Goal: Task Accomplishment & Management: Use online tool/utility

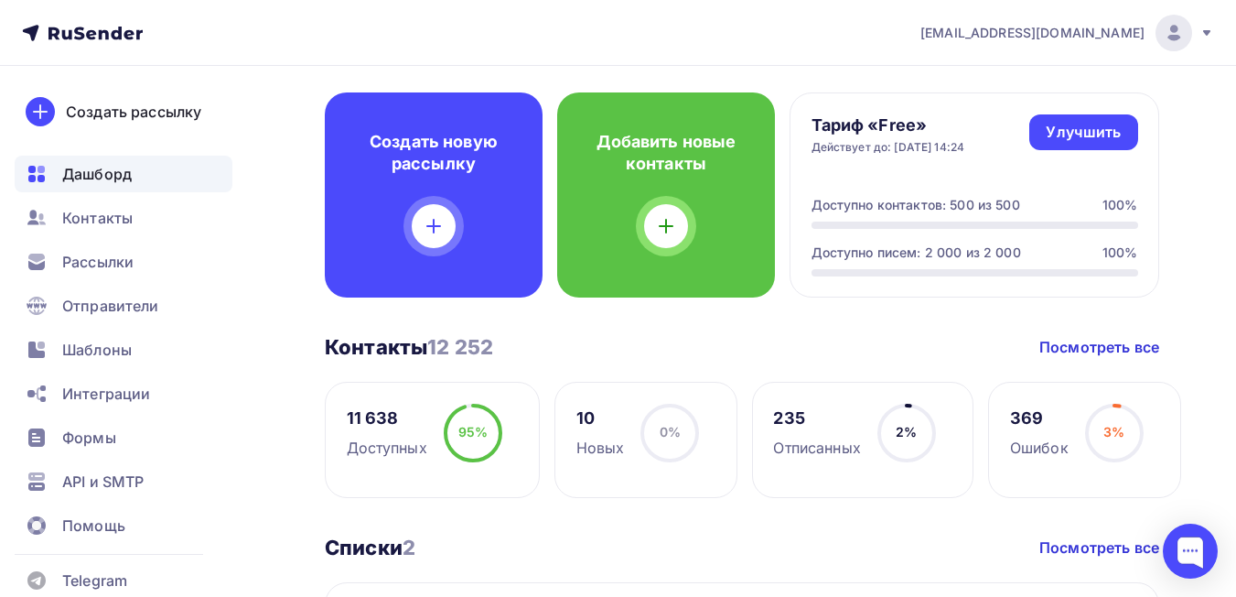
scroll to position [183, 0]
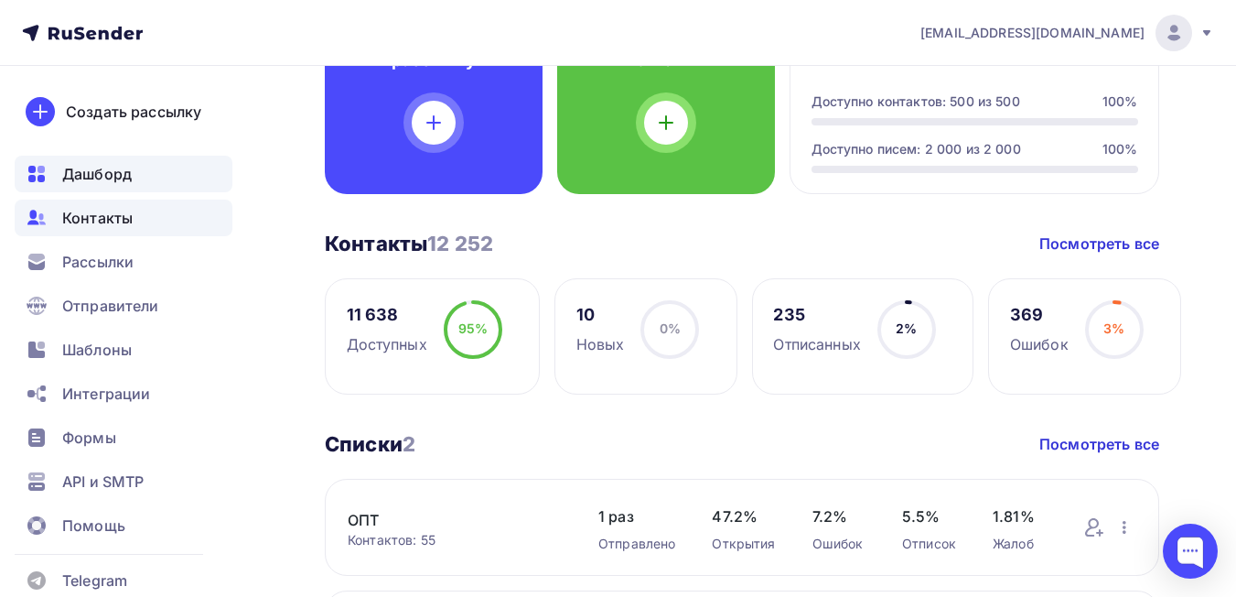
click at [94, 221] on span "Контакты" at bounding box center [97, 218] width 70 height 22
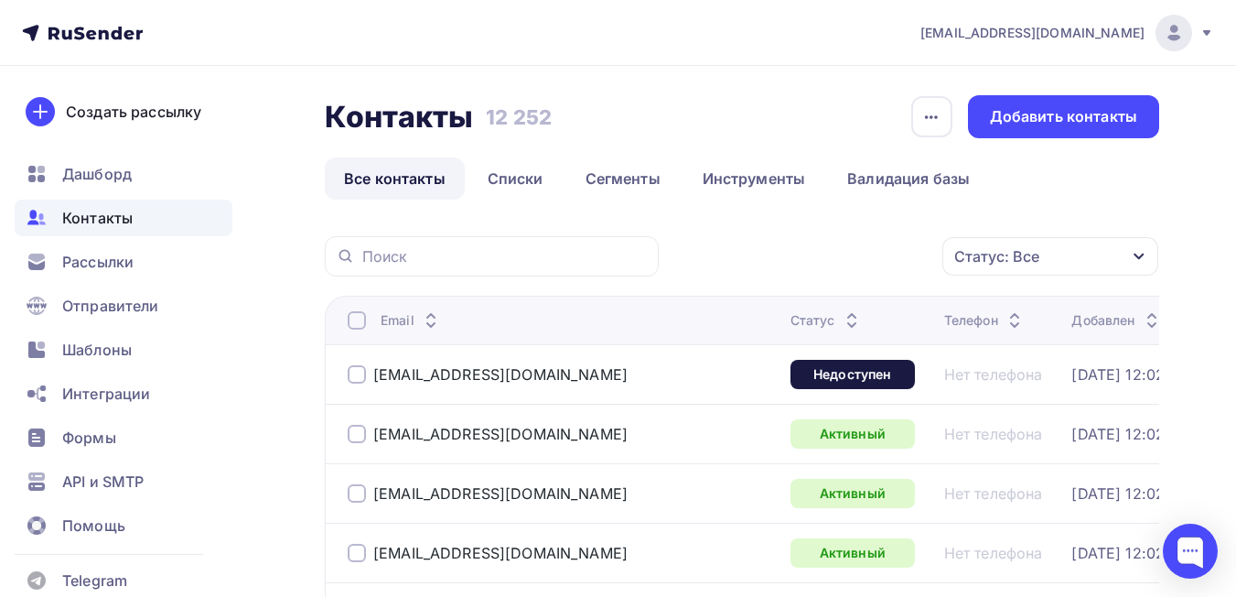
click at [357, 373] on div at bounding box center [357, 374] width 18 height 18
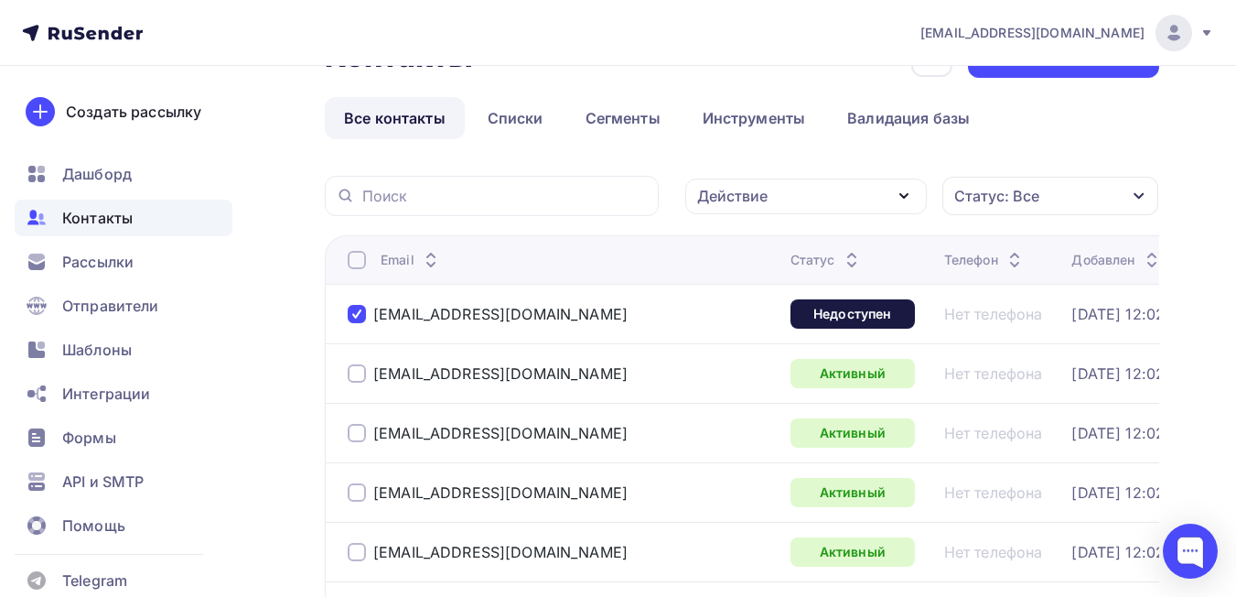
scroll to position [91, 0]
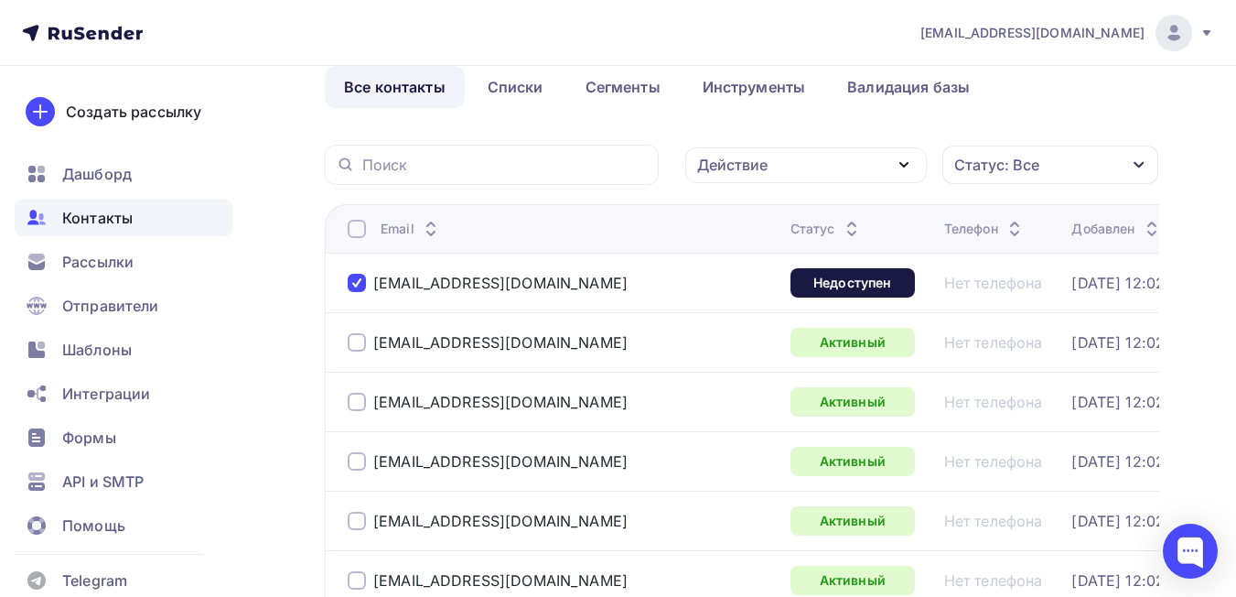
click at [788, 179] on div "Действие" at bounding box center [806, 165] width 242 height 36
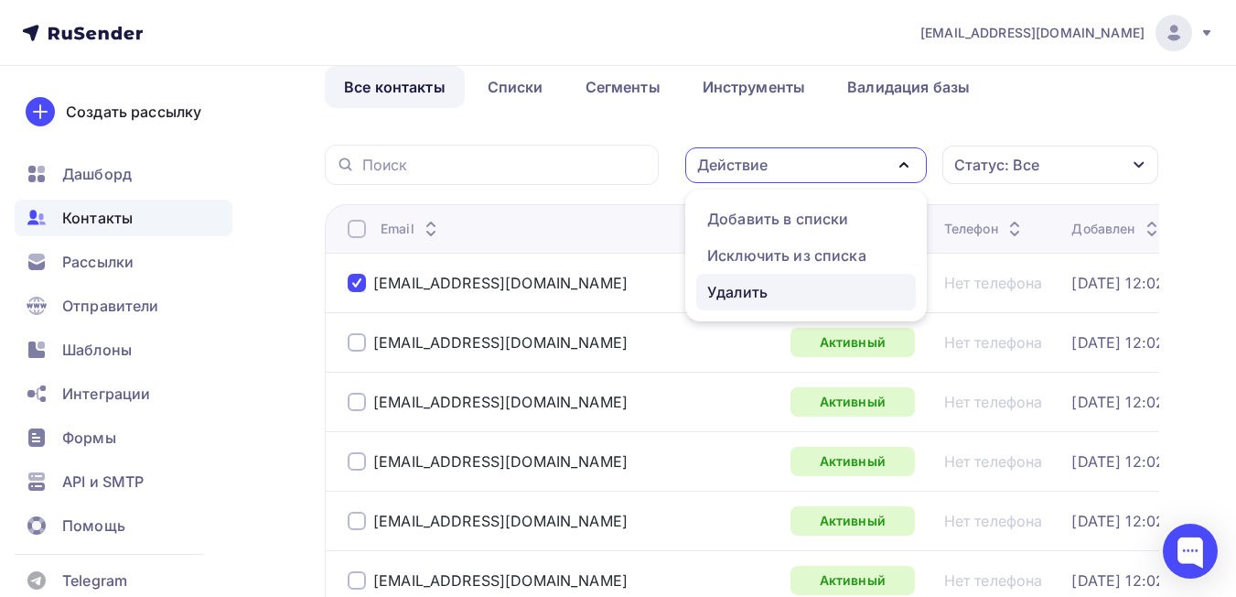
click at [732, 304] on link "Удалить" at bounding box center [806, 292] width 220 height 37
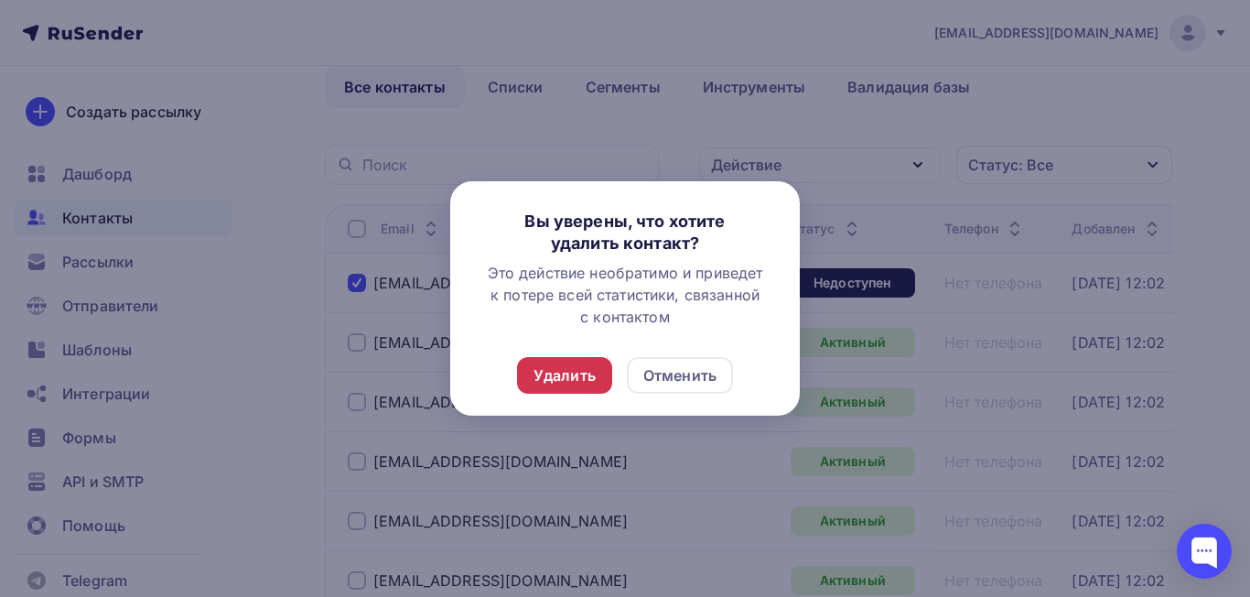
click at [585, 387] on div "Удалить" at bounding box center [564, 375] width 95 height 37
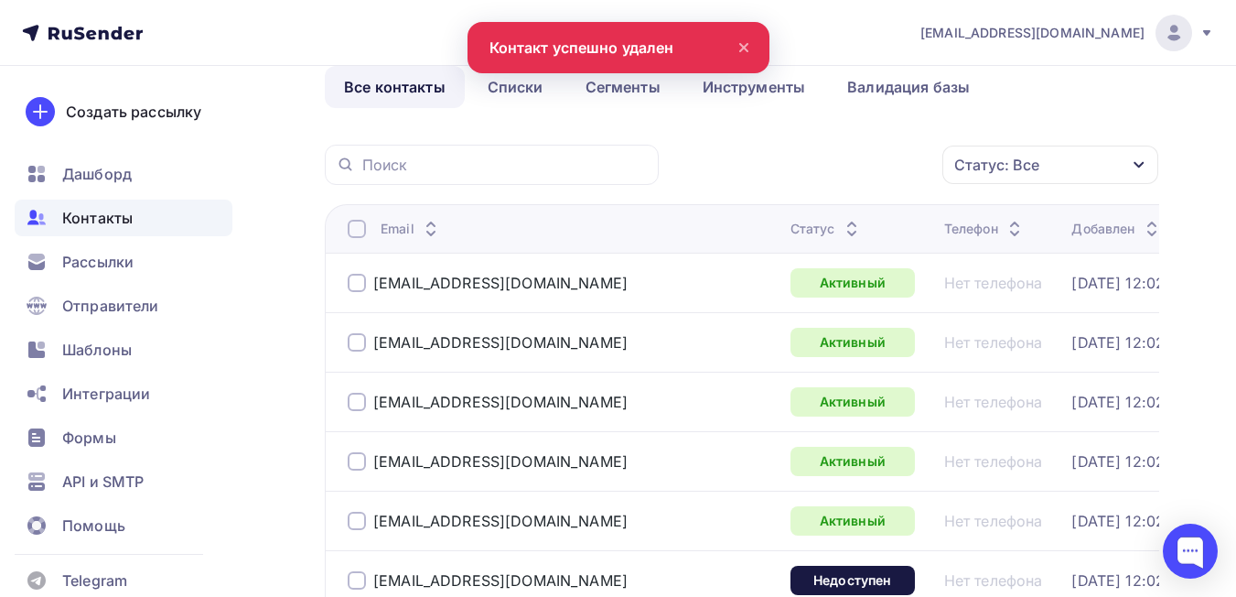
scroll to position [183, 0]
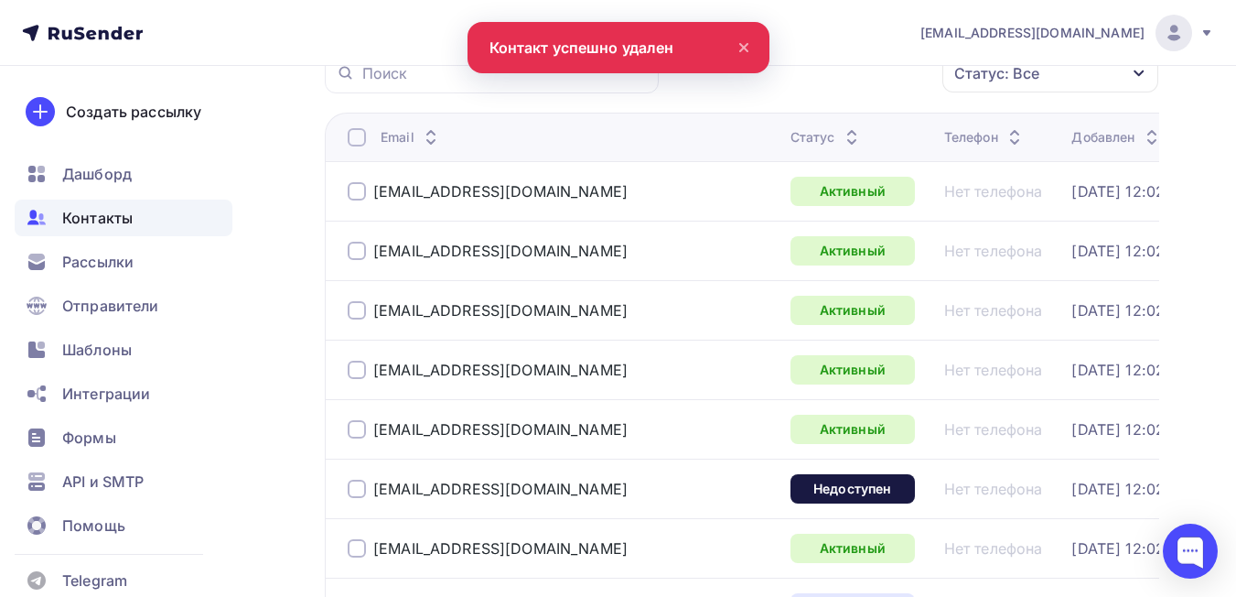
click at [359, 490] on div at bounding box center [357, 488] width 18 height 18
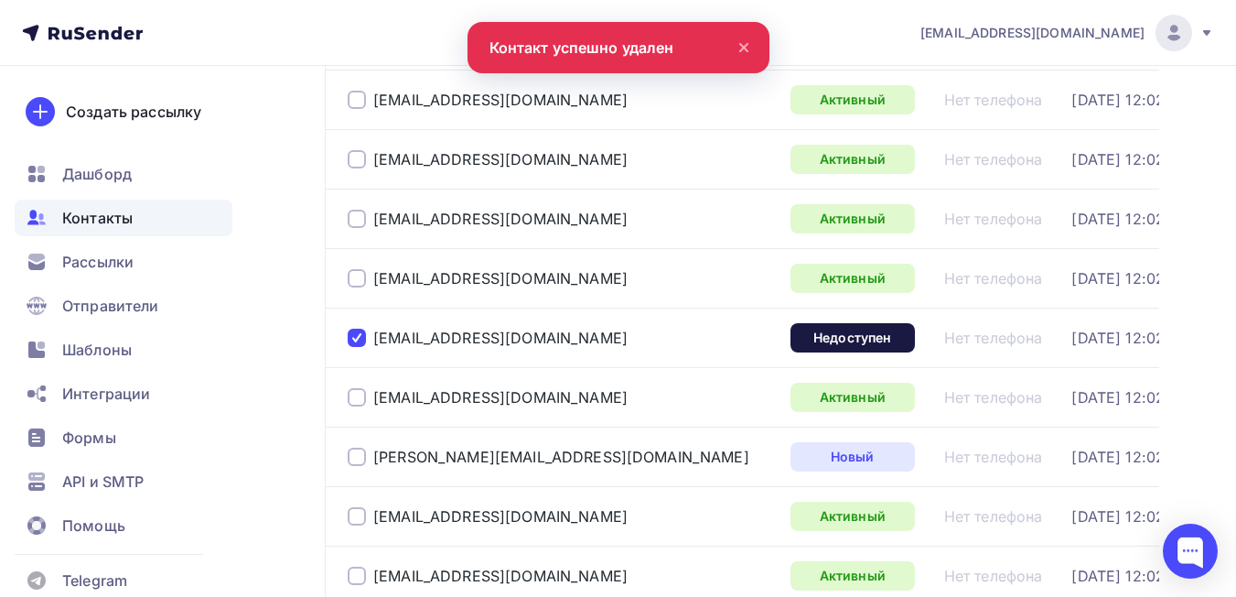
scroll to position [366, 0]
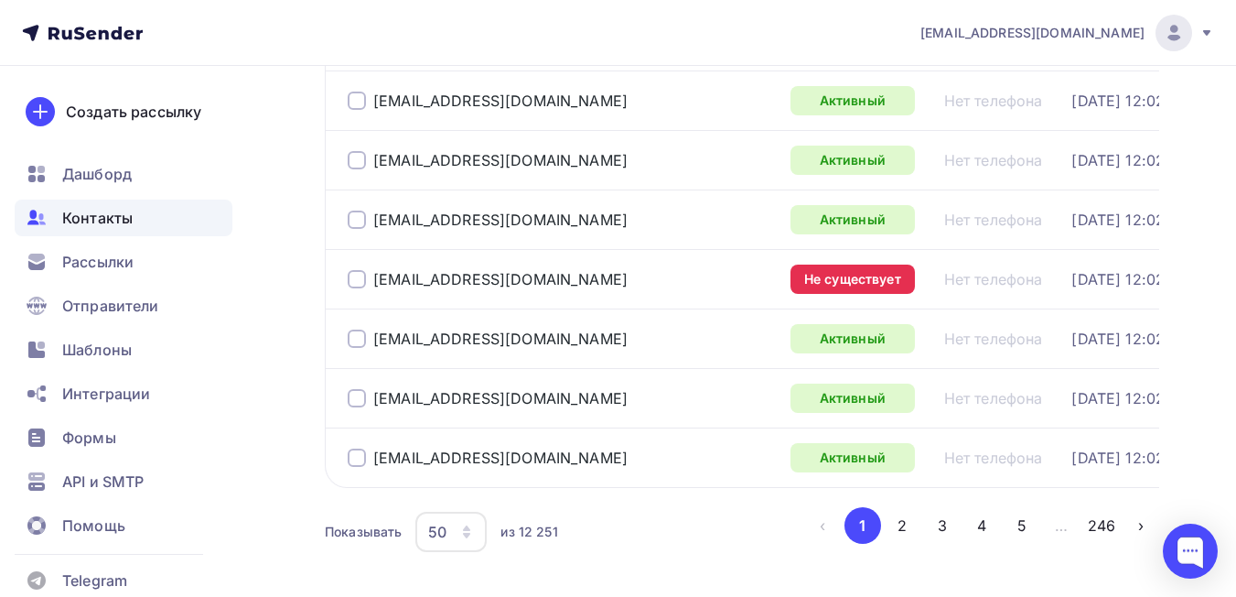
click at [356, 273] on div at bounding box center [357, 279] width 18 height 18
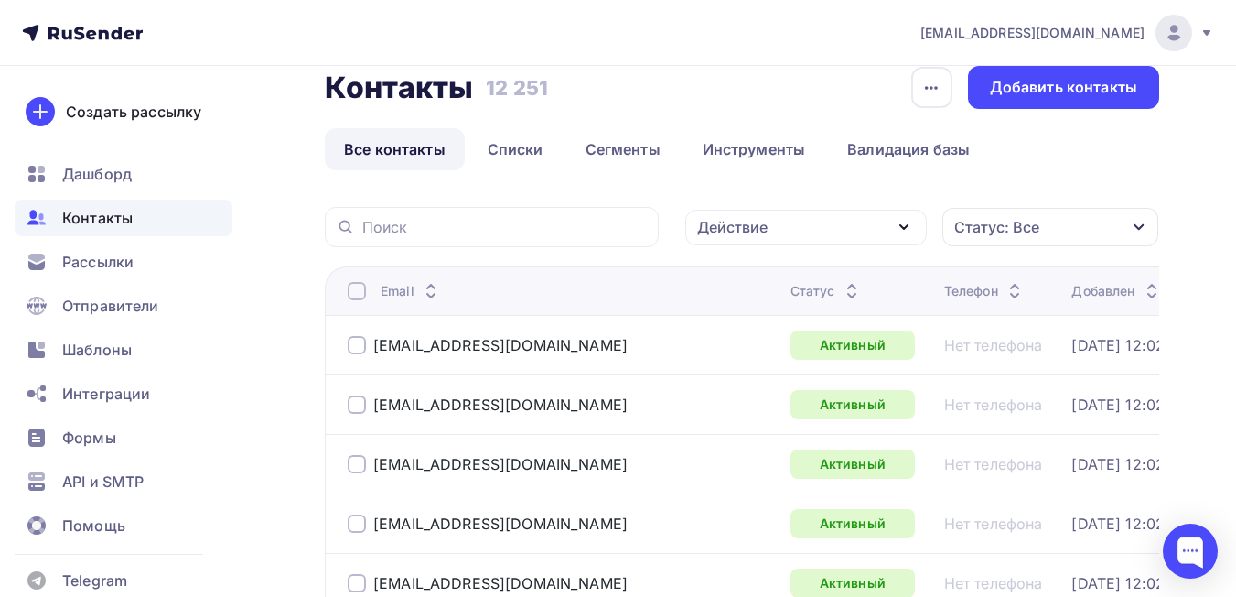
scroll to position [0, 0]
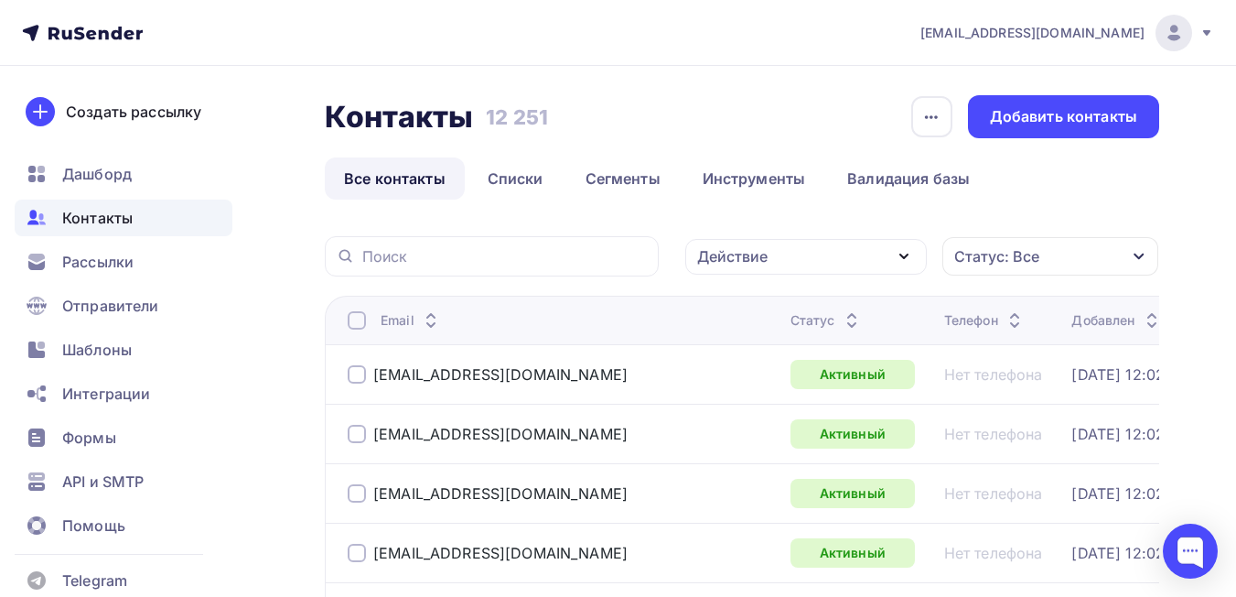
click at [868, 271] on div "Действие" at bounding box center [806, 257] width 242 height 36
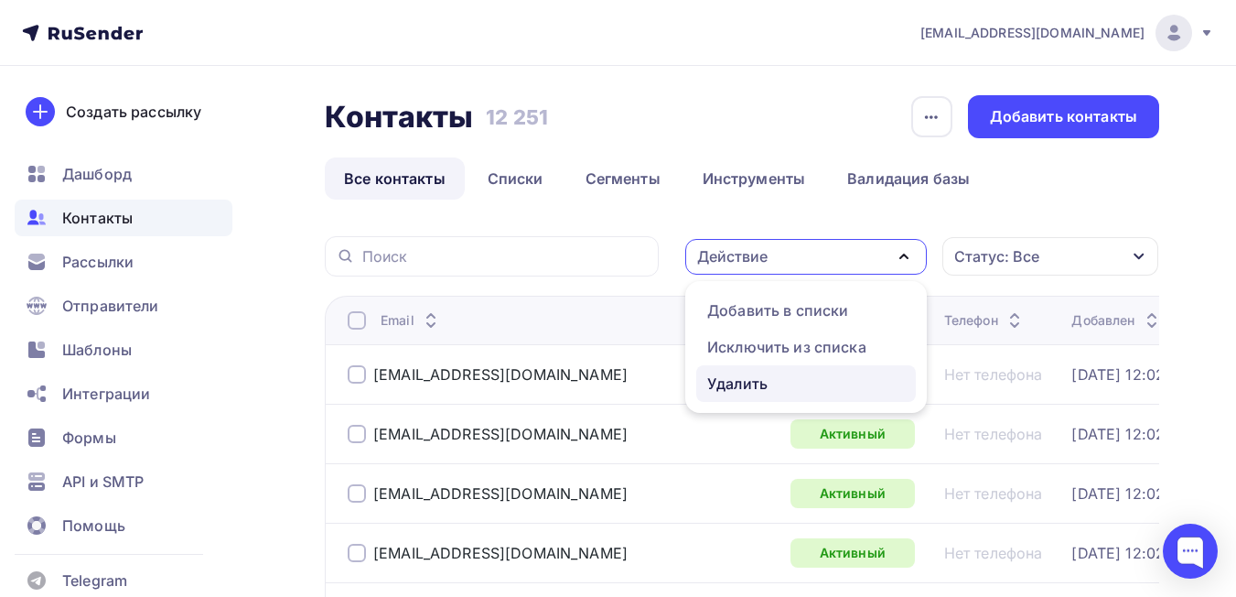
click at [753, 382] on div "Удалить" at bounding box center [737, 383] width 60 height 22
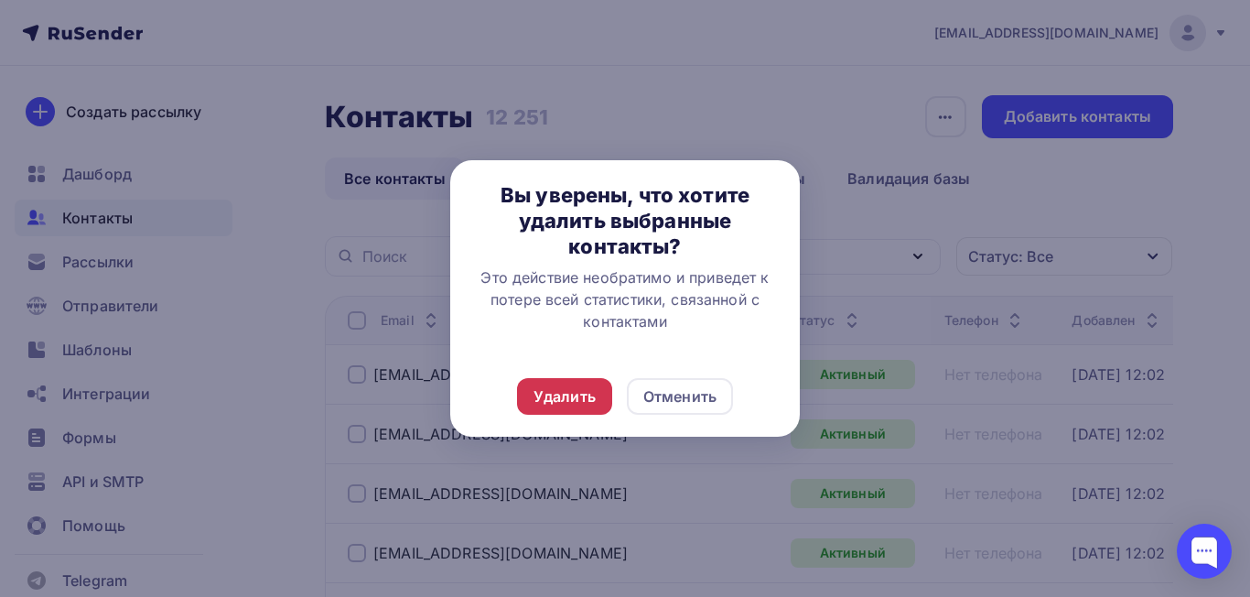
click at [537, 411] on div "Удалить" at bounding box center [564, 396] width 95 height 37
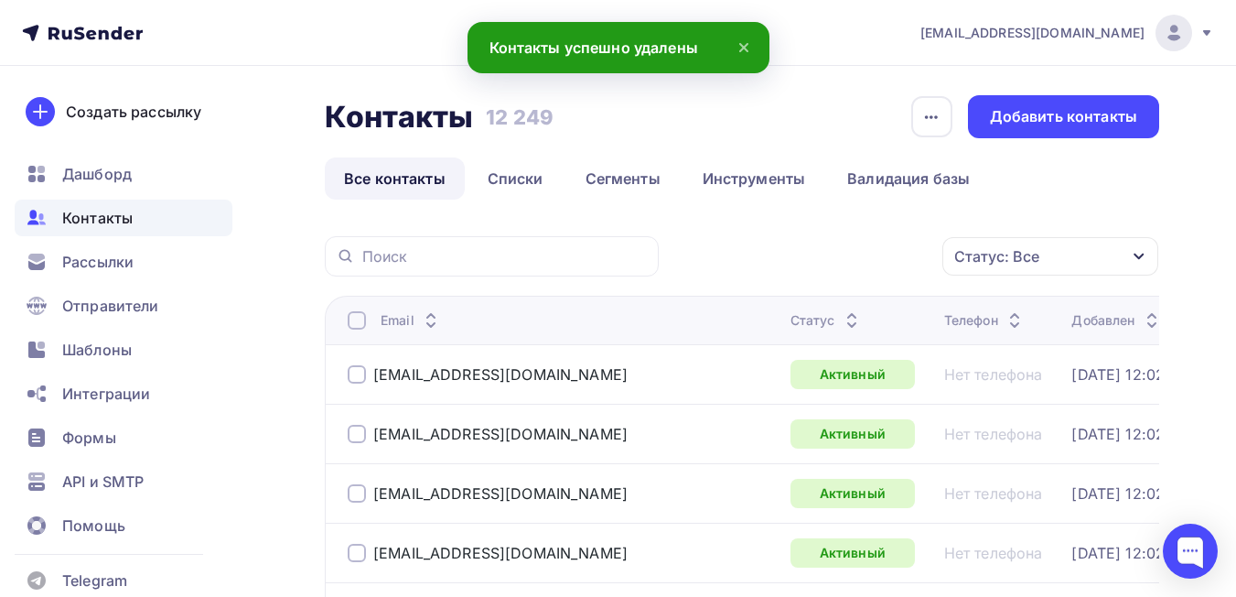
click at [783, 332] on th "Статус" at bounding box center [860, 320] width 154 height 48
click at [841, 321] on icon at bounding box center [852, 325] width 22 height 22
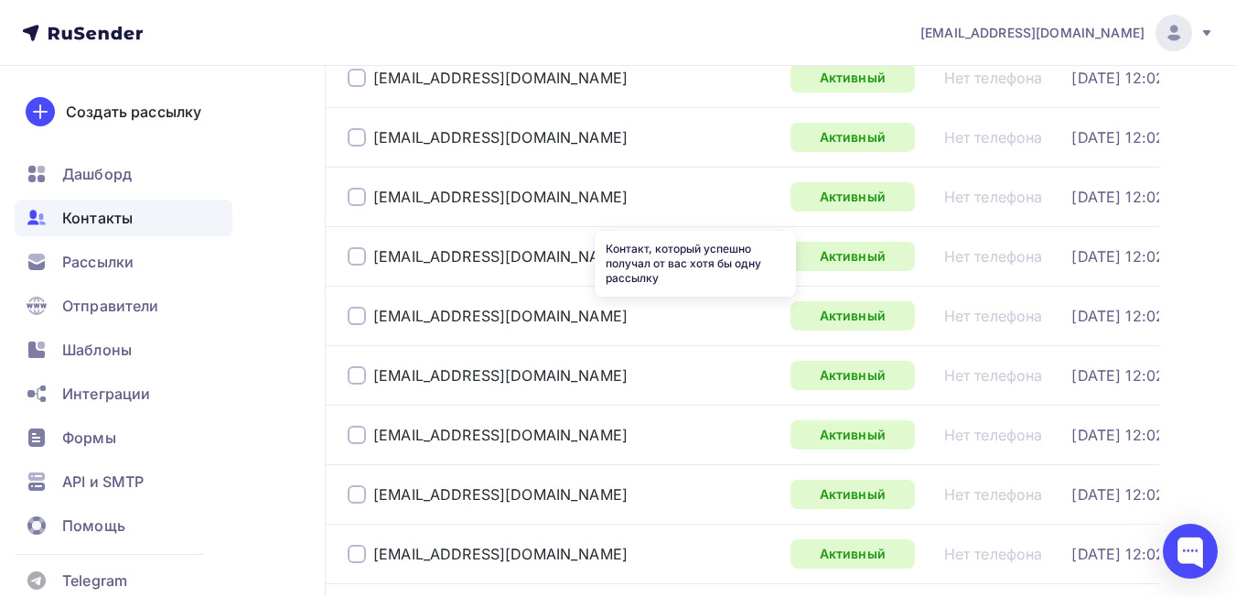
scroll to position [2922, 0]
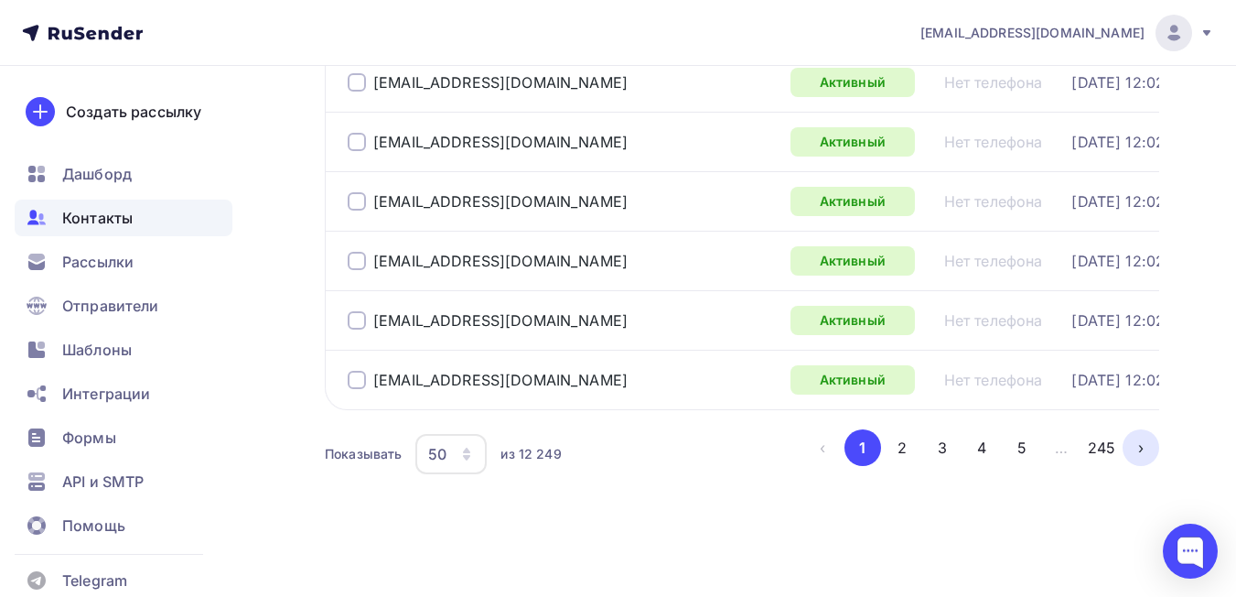
click at [1123, 451] on button "›" at bounding box center [1141, 447] width 37 height 37
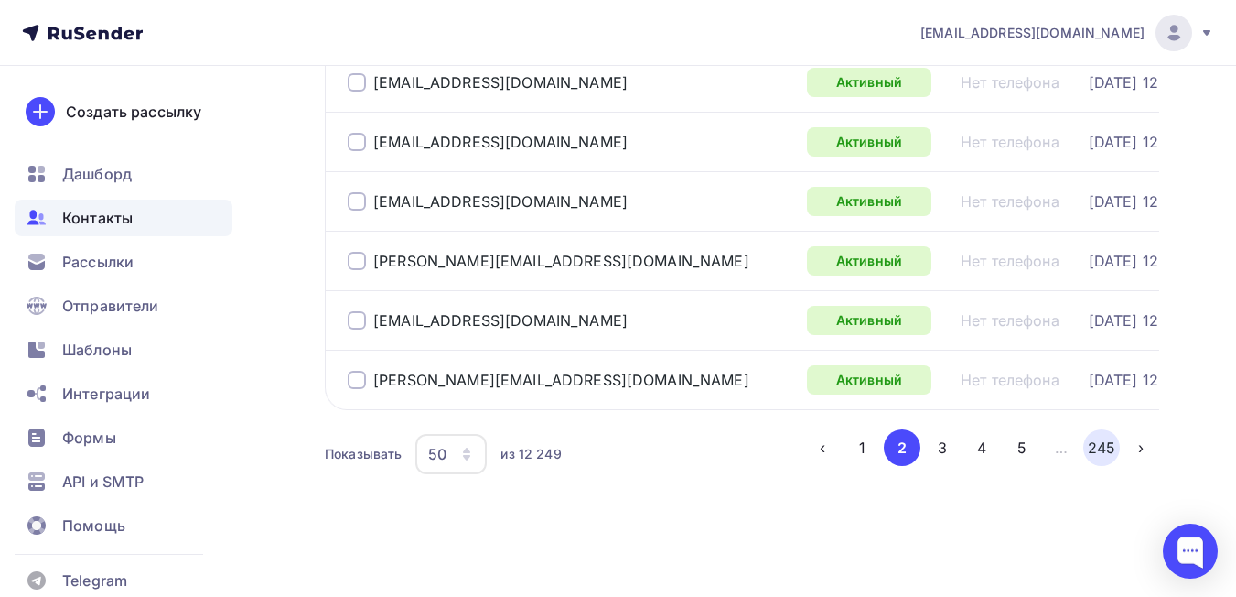
click at [1092, 451] on button "245" at bounding box center [1101, 447] width 37 height 37
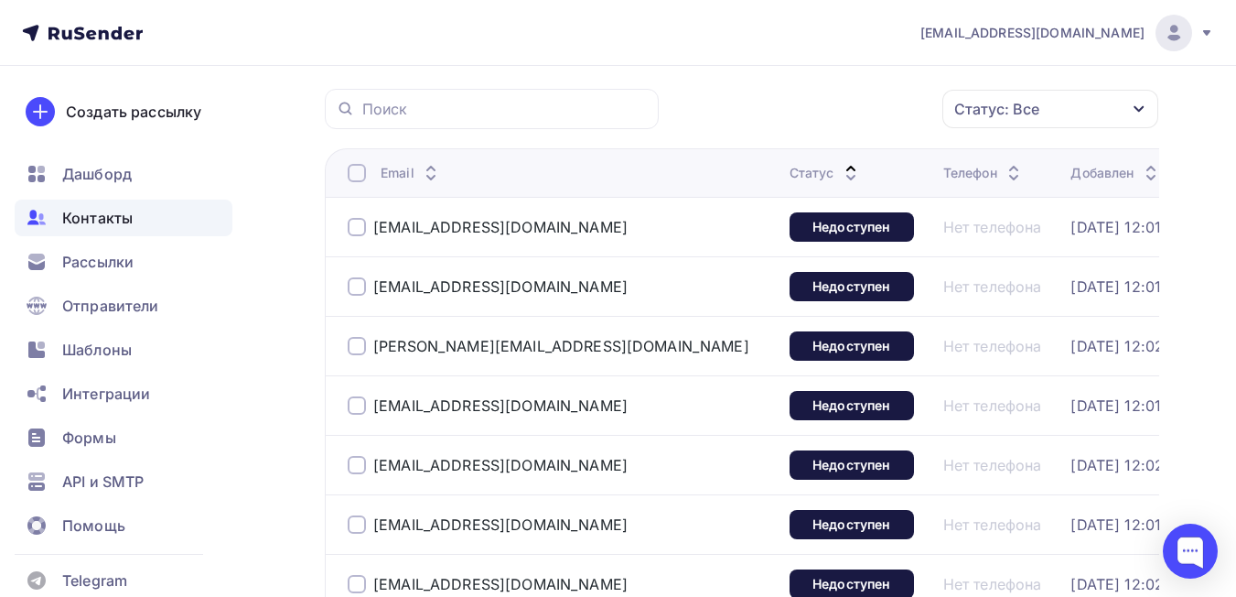
scroll to position [145, 0]
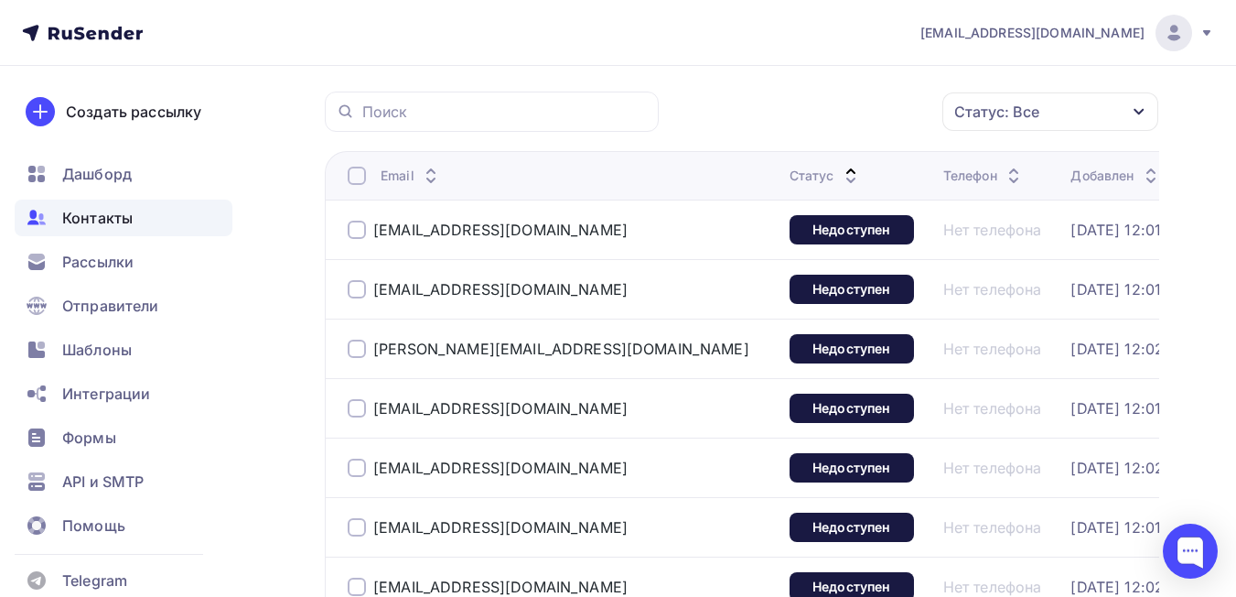
click at [360, 188] on th "Email" at bounding box center [553, 175] width 457 height 48
click at [360, 179] on div at bounding box center [357, 176] width 18 height 18
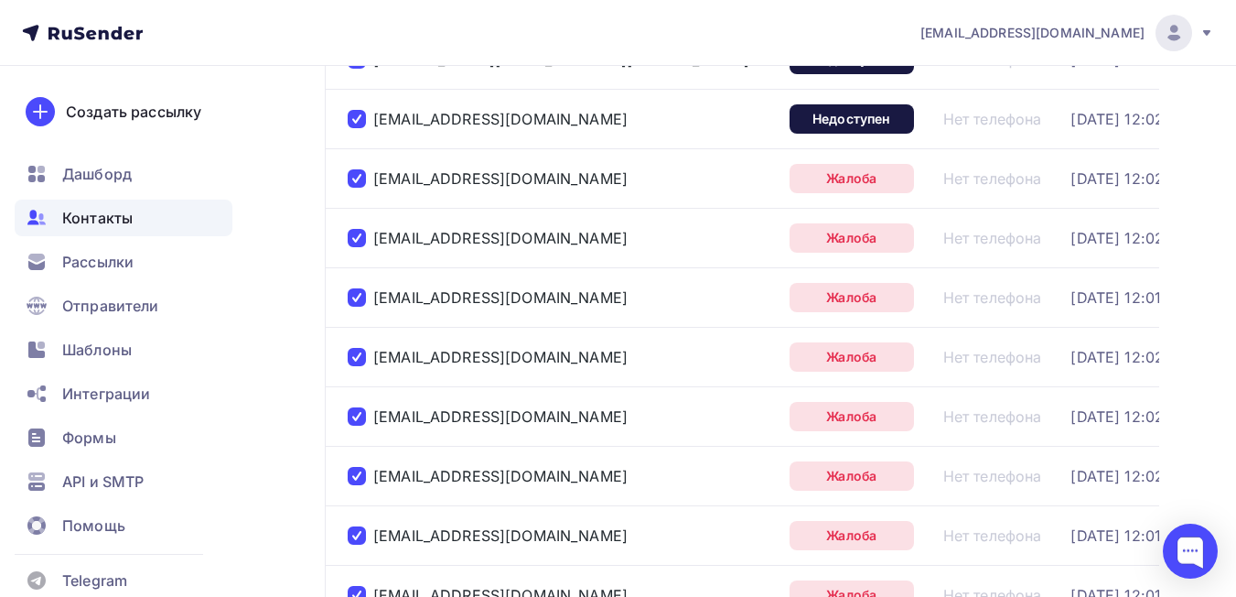
scroll to position [1399, 0]
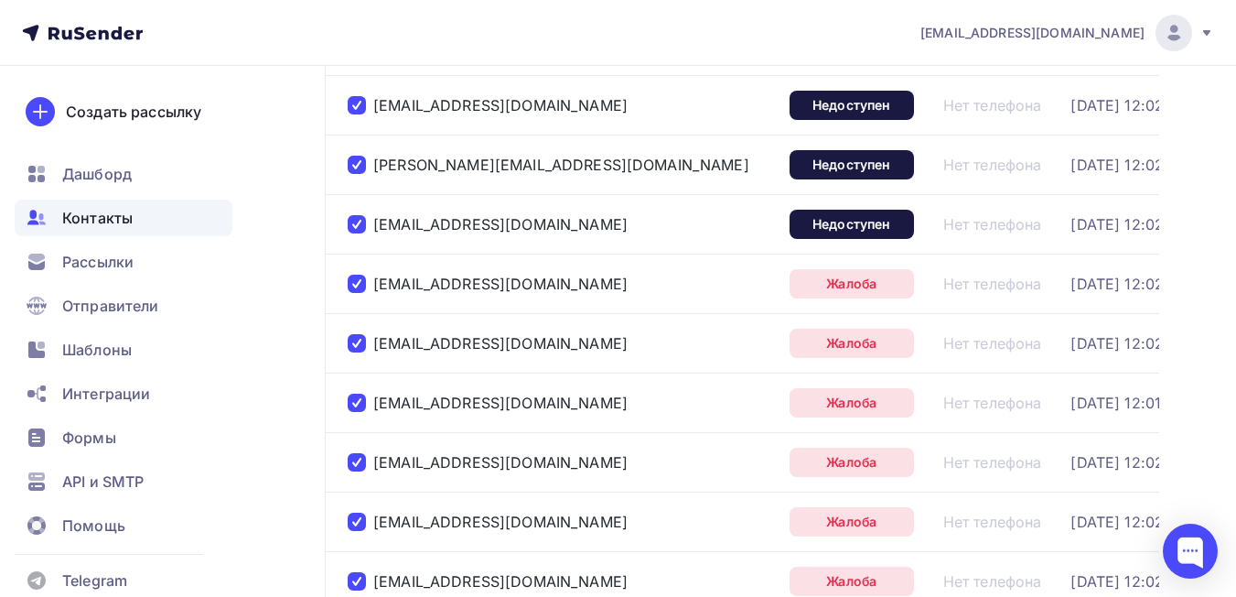
click at [361, 284] on div at bounding box center [357, 283] width 18 height 18
click at [357, 339] on div at bounding box center [357, 343] width 18 height 18
click at [353, 412] on div "mas@mail.ru" at bounding box center [561, 402] width 427 height 29
drag, startPoint x: 361, startPoint y: 402, endPoint x: 361, endPoint y: 457, distance: 55.8
click at [362, 404] on div at bounding box center [357, 402] width 18 height 18
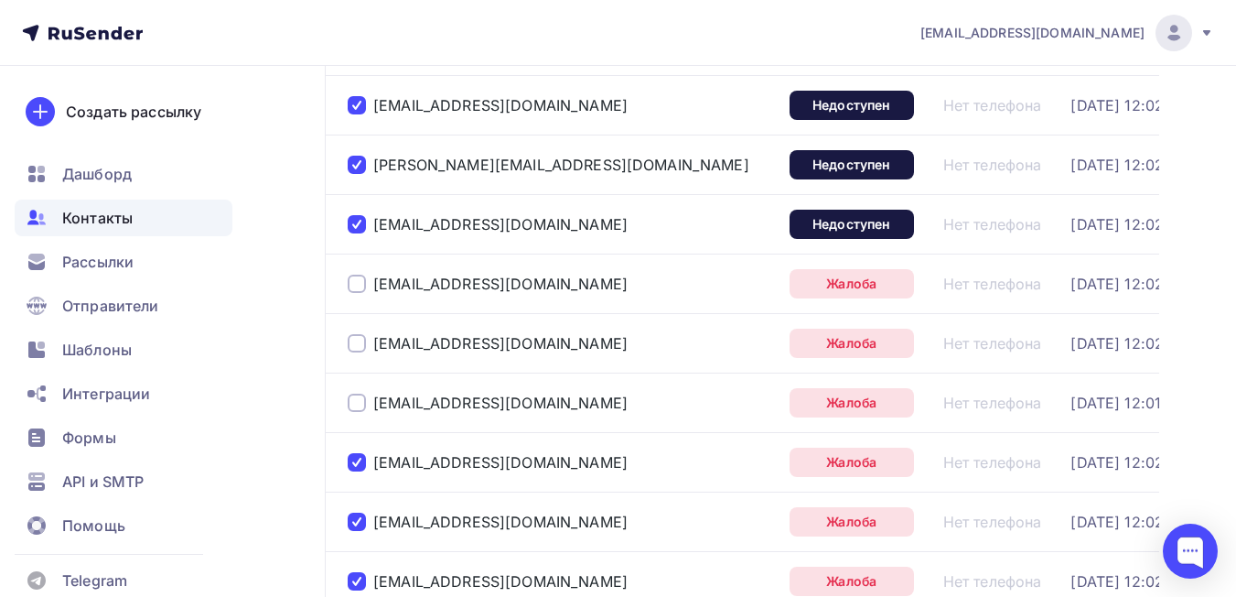
click at [355, 458] on div at bounding box center [357, 462] width 18 height 18
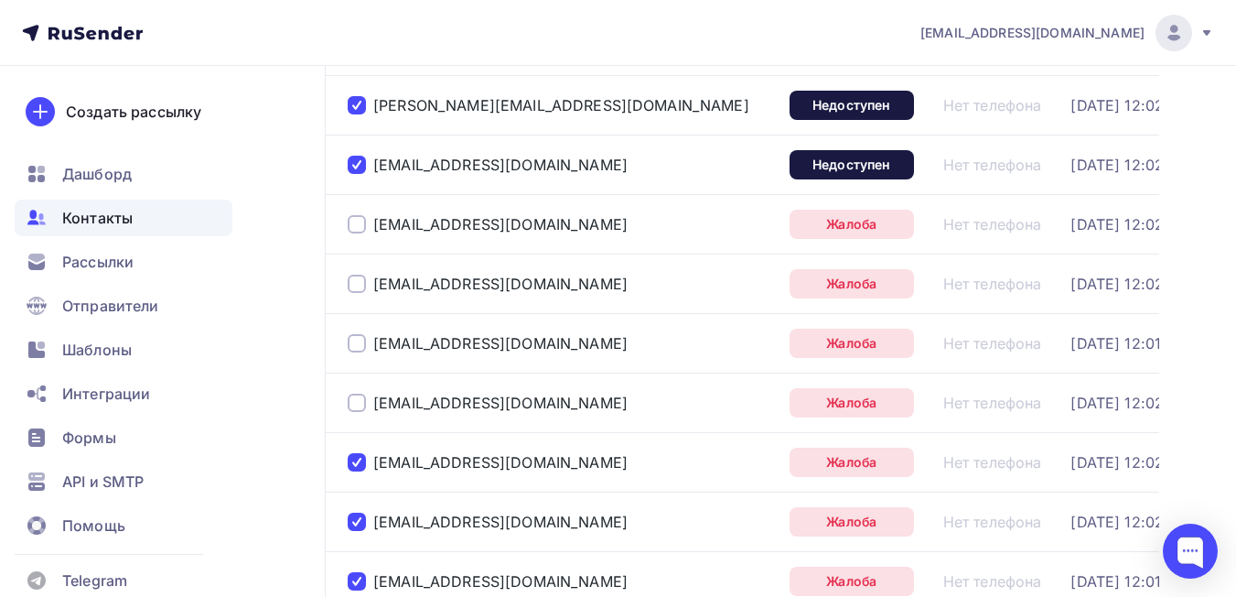
scroll to position [1490, 0]
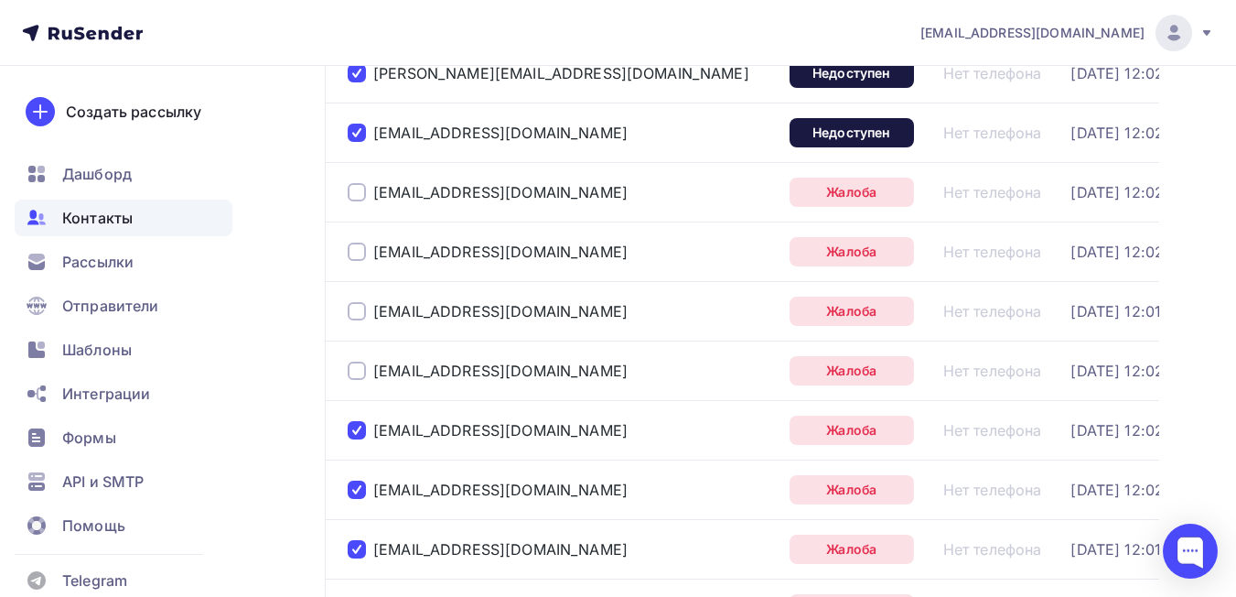
click at [359, 427] on div at bounding box center [357, 430] width 18 height 18
drag, startPoint x: 351, startPoint y: 484, endPoint x: 360, endPoint y: 563, distance: 79.2
click at [351, 488] on div at bounding box center [357, 489] width 18 height 18
click at [360, 563] on div "fsbgirl@bk.ru" at bounding box center [561, 548] width 427 height 29
click at [362, 560] on div "fsbgirl@bk.ru" at bounding box center [561, 548] width 427 height 29
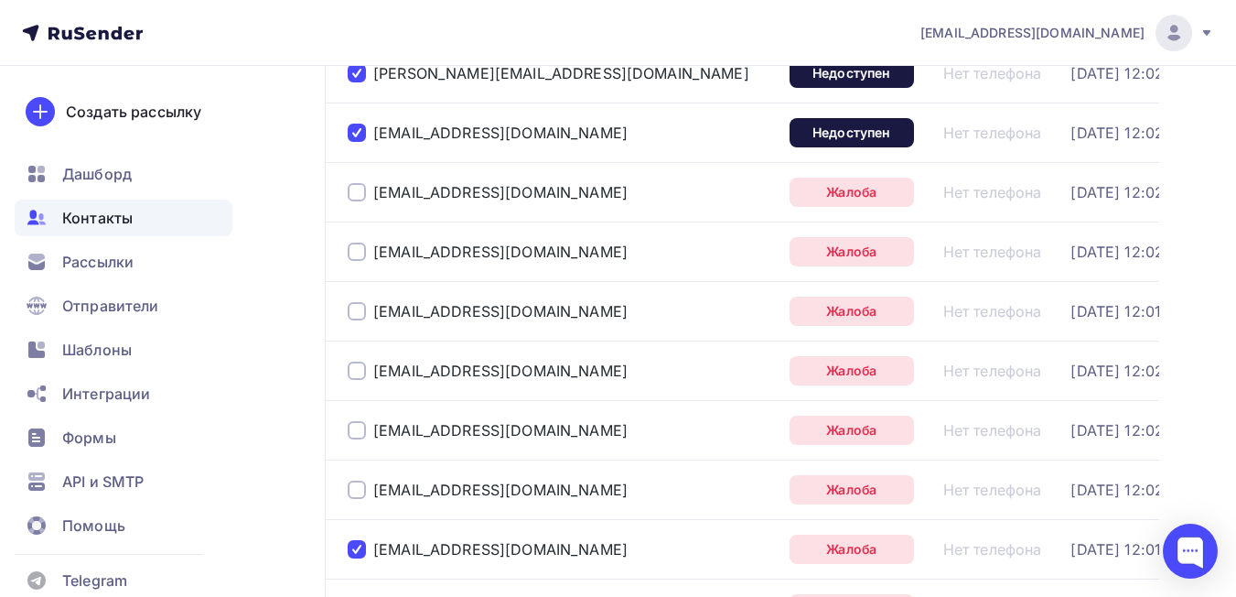
click at [358, 550] on div at bounding box center [357, 549] width 18 height 18
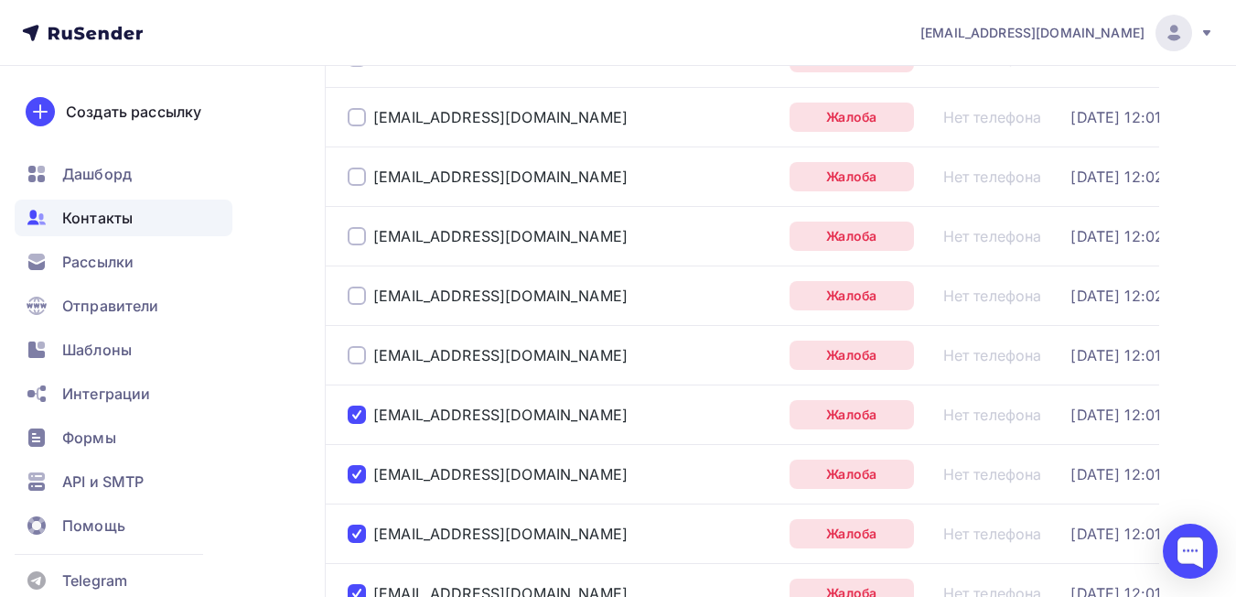
scroll to position [1765, 0]
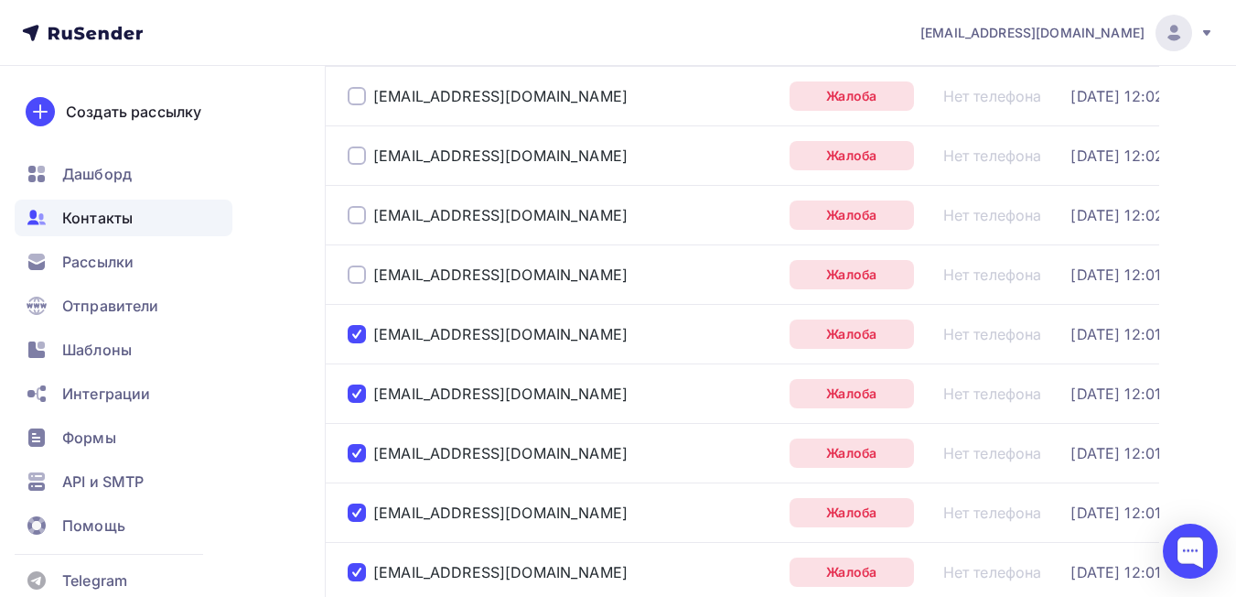
click at [355, 328] on div at bounding box center [357, 334] width 18 height 18
drag, startPoint x: 355, startPoint y: 393, endPoint x: 352, endPoint y: 414, distance: 21.2
click at [355, 394] on div at bounding box center [357, 393] width 18 height 18
click at [354, 457] on div at bounding box center [357, 453] width 18 height 18
click at [361, 506] on div at bounding box center [357, 512] width 18 height 18
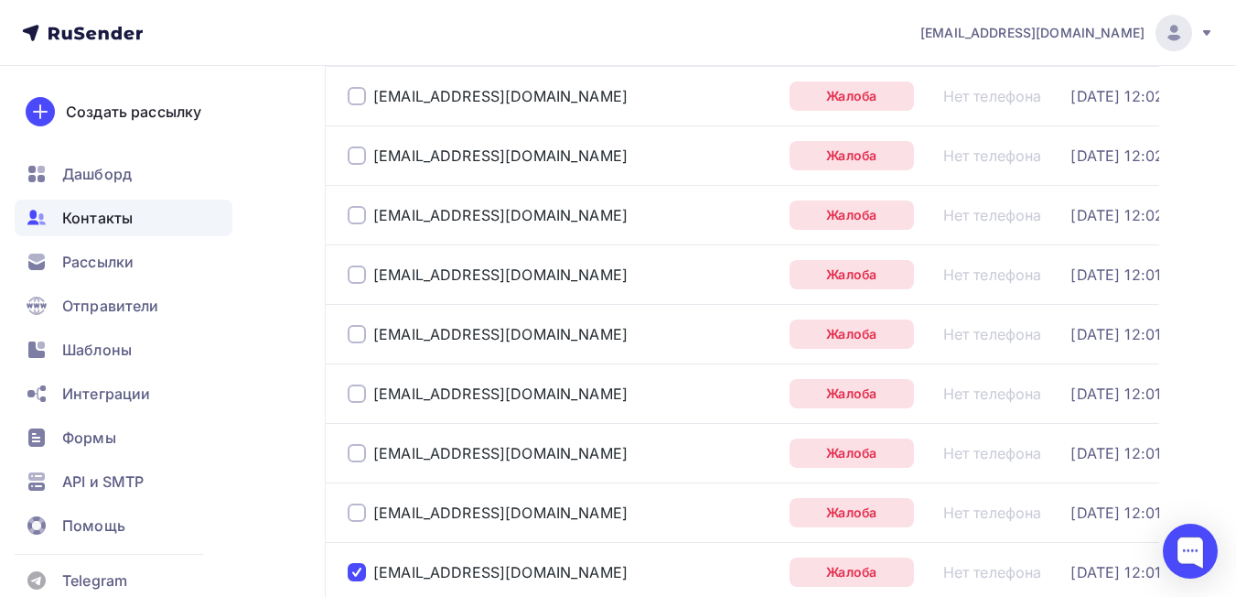
click at [369, 574] on div "xoxa_87@mail.ru" at bounding box center [488, 572] width 280 height 18
click at [357, 562] on div "xoxa_87@mail.ru" at bounding box center [561, 571] width 427 height 29
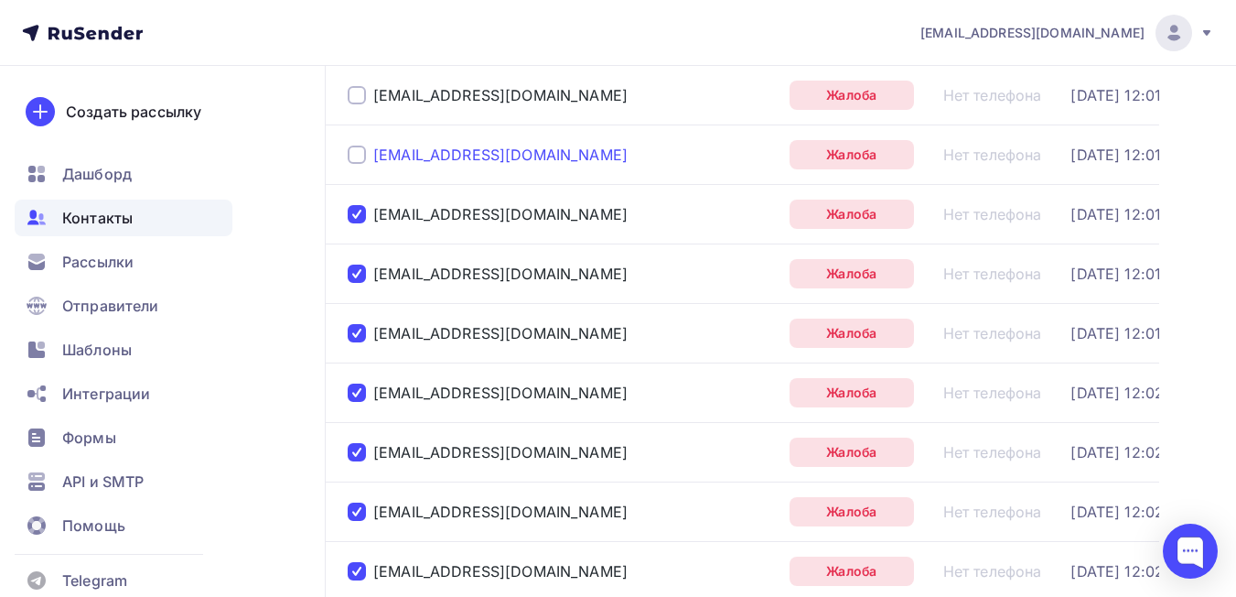
scroll to position [2131, 0]
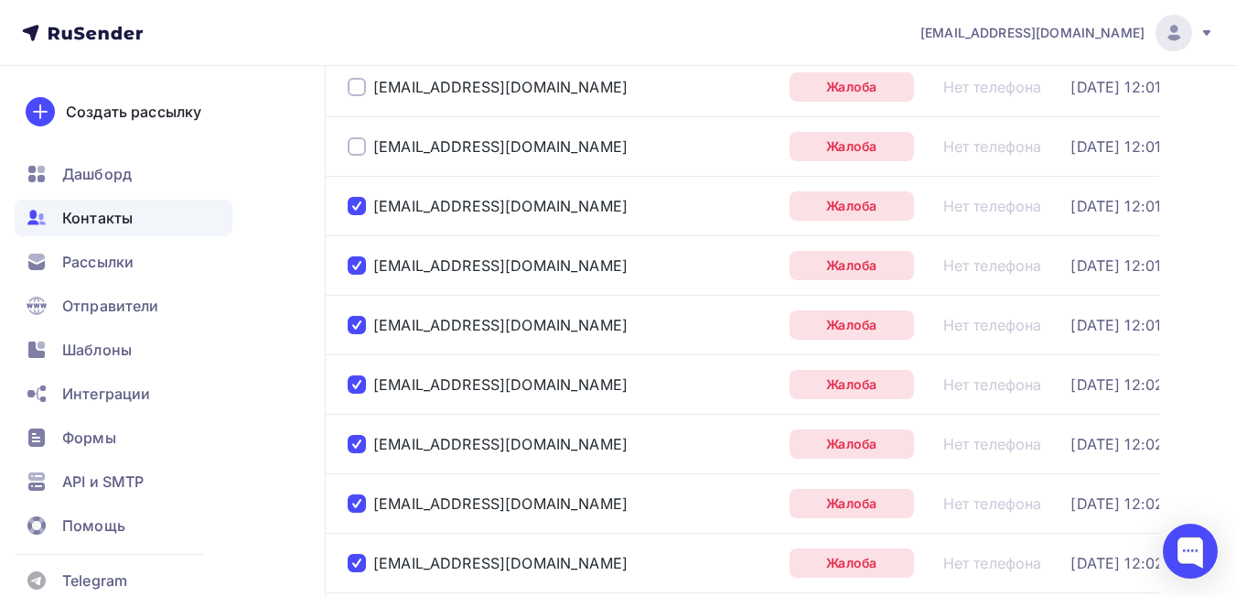
click at [357, 209] on div at bounding box center [357, 206] width 18 height 18
click at [352, 264] on div at bounding box center [357, 265] width 18 height 18
click at [344, 323] on td "volkovanata165@mail.ru" at bounding box center [553, 324] width 457 height 59
click at [356, 328] on div at bounding box center [357, 325] width 18 height 18
click at [360, 380] on div at bounding box center [357, 384] width 18 height 18
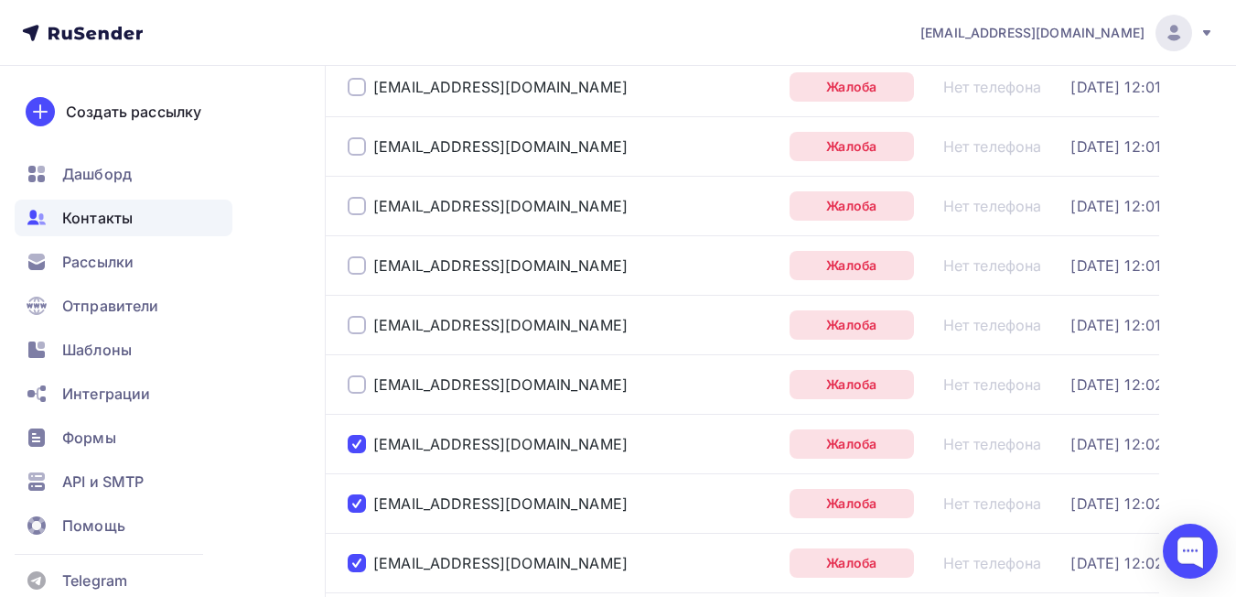
click at [354, 439] on div at bounding box center [357, 444] width 18 height 18
click at [363, 501] on div at bounding box center [357, 503] width 18 height 18
click at [354, 568] on div at bounding box center [357, 563] width 18 height 18
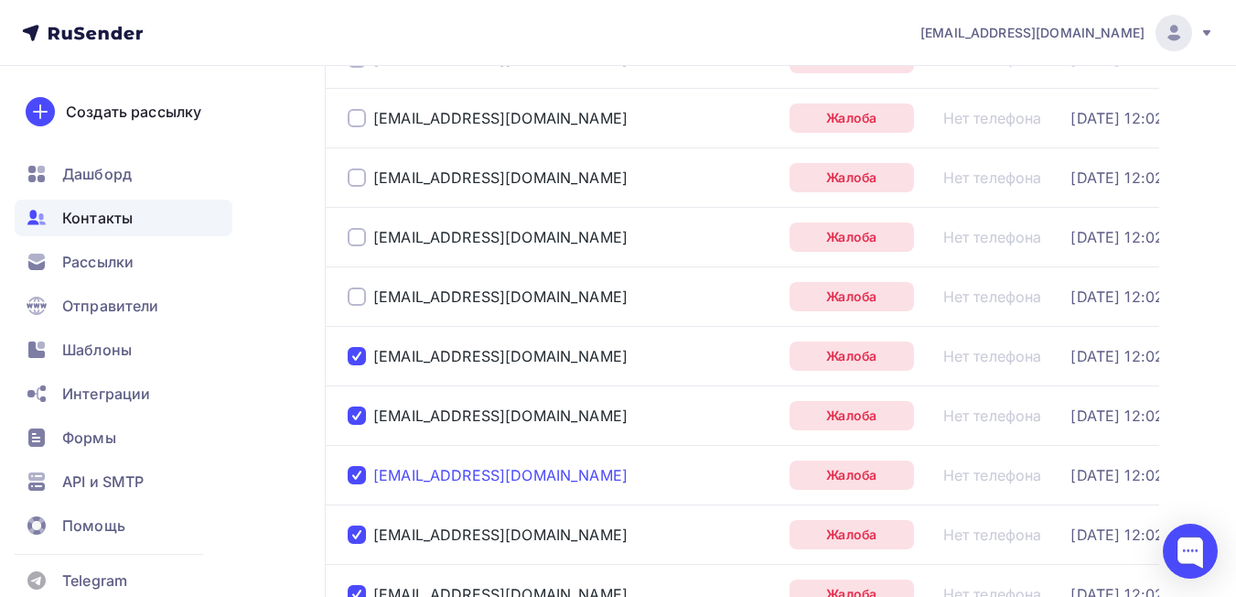
scroll to position [2405, 0]
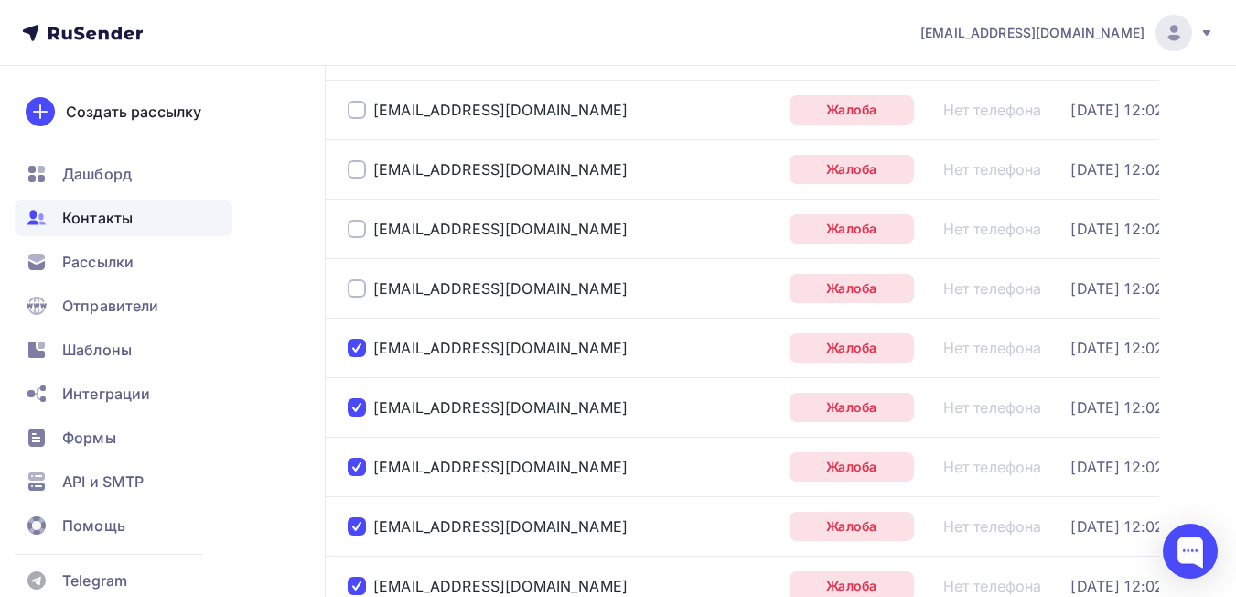
drag, startPoint x: 354, startPoint y: 350, endPoint x: 361, endPoint y: 393, distance: 44.5
click at [353, 350] on div at bounding box center [357, 348] width 18 height 18
click at [361, 406] on div at bounding box center [357, 407] width 18 height 18
click at [358, 467] on div at bounding box center [357, 466] width 18 height 18
click at [359, 528] on div at bounding box center [357, 526] width 18 height 18
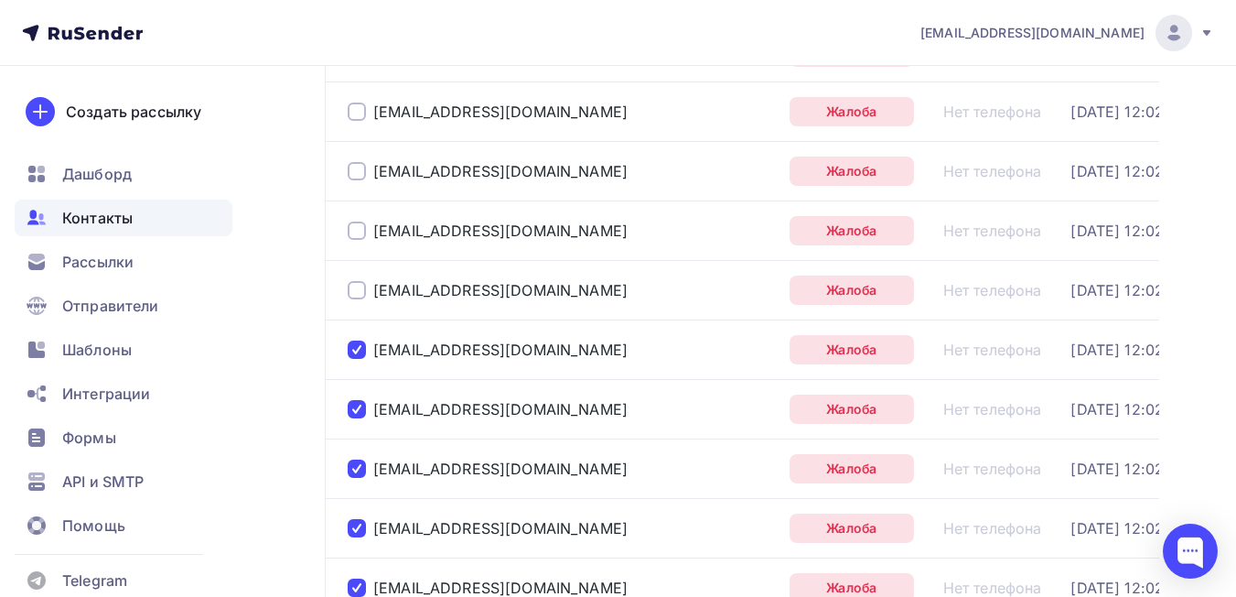
scroll to position [2680, 0]
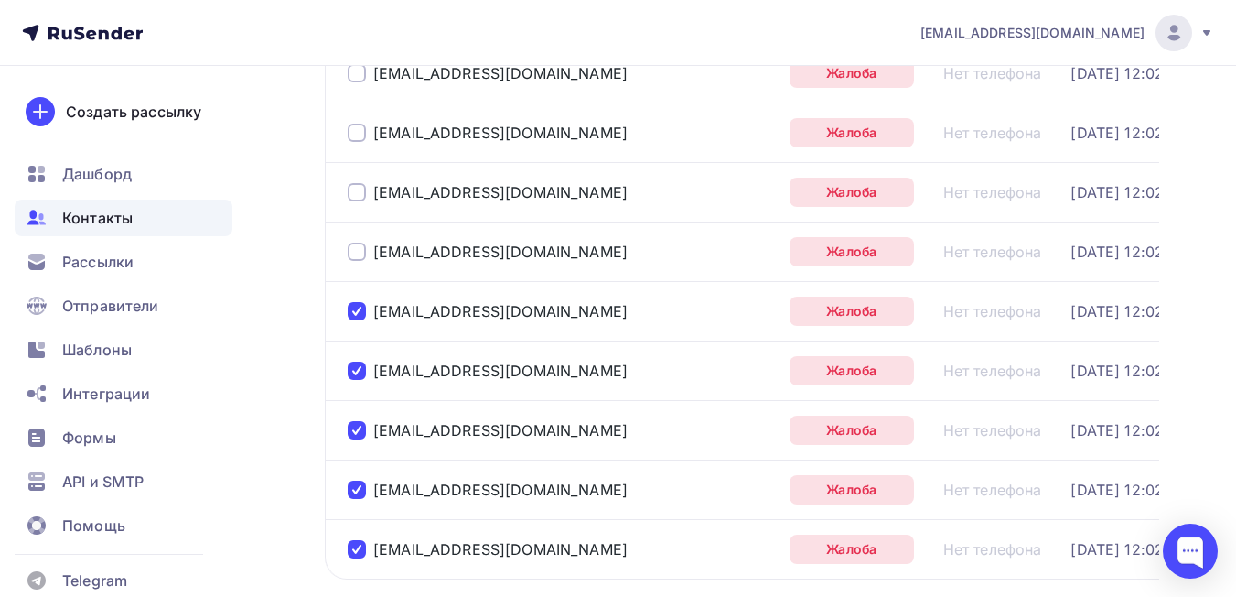
click at [365, 317] on div at bounding box center [357, 311] width 18 height 18
drag, startPoint x: 356, startPoint y: 373, endPoint x: 360, endPoint y: 428, distance: 55.0
click at [356, 375] on div at bounding box center [357, 370] width 18 height 18
drag, startPoint x: 356, startPoint y: 434, endPoint x: 354, endPoint y: 471, distance: 37.6
click at [356, 436] on div at bounding box center [357, 430] width 18 height 18
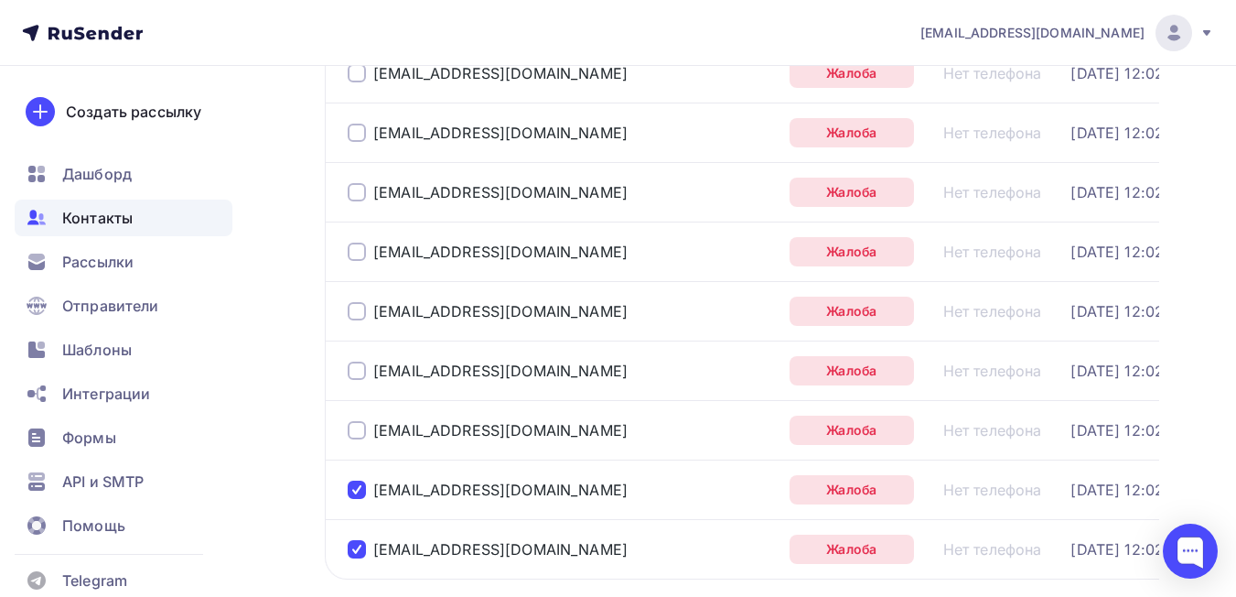
click at [350, 487] on div at bounding box center [357, 489] width 18 height 18
click at [360, 551] on div at bounding box center [357, 549] width 18 height 18
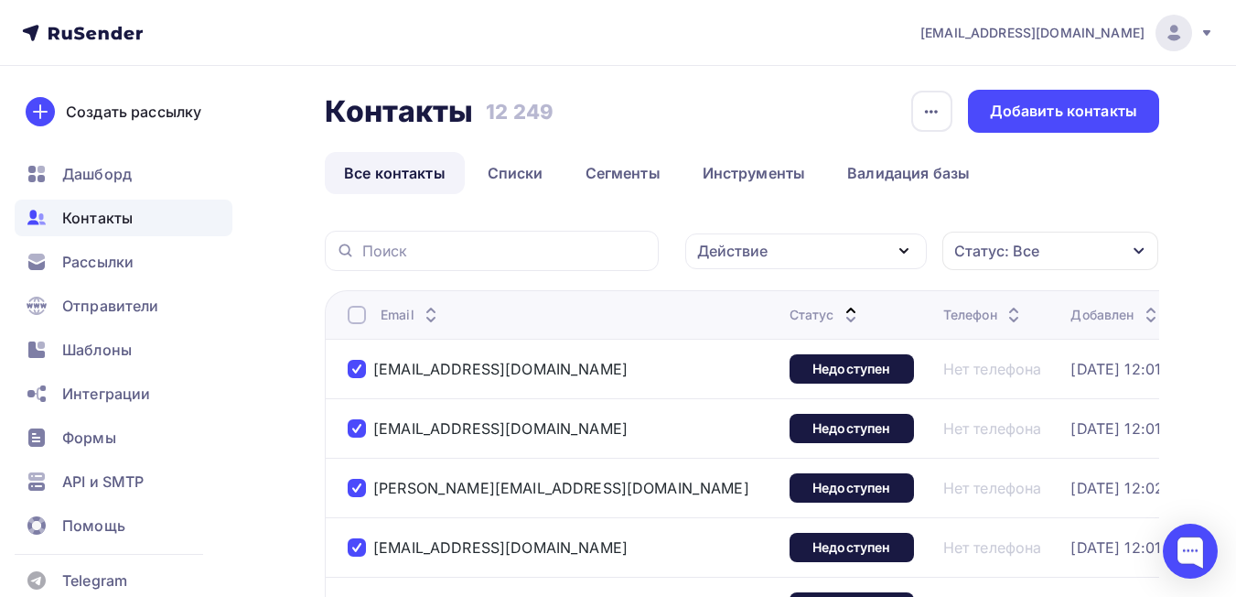
scroll to position [0, 0]
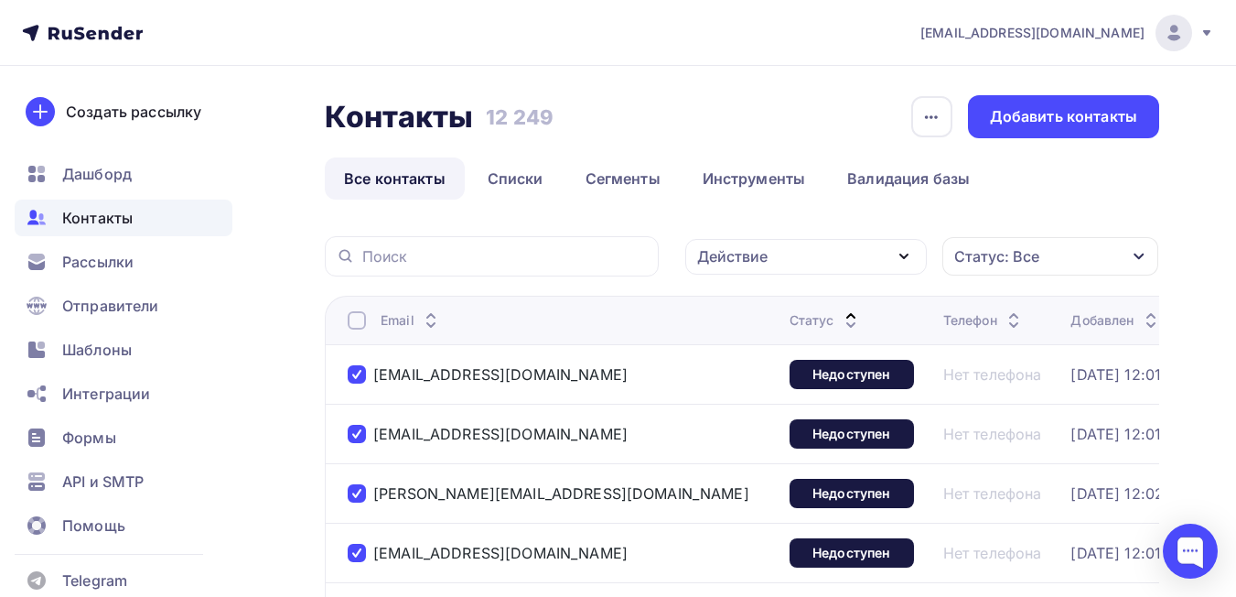
click at [851, 242] on div "Действие" at bounding box center [806, 257] width 242 height 36
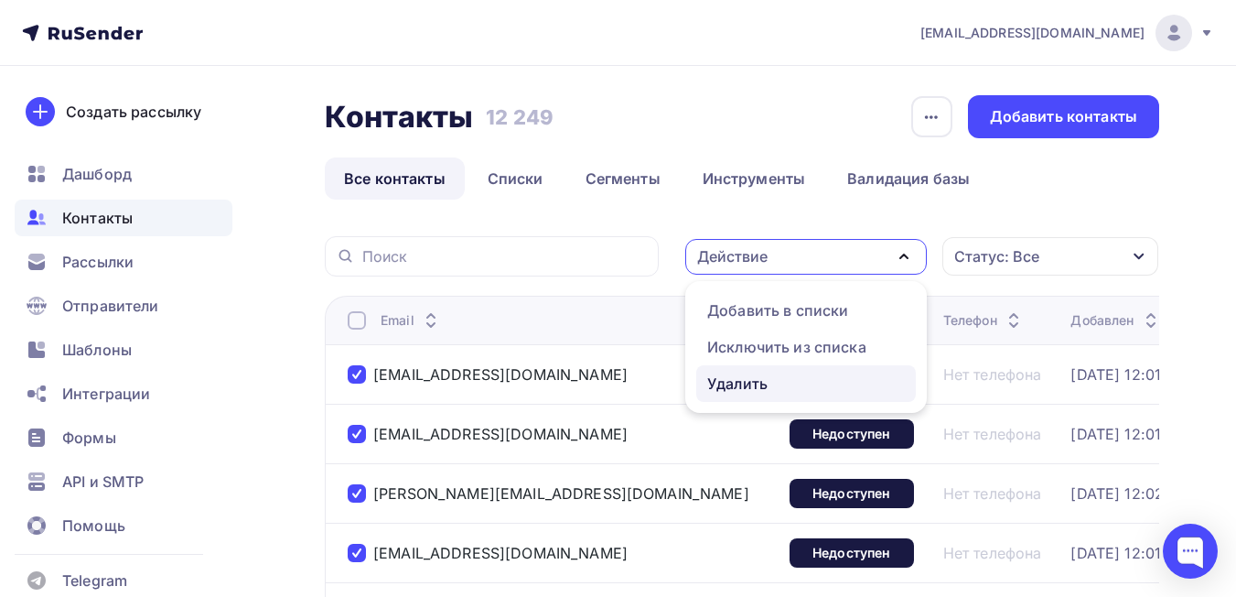
click at [729, 380] on div "Удалить" at bounding box center [737, 383] width 60 height 22
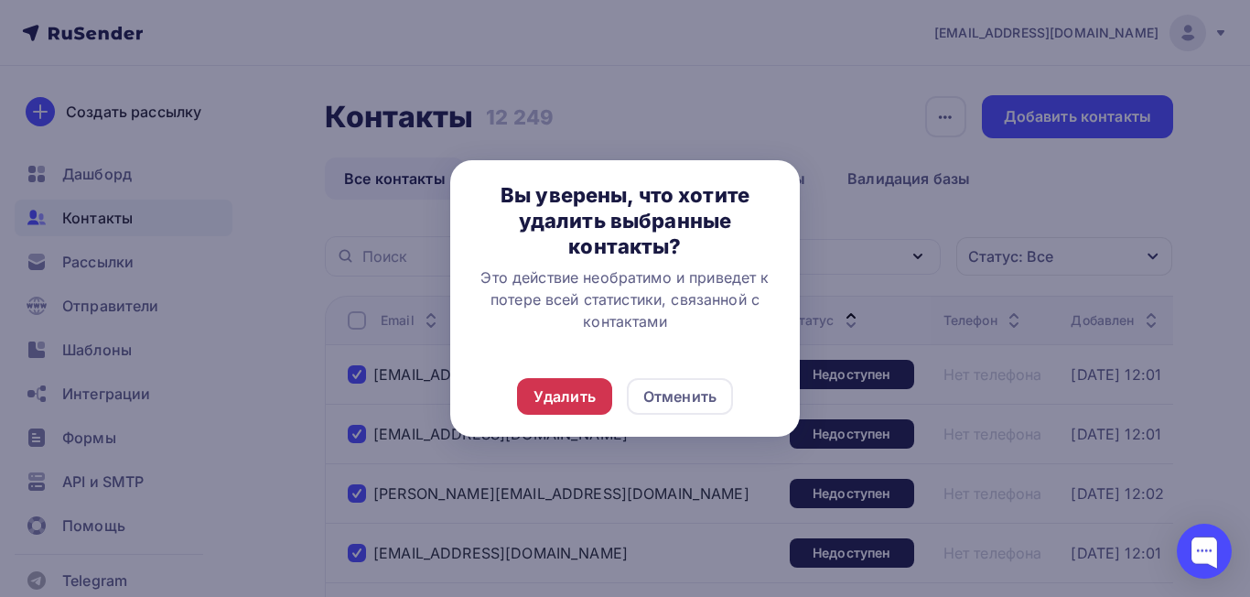
click at [596, 398] on div "Удалить" at bounding box center [564, 396] width 95 height 37
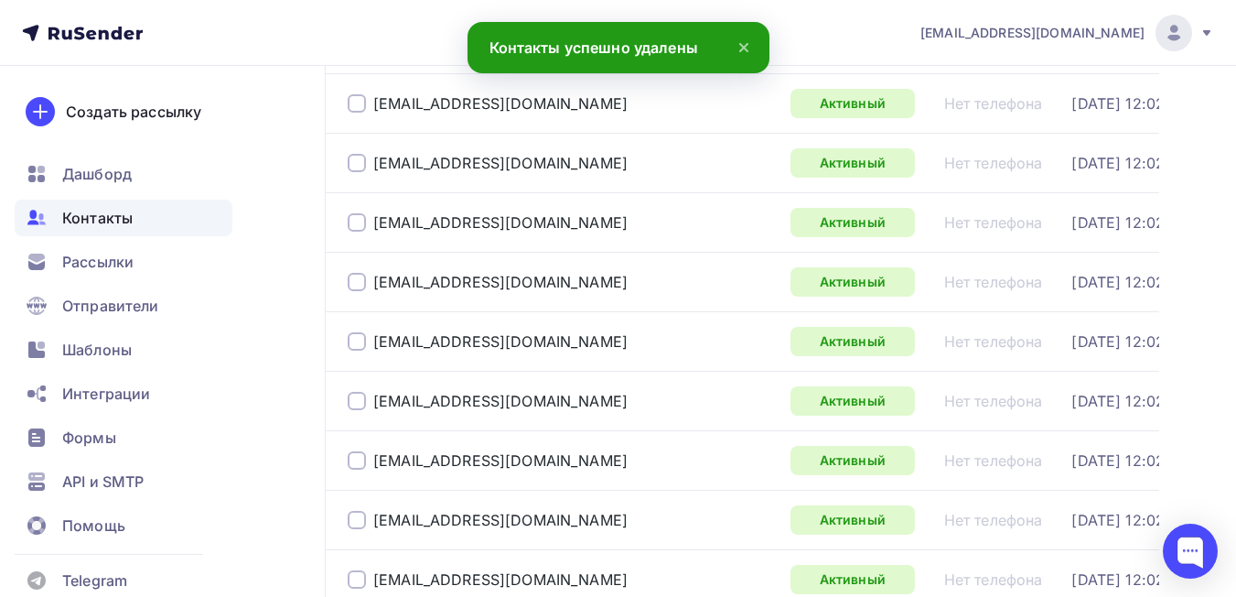
scroll to position [2922, 0]
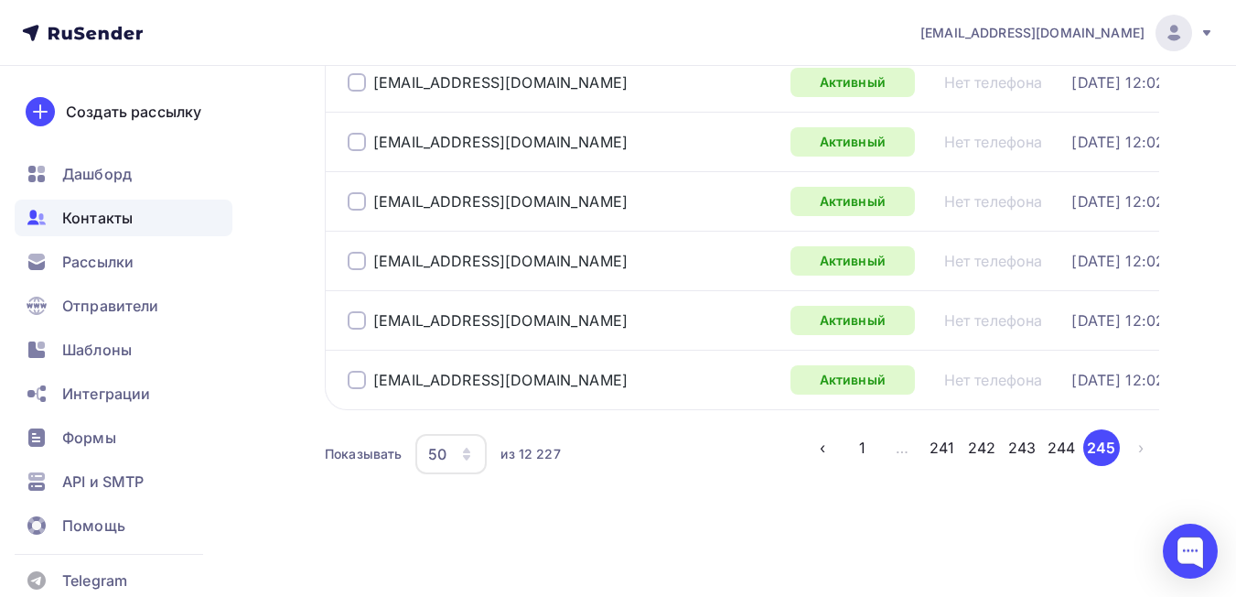
click at [1135, 455] on li "›" at bounding box center [1140, 447] width 40 height 37
click at [1058, 455] on button "244" at bounding box center [1061, 447] width 37 height 37
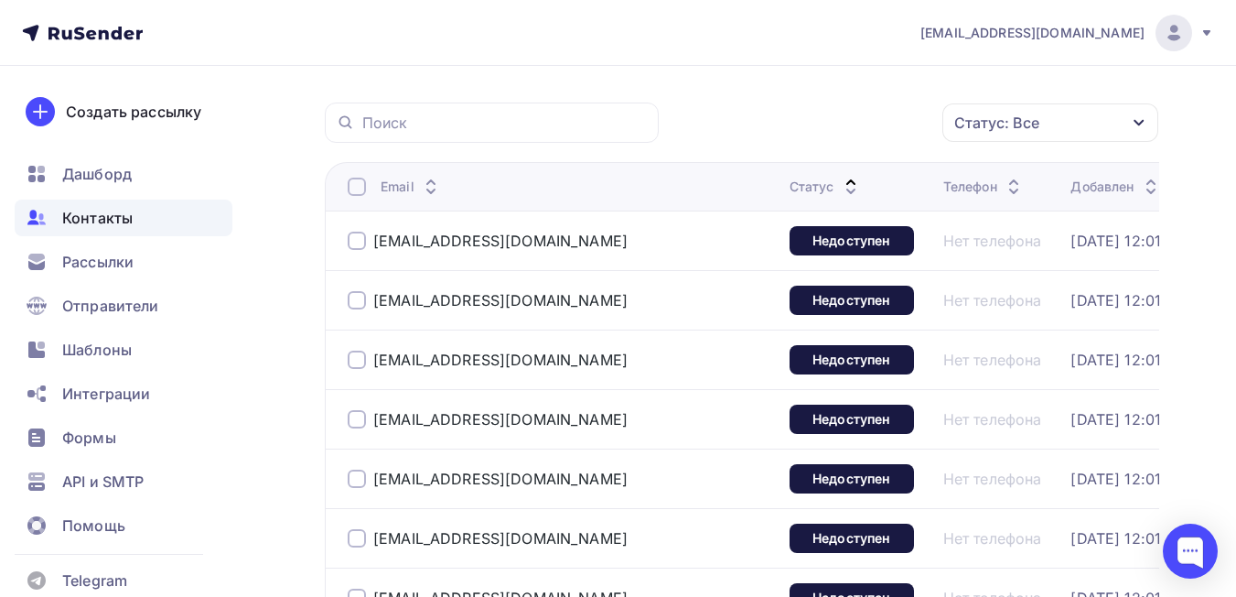
scroll to position [0, 0]
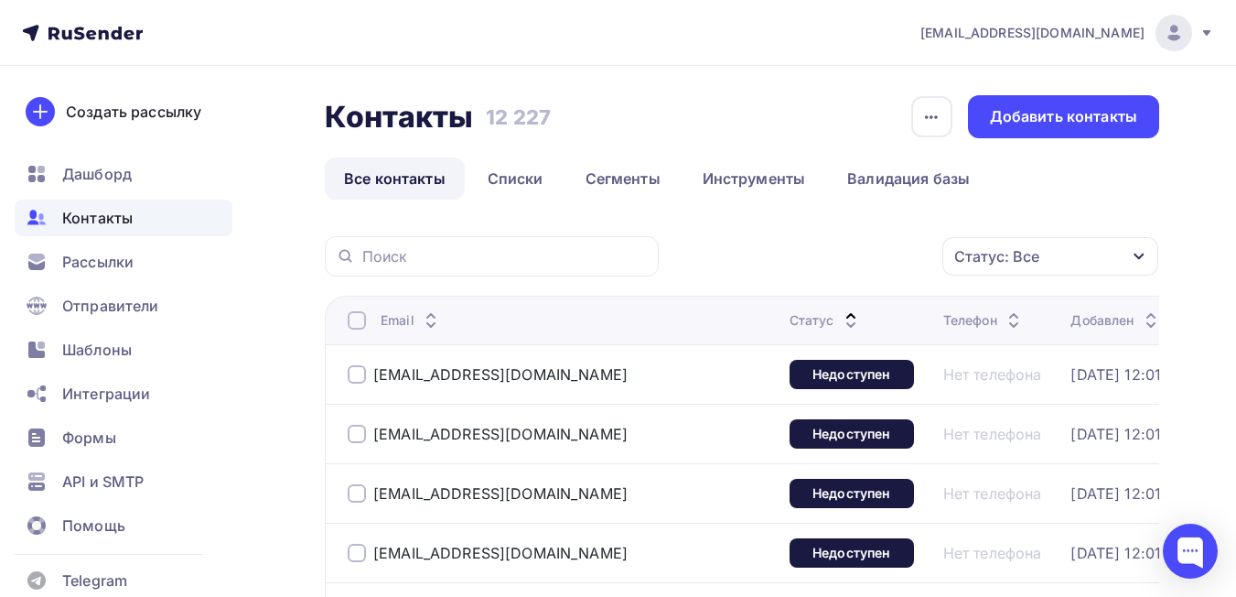
click at [356, 318] on div at bounding box center [357, 320] width 18 height 18
click at [353, 320] on div at bounding box center [357, 320] width 18 height 18
click at [802, 250] on div "Действие" at bounding box center [806, 257] width 242 height 36
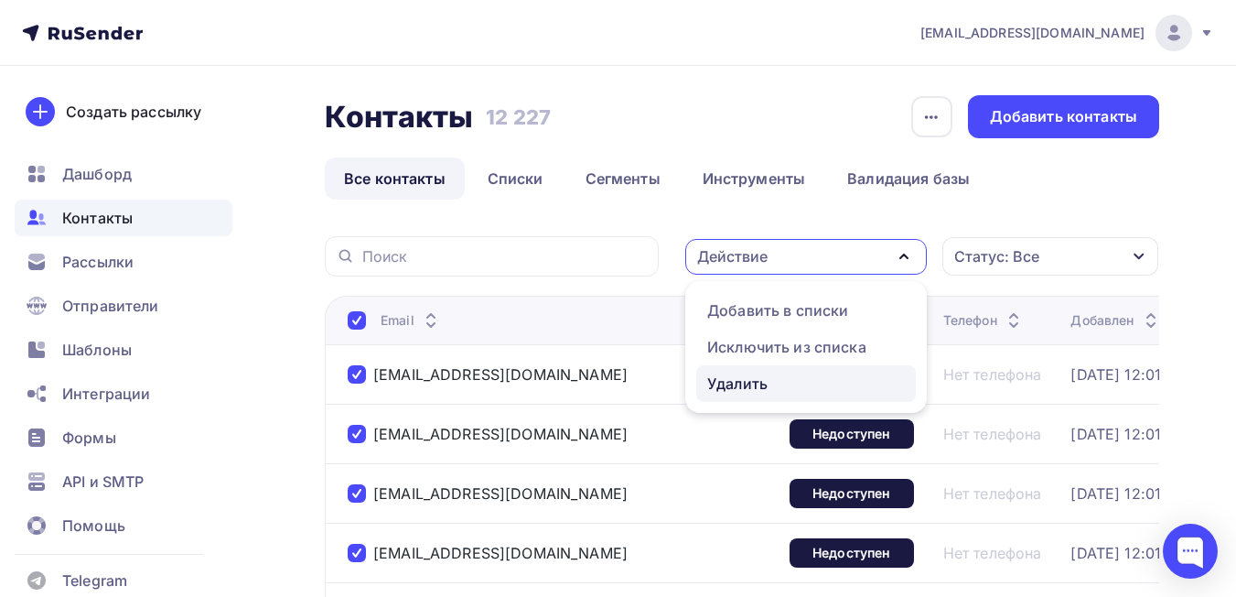
click at [767, 377] on div "Удалить" at bounding box center [737, 383] width 60 height 22
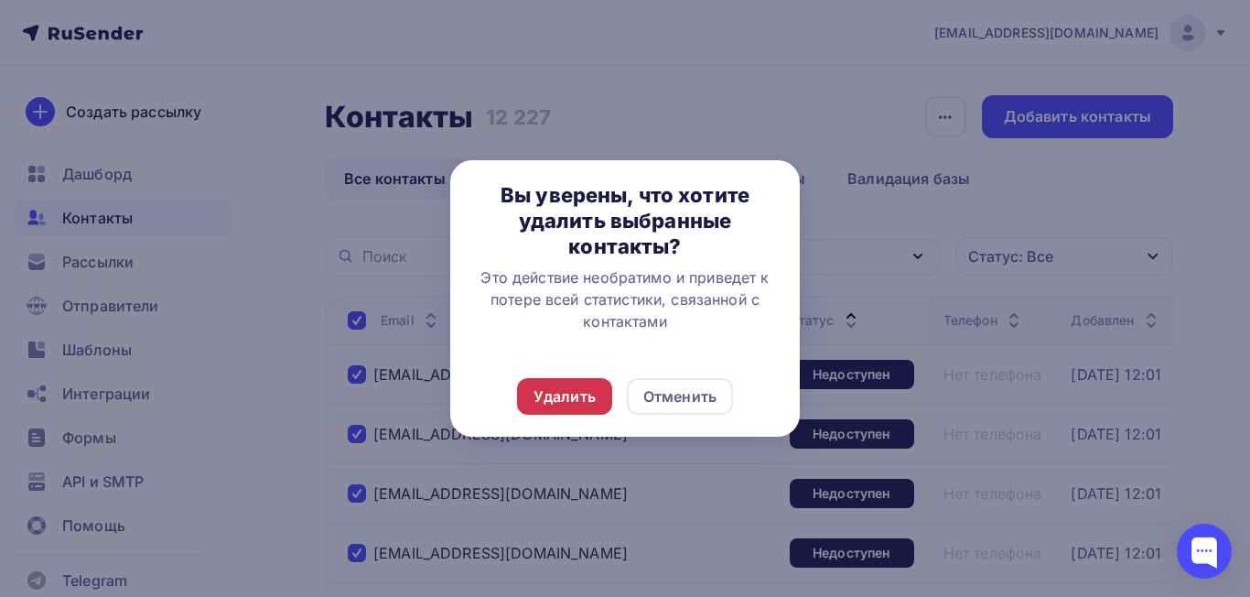
click at [590, 385] on div "Удалить" at bounding box center [564, 396] width 62 height 22
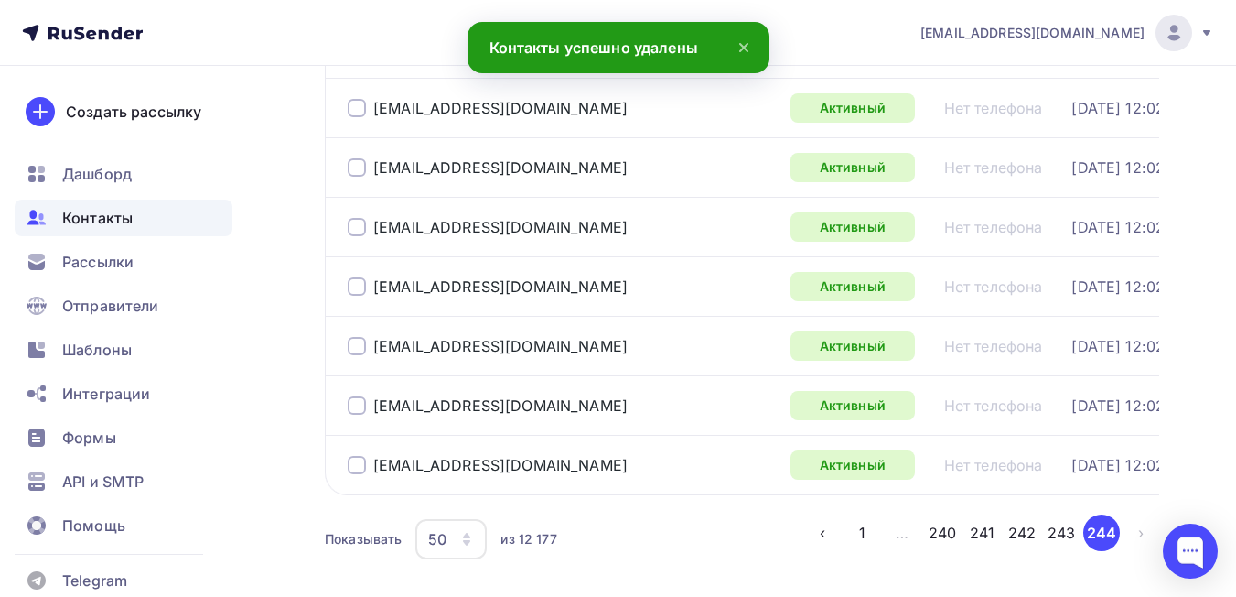
scroll to position [2922, 0]
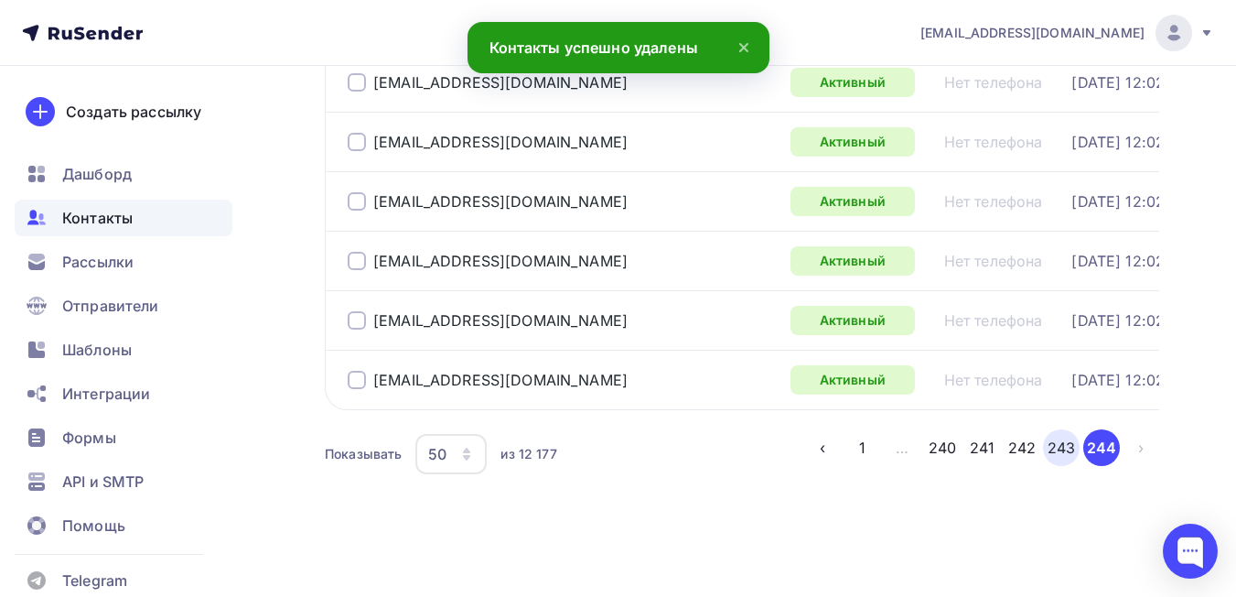
click at [1064, 452] on button "243" at bounding box center [1061, 447] width 37 height 37
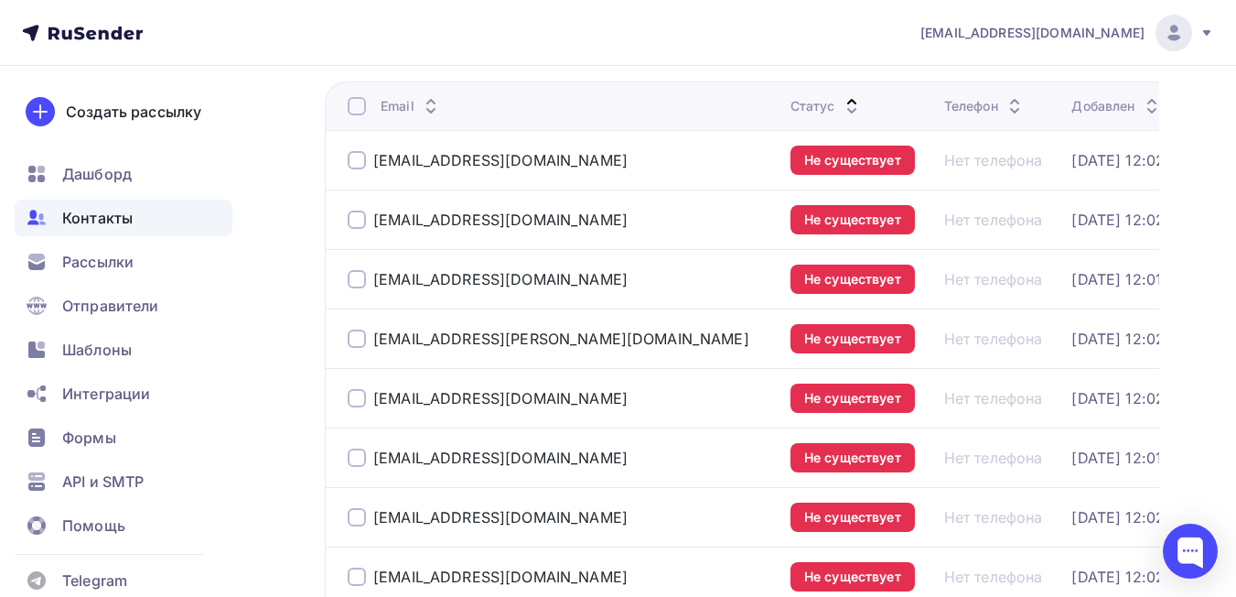
scroll to position [0, 0]
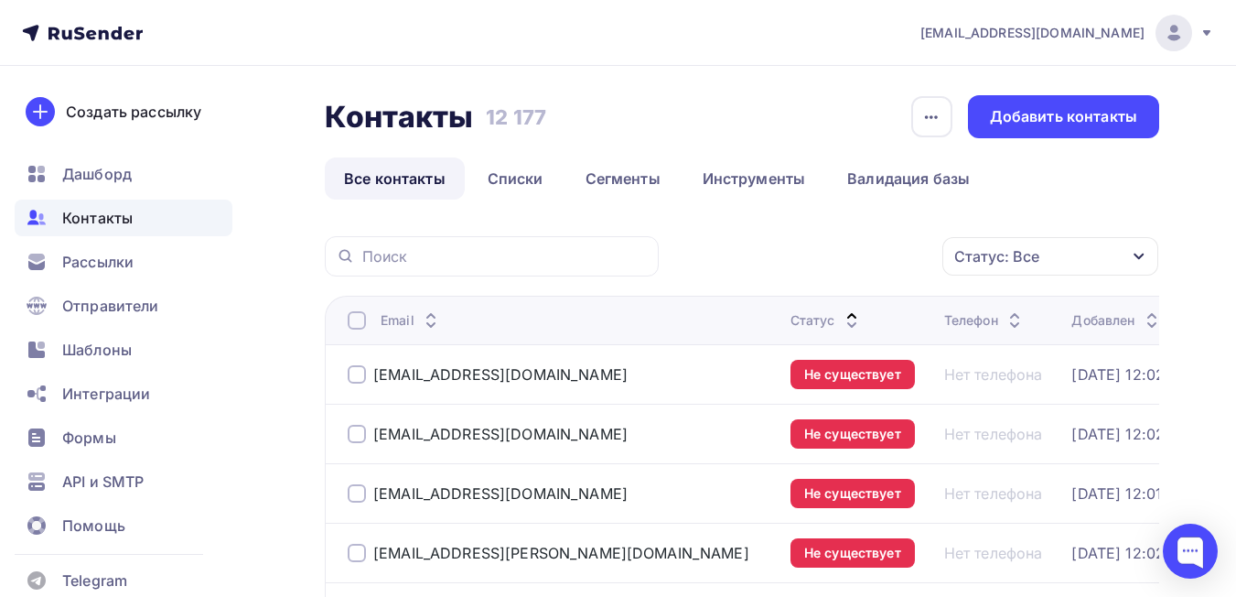
click at [352, 324] on div at bounding box center [357, 320] width 18 height 18
click at [357, 322] on div at bounding box center [357, 320] width 18 height 18
click at [796, 257] on div "Действие" at bounding box center [806, 257] width 242 height 36
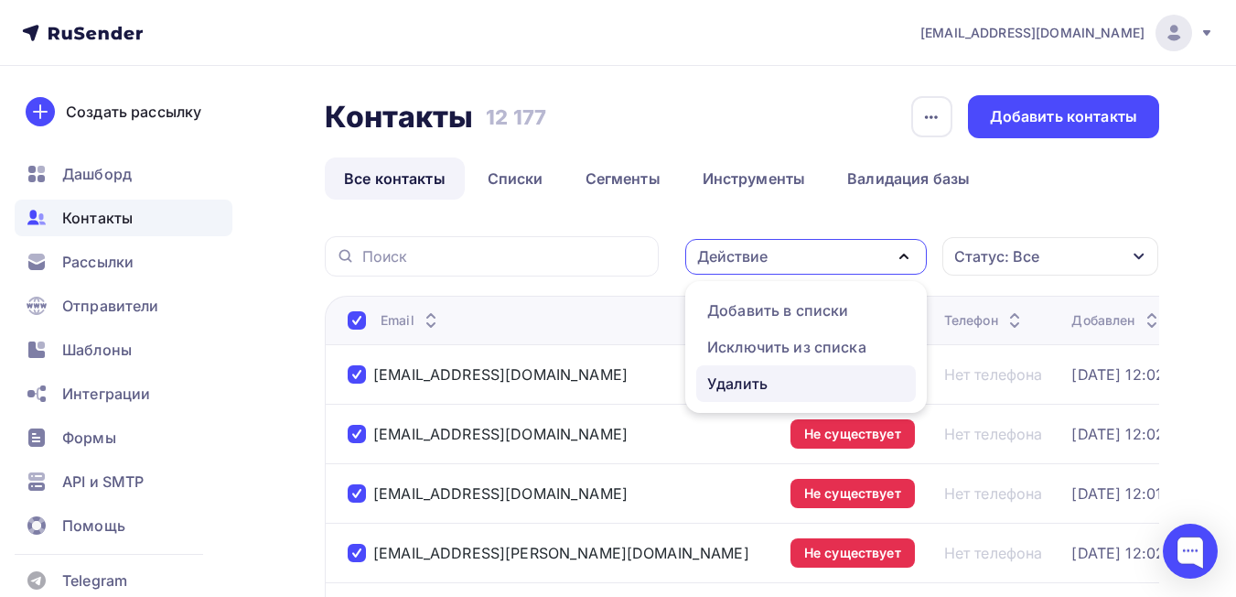
click at [749, 384] on div "Удалить" at bounding box center [737, 383] width 60 height 22
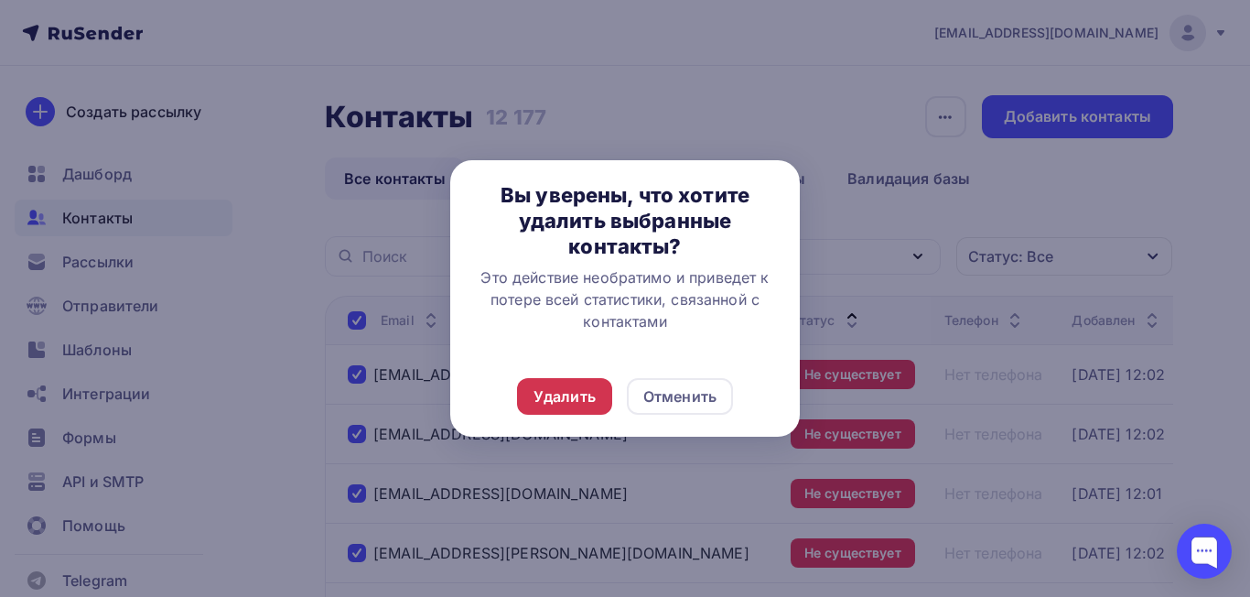
click at [525, 396] on div "Удалить" at bounding box center [564, 396] width 95 height 37
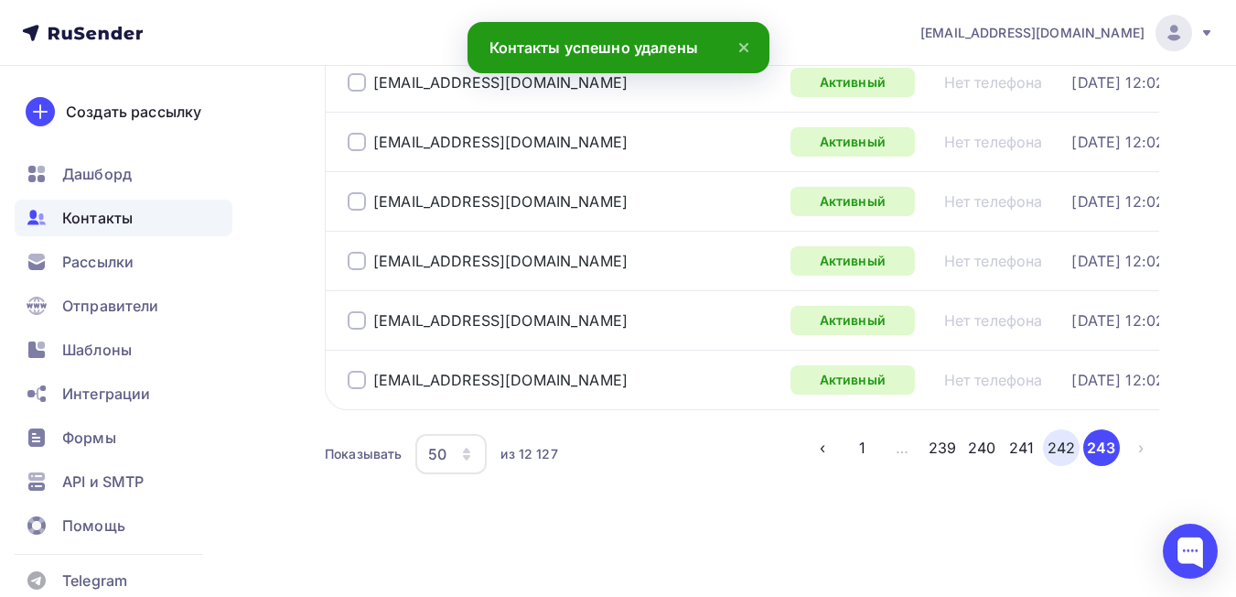
click at [1048, 456] on button "242" at bounding box center [1061, 447] width 37 height 37
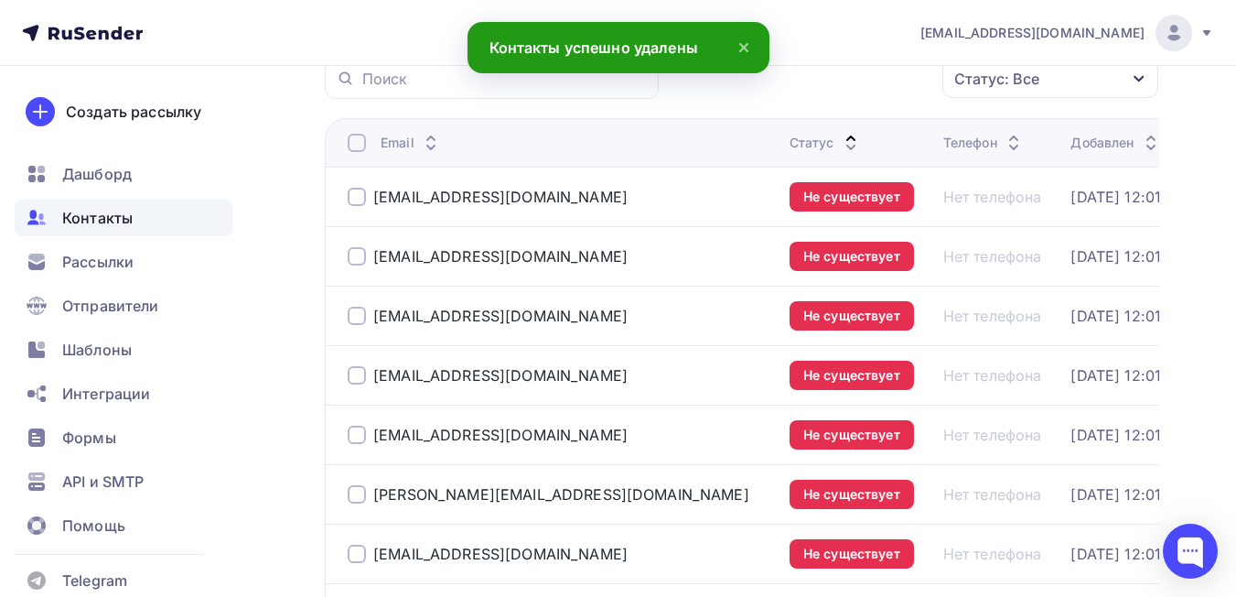
scroll to position [145, 0]
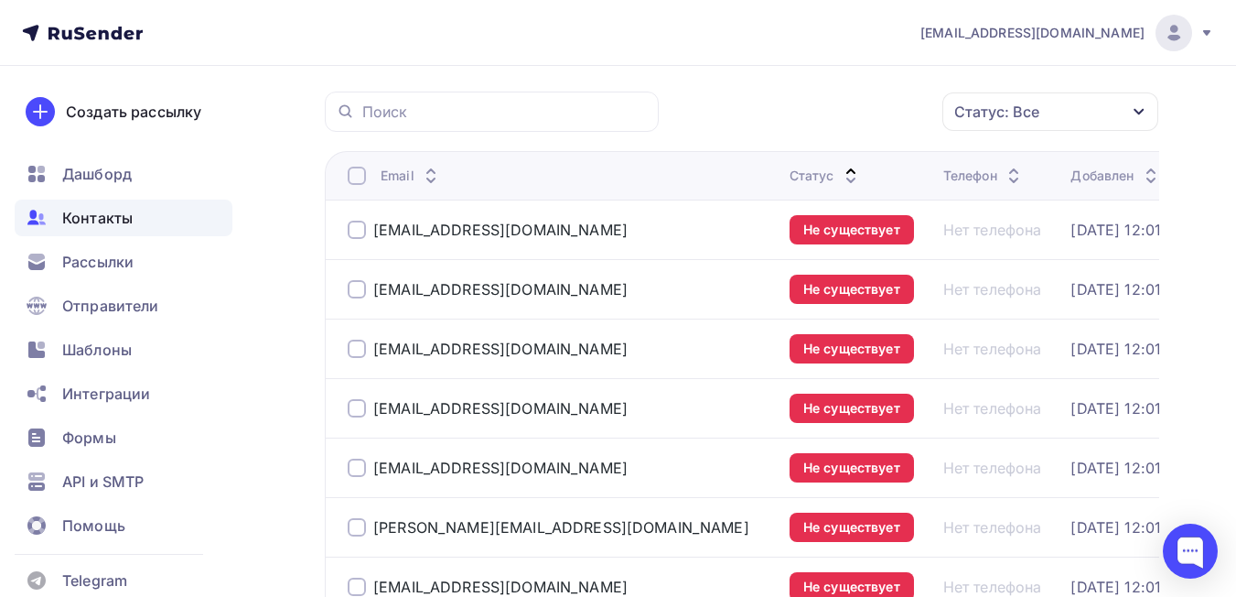
click at [356, 180] on div at bounding box center [357, 176] width 18 height 18
click at [358, 172] on div at bounding box center [357, 176] width 18 height 18
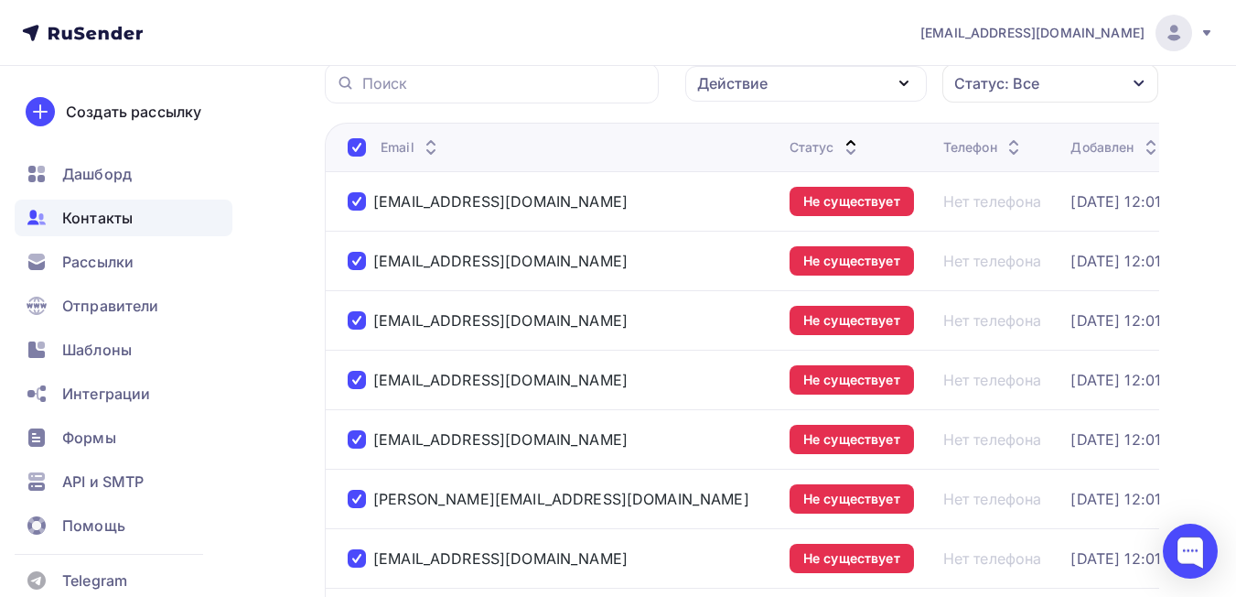
scroll to position [0, 0]
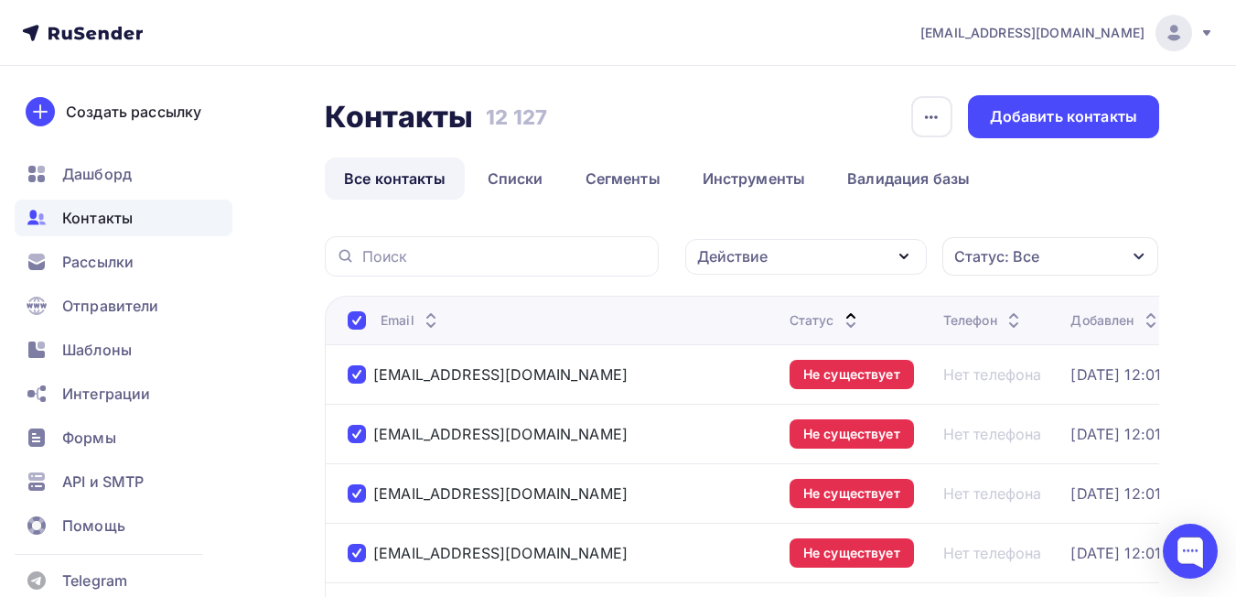
click at [731, 268] on div "Действие" at bounding box center [806, 257] width 242 height 36
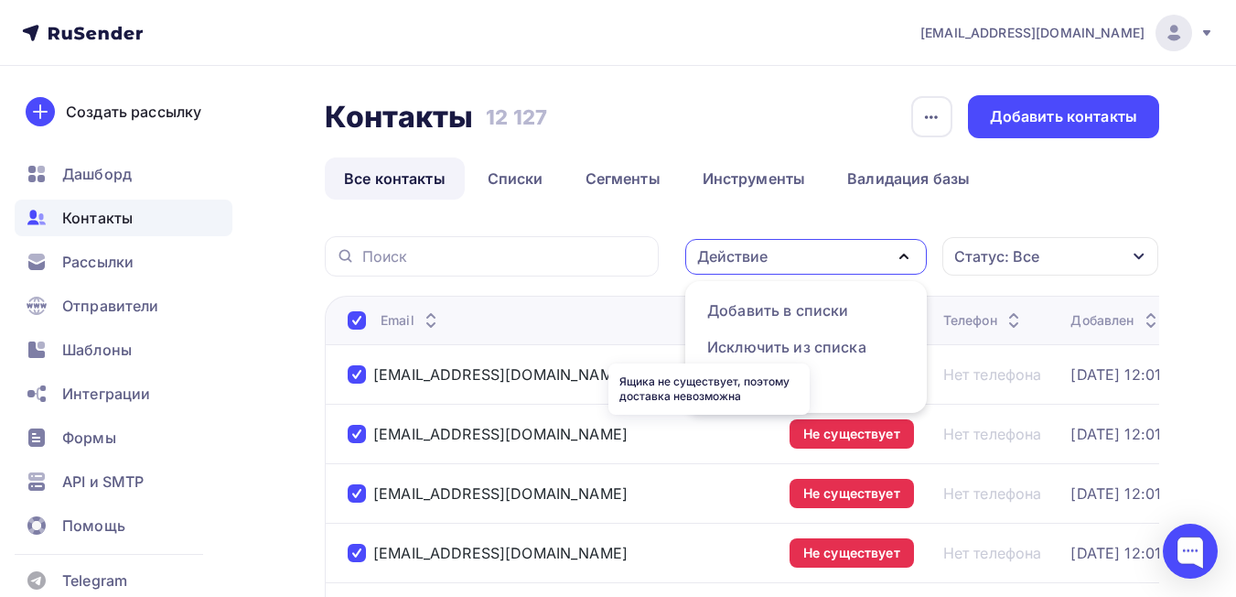
click at [727, 377] on div "Ящика не существует, поэтому доставка невозможна" at bounding box center [708, 388] width 201 height 51
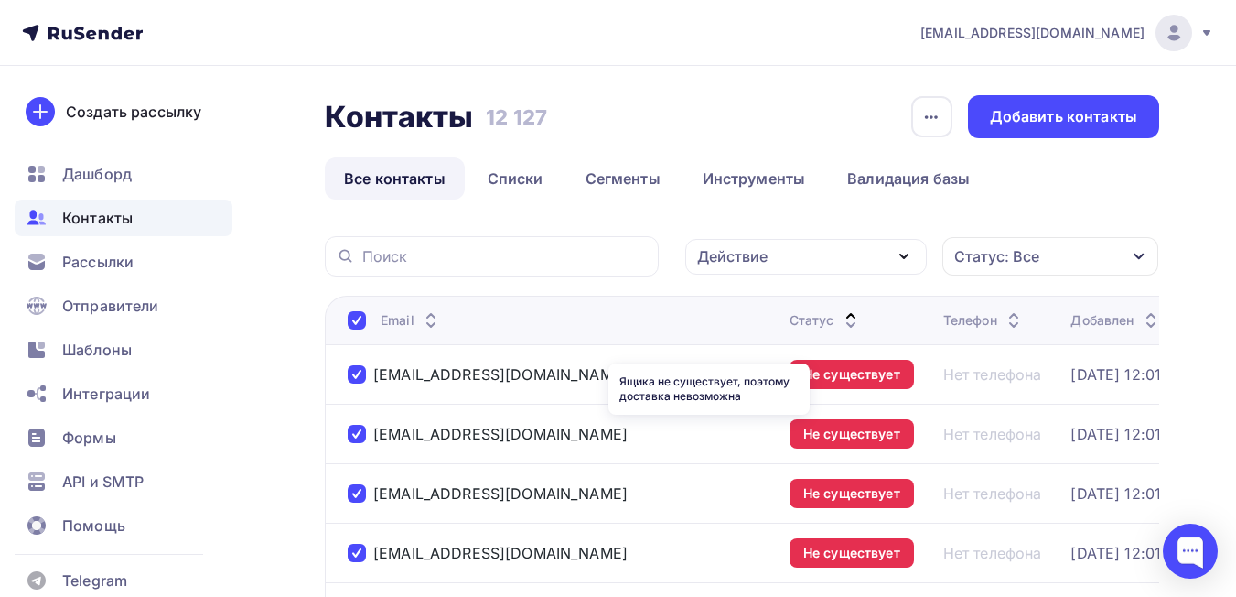
click at [806, 270] on div "Действие" at bounding box center [806, 257] width 242 height 36
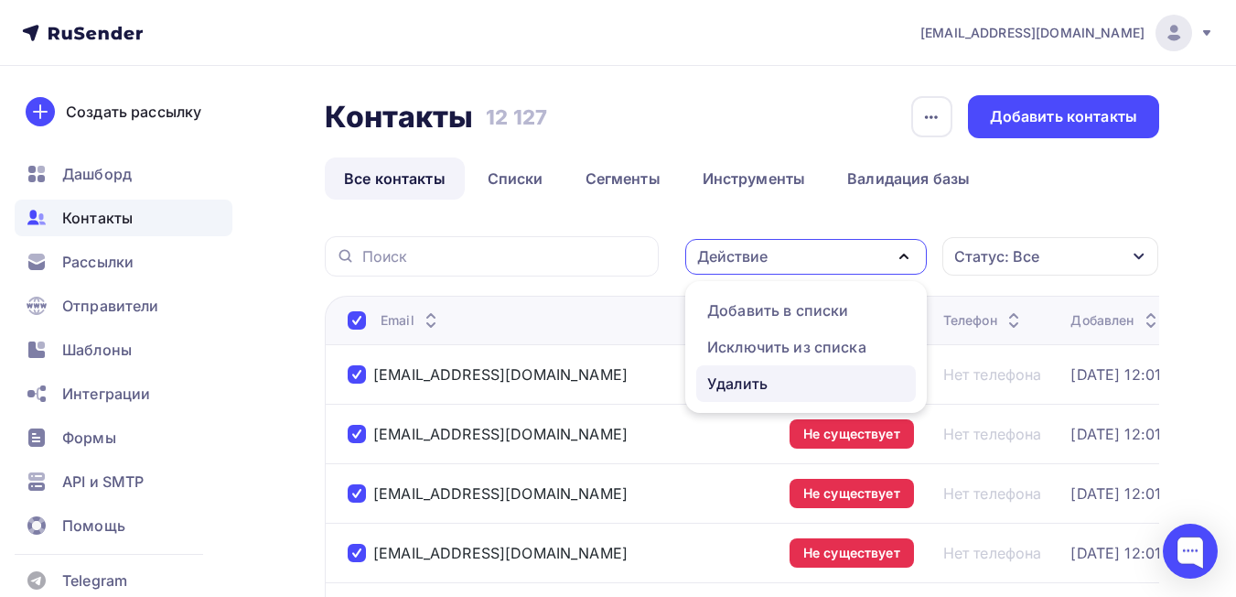
click at [798, 376] on div "Удалить" at bounding box center [806, 383] width 198 height 22
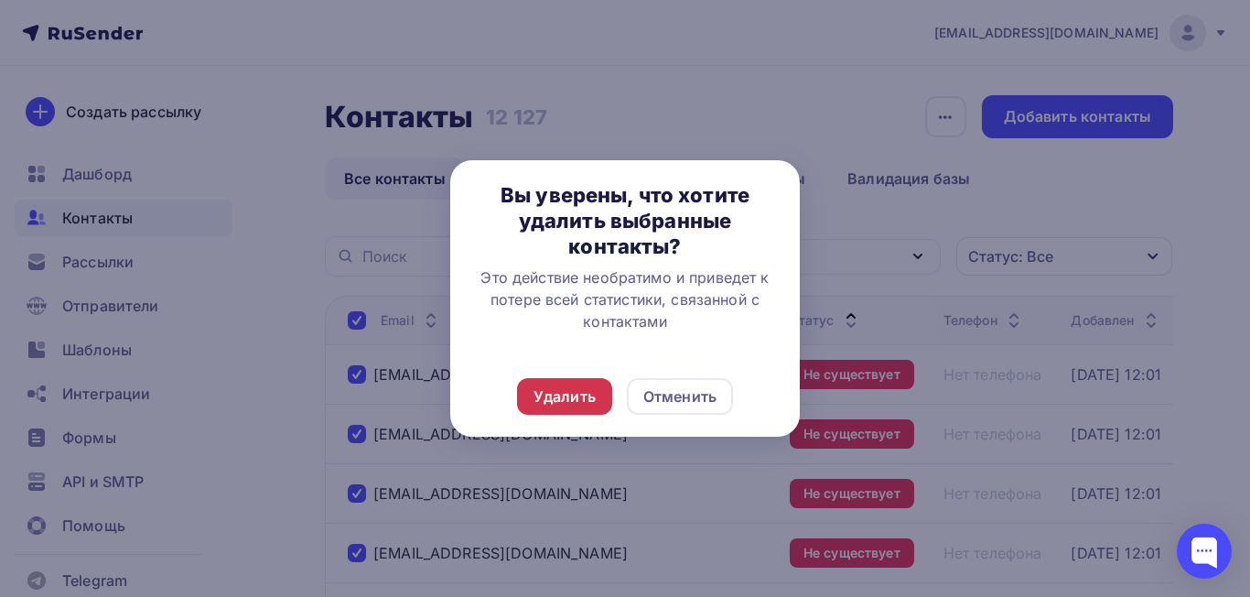
drag, startPoint x: 519, startPoint y: 404, endPoint x: 543, endPoint y: 405, distance: 23.8
click at [522, 405] on div "Удалить" at bounding box center [564, 396] width 95 height 37
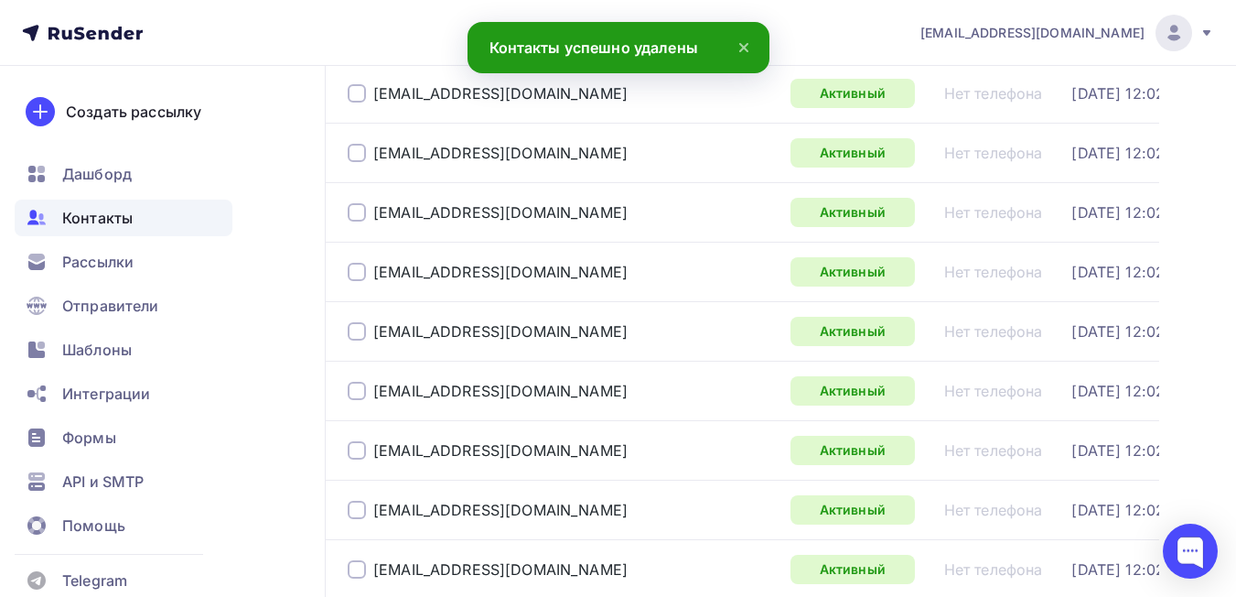
scroll to position [2922, 0]
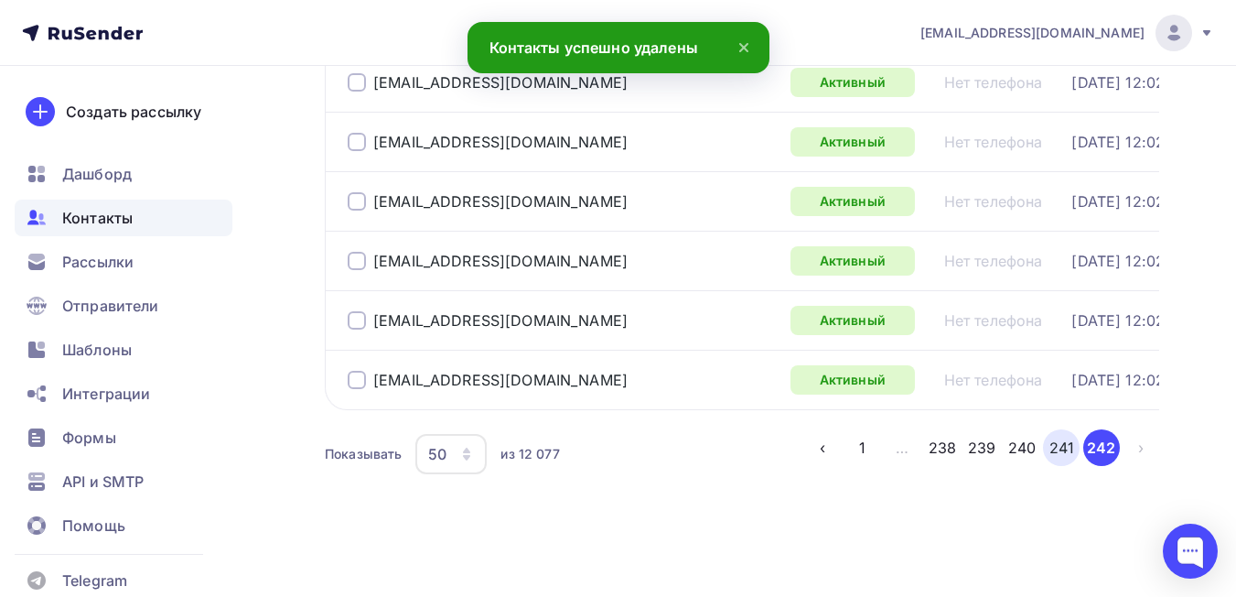
click at [1063, 452] on button "241" at bounding box center [1061, 447] width 37 height 37
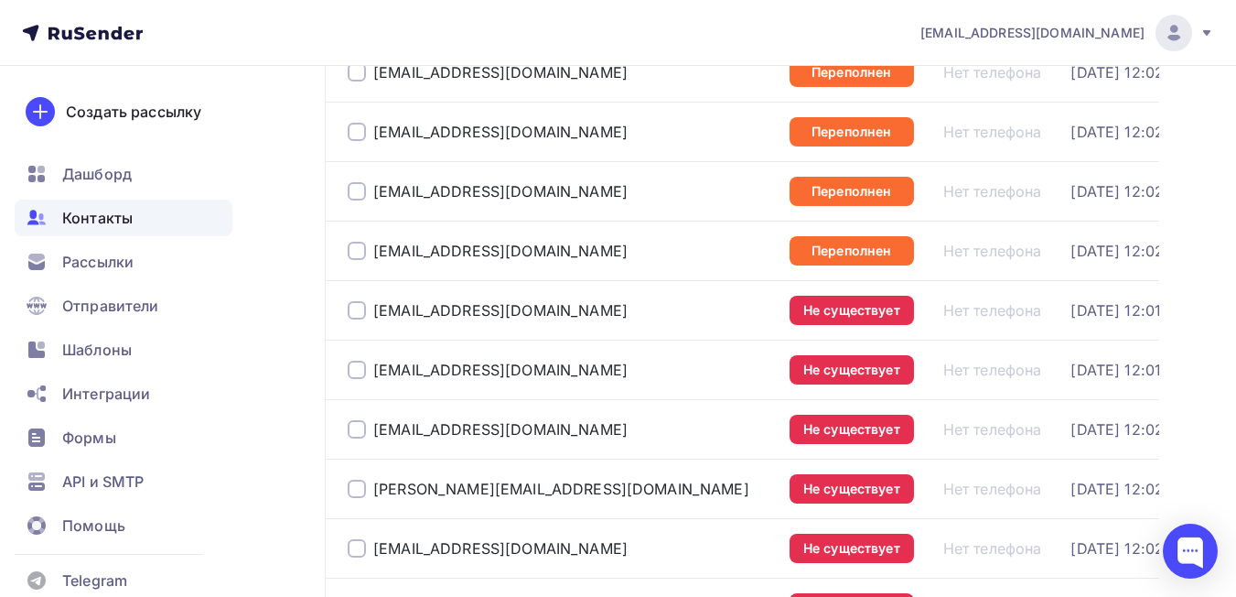
scroll to position [694, 0]
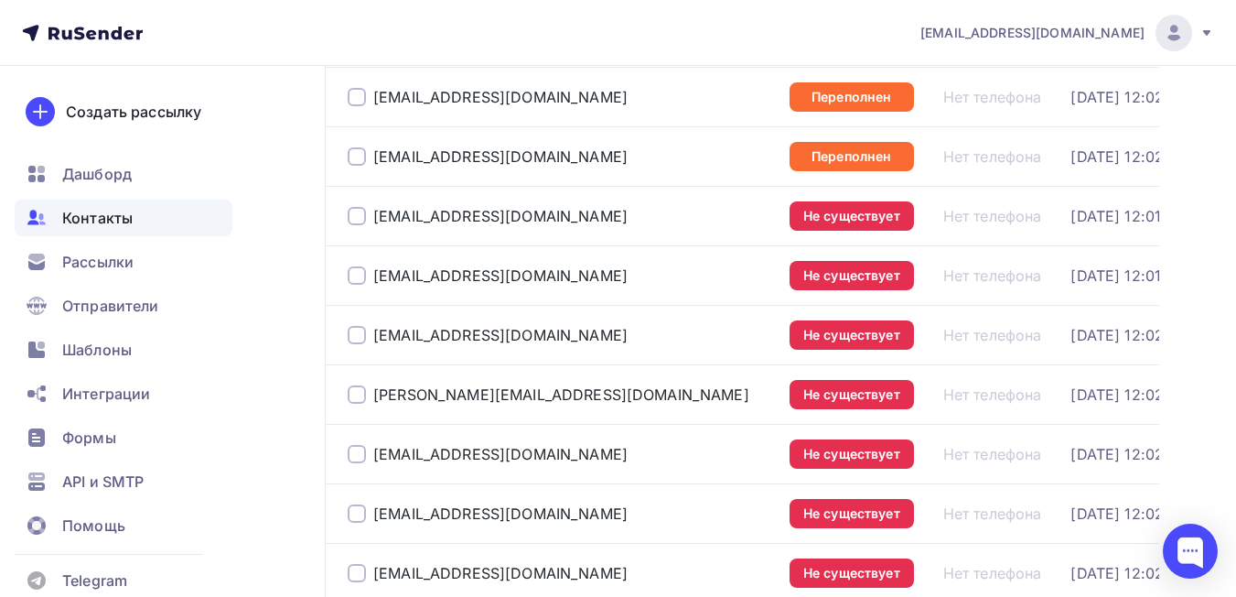
click at [358, 219] on div at bounding box center [357, 216] width 18 height 18
click at [367, 286] on div "katrin.eka.1984@rambler.ru" at bounding box center [561, 275] width 427 height 29
click at [359, 278] on div at bounding box center [357, 275] width 18 height 18
click at [364, 337] on div at bounding box center [357, 335] width 18 height 18
click at [359, 396] on div at bounding box center [357, 394] width 18 height 18
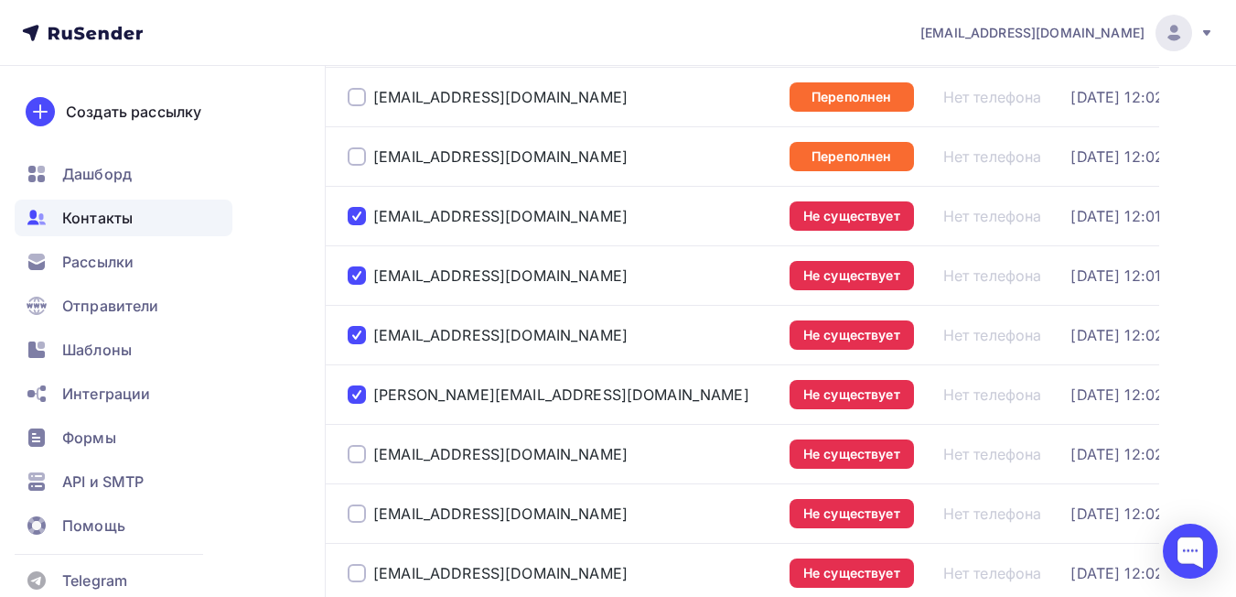
click at [356, 454] on div at bounding box center [357, 454] width 18 height 18
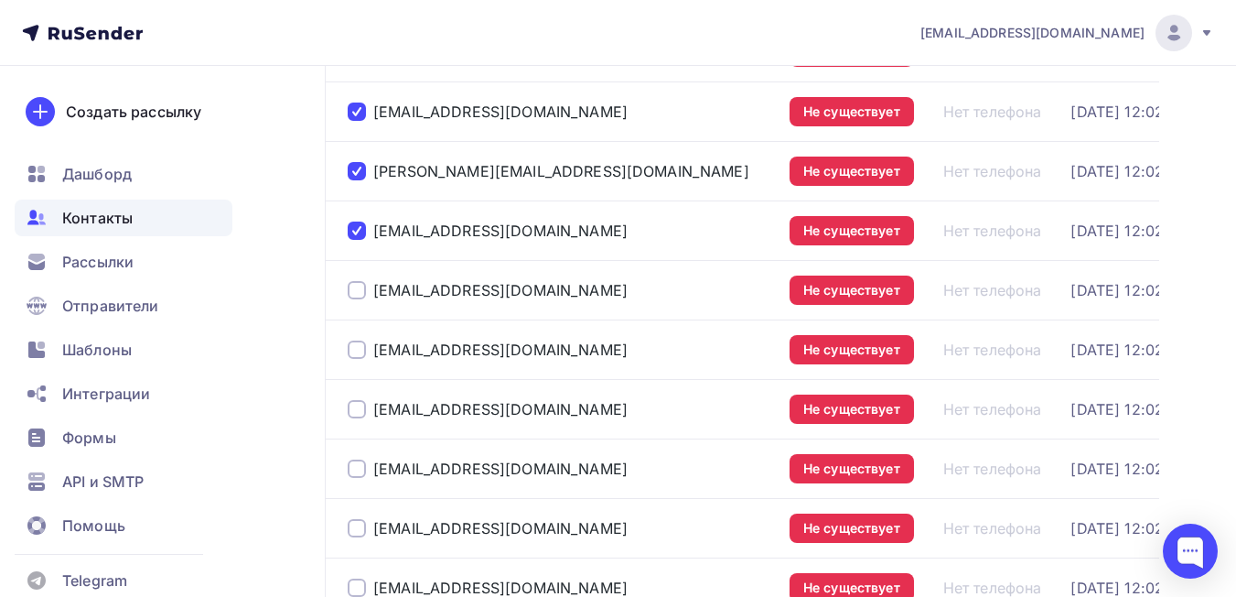
scroll to position [968, 0]
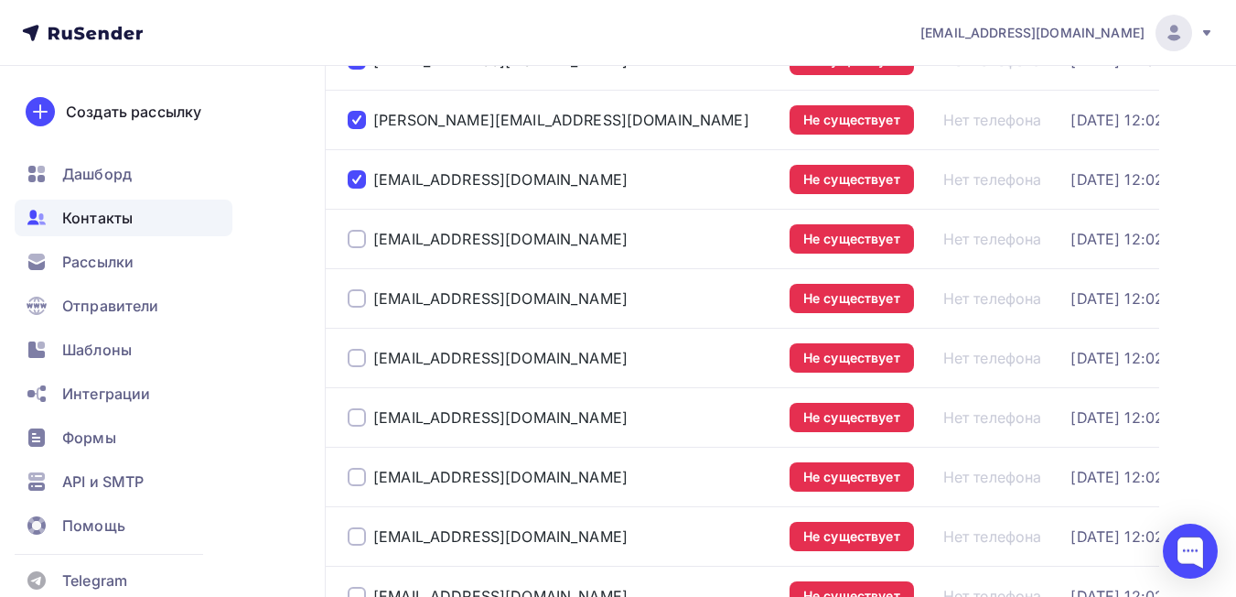
click at [355, 239] on div at bounding box center [357, 239] width 18 height 18
click at [353, 304] on div at bounding box center [357, 298] width 18 height 18
click at [363, 358] on div at bounding box center [357, 358] width 18 height 18
click at [354, 418] on div at bounding box center [357, 417] width 18 height 18
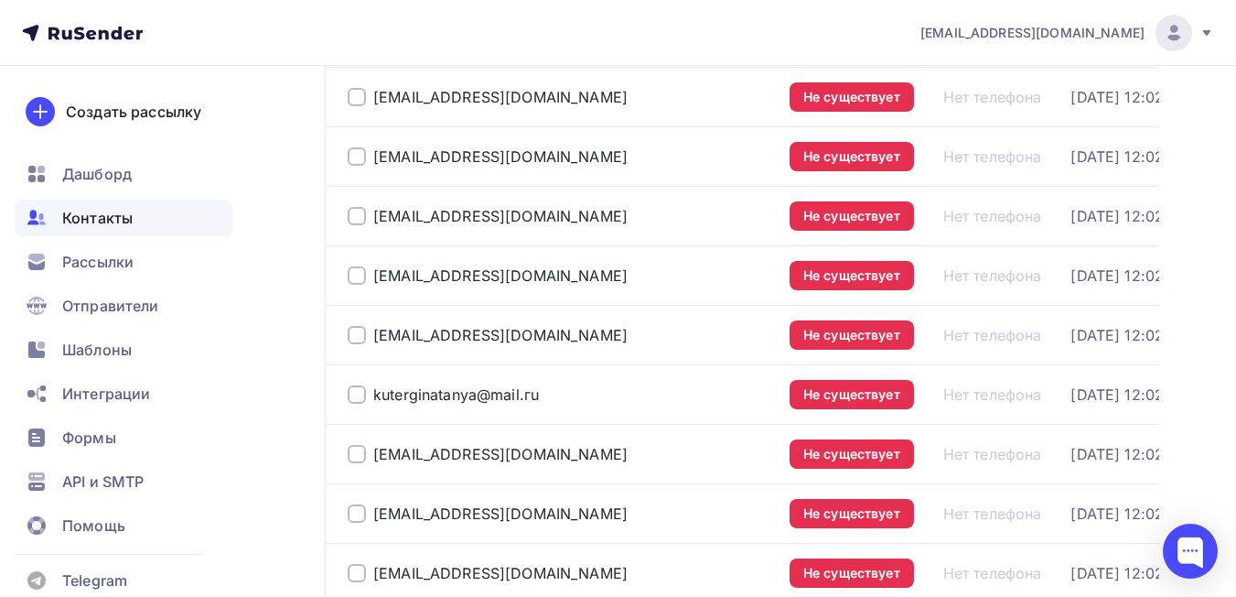
scroll to position [1243, 0]
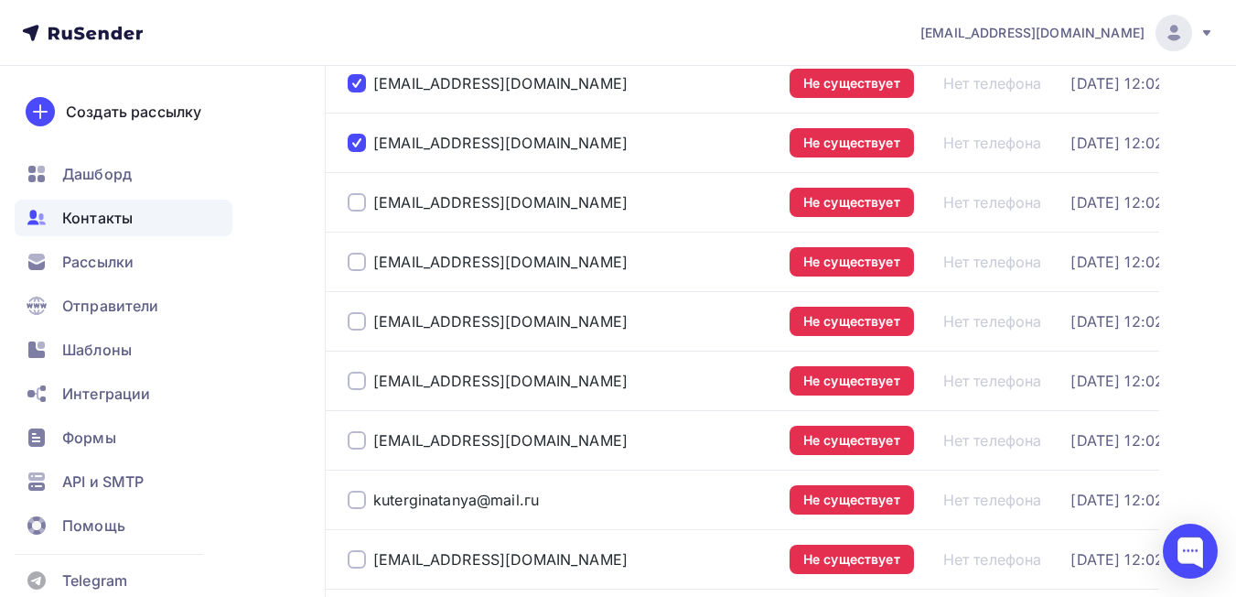
click at [357, 210] on div at bounding box center [357, 202] width 18 height 18
click at [357, 261] on div at bounding box center [357, 262] width 18 height 18
click at [357, 325] on div at bounding box center [357, 321] width 18 height 18
click at [358, 382] on div at bounding box center [357, 380] width 18 height 18
click at [354, 430] on div "net222222@ya.ru" at bounding box center [561, 439] width 427 height 29
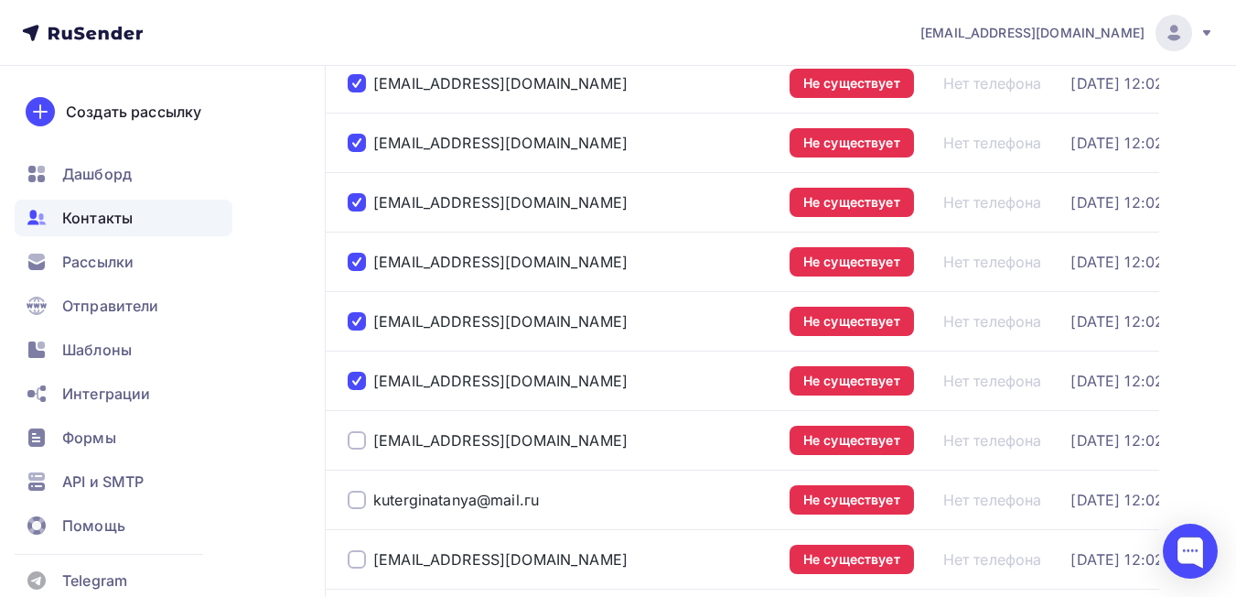
click at [350, 436] on div at bounding box center [357, 440] width 18 height 18
click at [360, 510] on div "kuterginatanya@mail.гu" at bounding box center [561, 499] width 427 height 29
click at [360, 496] on div at bounding box center [357, 499] width 18 height 18
click at [353, 557] on div at bounding box center [357, 559] width 18 height 18
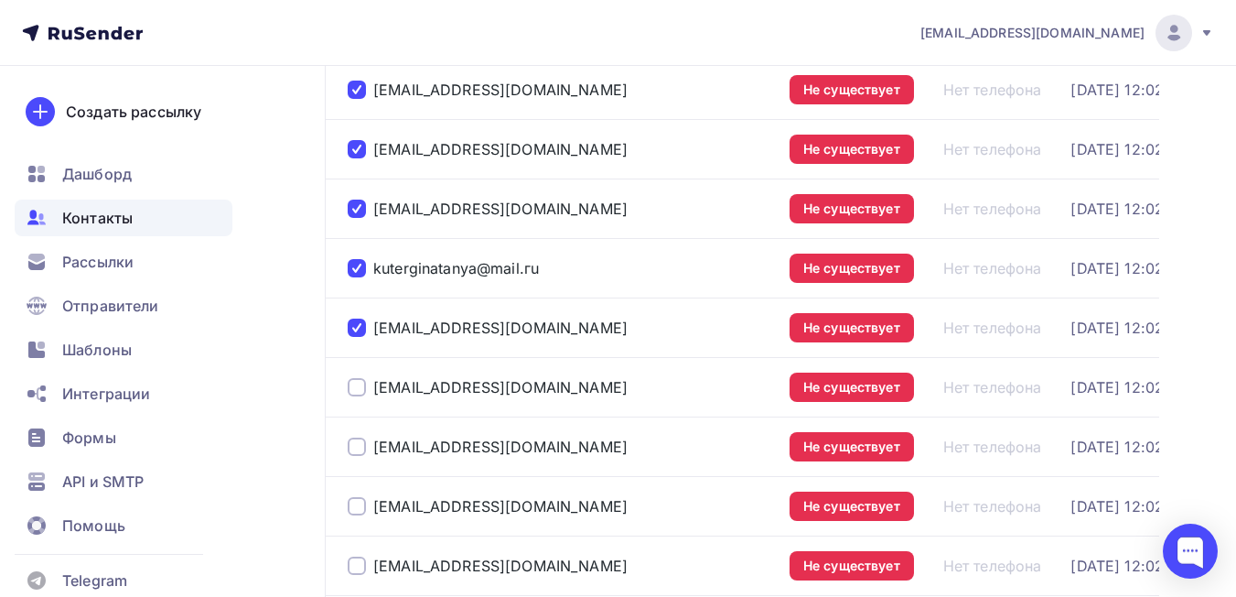
scroll to position [1517, 0]
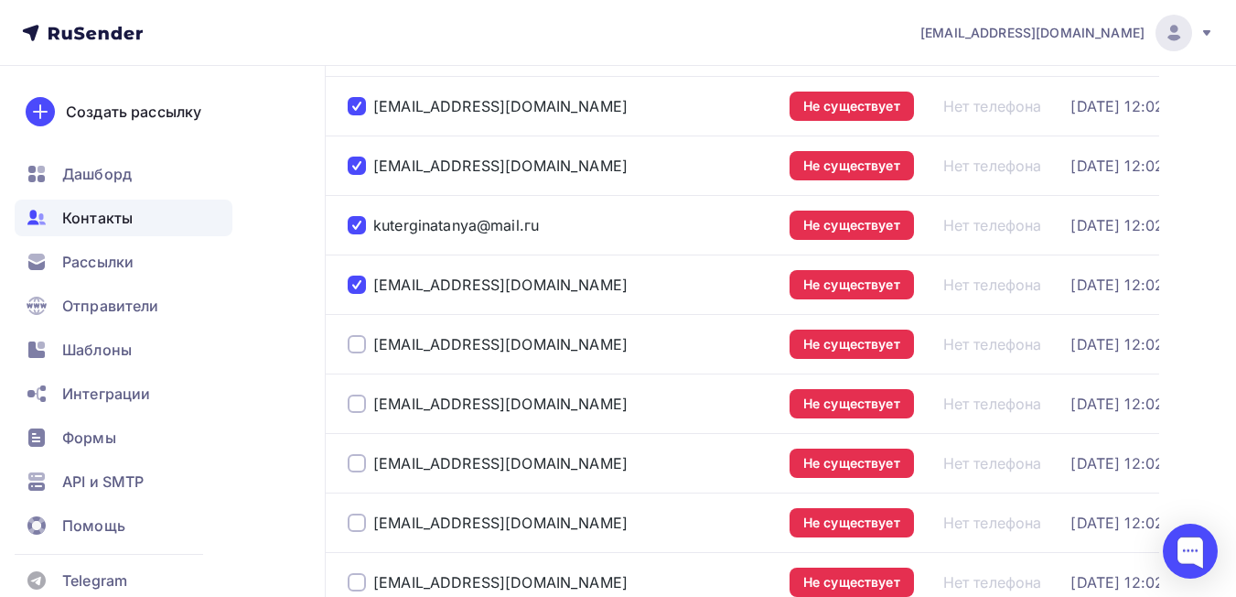
click at [356, 345] on div at bounding box center [357, 344] width 18 height 18
click at [351, 406] on div at bounding box center [357, 403] width 18 height 18
drag, startPoint x: 357, startPoint y: 467, endPoint x: 361, endPoint y: 498, distance: 31.4
click at [357, 468] on div at bounding box center [357, 463] width 18 height 18
click at [359, 518] on div at bounding box center [357, 522] width 18 height 18
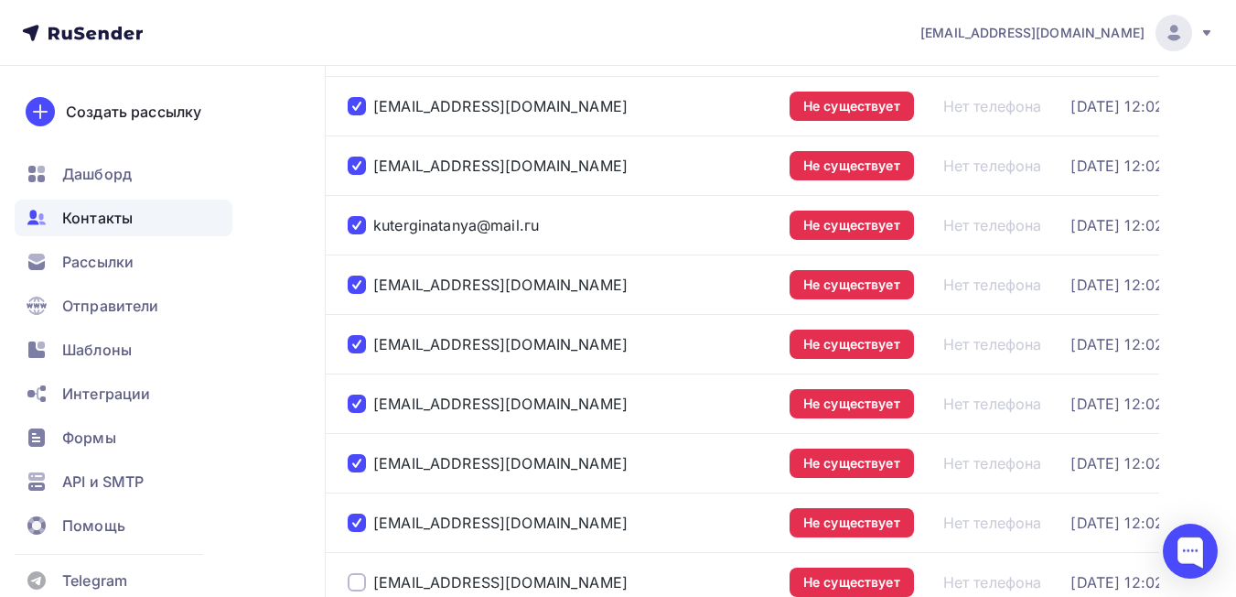
click at [360, 579] on div at bounding box center [357, 582] width 18 height 18
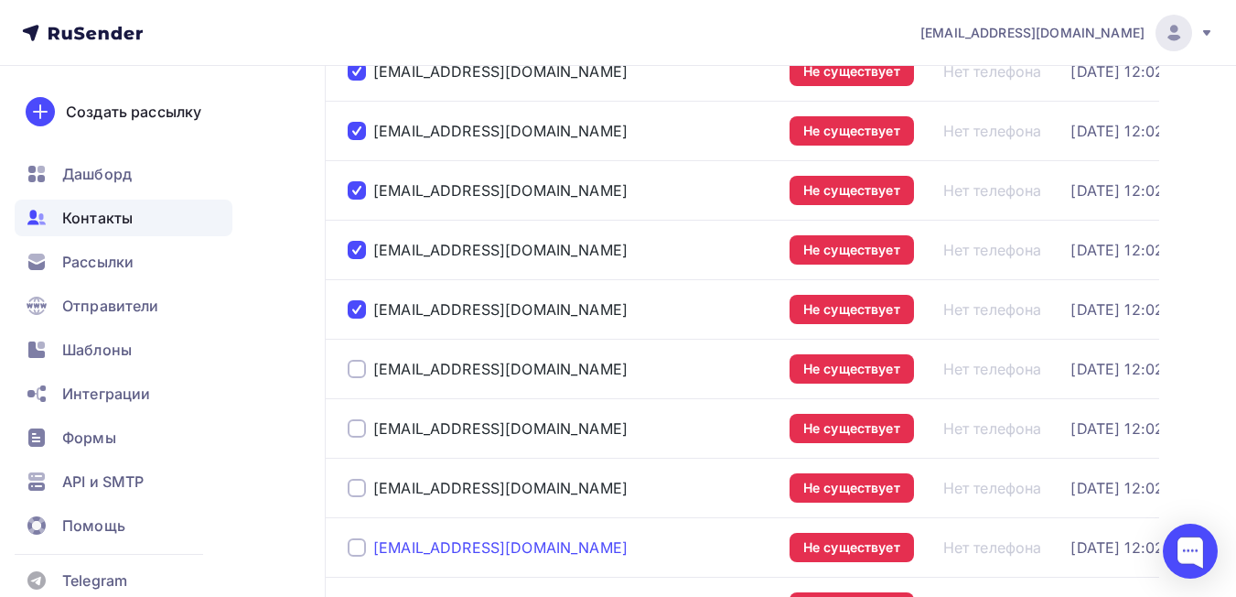
scroll to position [1883, 0]
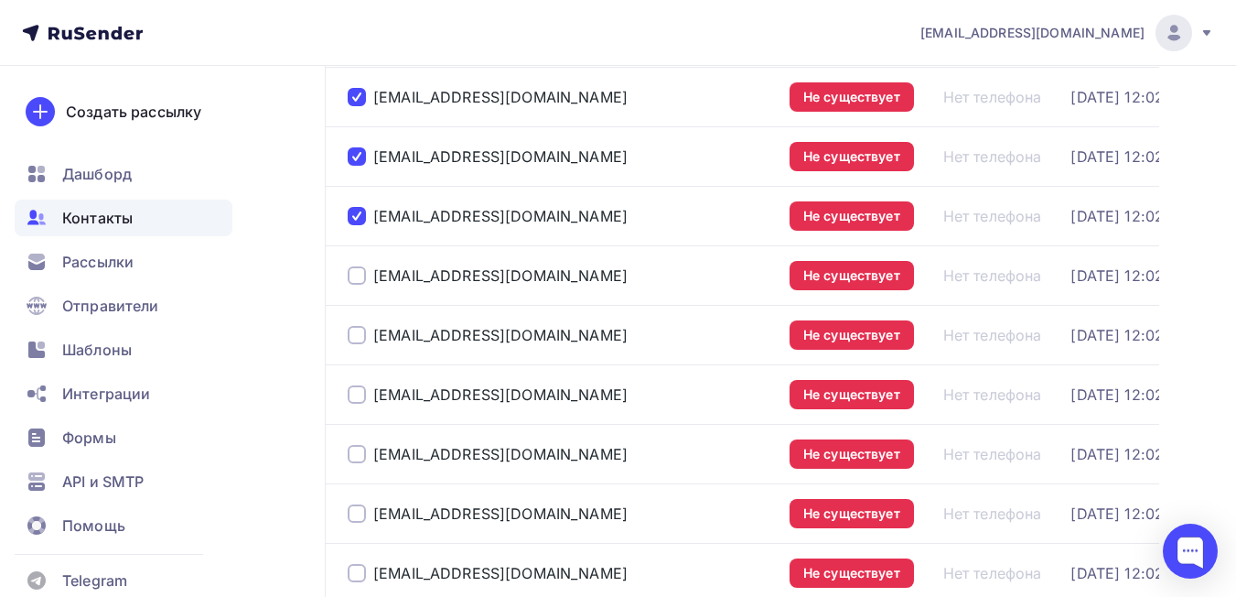
click at [357, 285] on div "sechenkoolga332@gmail.com" at bounding box center [561, 275] width 427 height 29
drag, startPoint x: 360, startPoint y: 278, endPoint x: 350, endPoint y: 355, distance: 77.4
click at [360, 282] on div at bounding box center [357, 275] width 18 height 18
click at [354, 338] on div at bounding box center [357, 335] width 18 height 18
drag, startPoint x: 357, startPoint y: 395, endPoint x: 355, endPoint y: 447, distance: 51.3
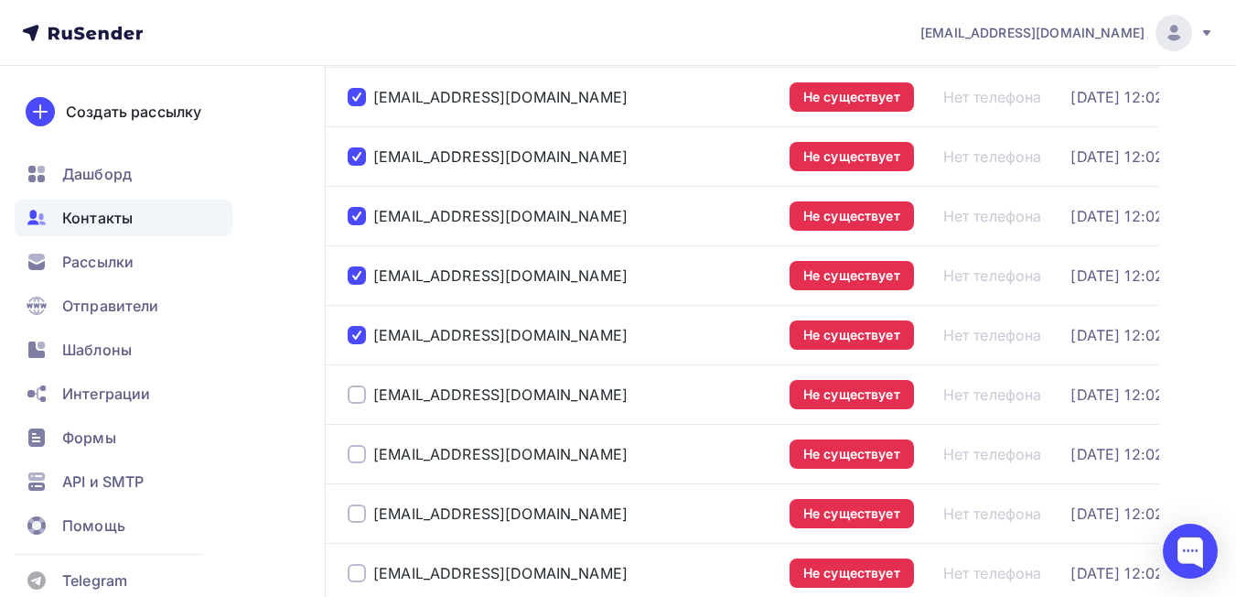
click at [357, 397] on div at bounding box center [357, 394] width 18 height 18
click at [353, 453] on div at bounding box center [357, 454] width 18 height 18
click at [353, 520] on div at bounding box center [357, 513] width 18 height 18
click at [356, 566] on div at bounding box center [357, 573] width 18 height 18
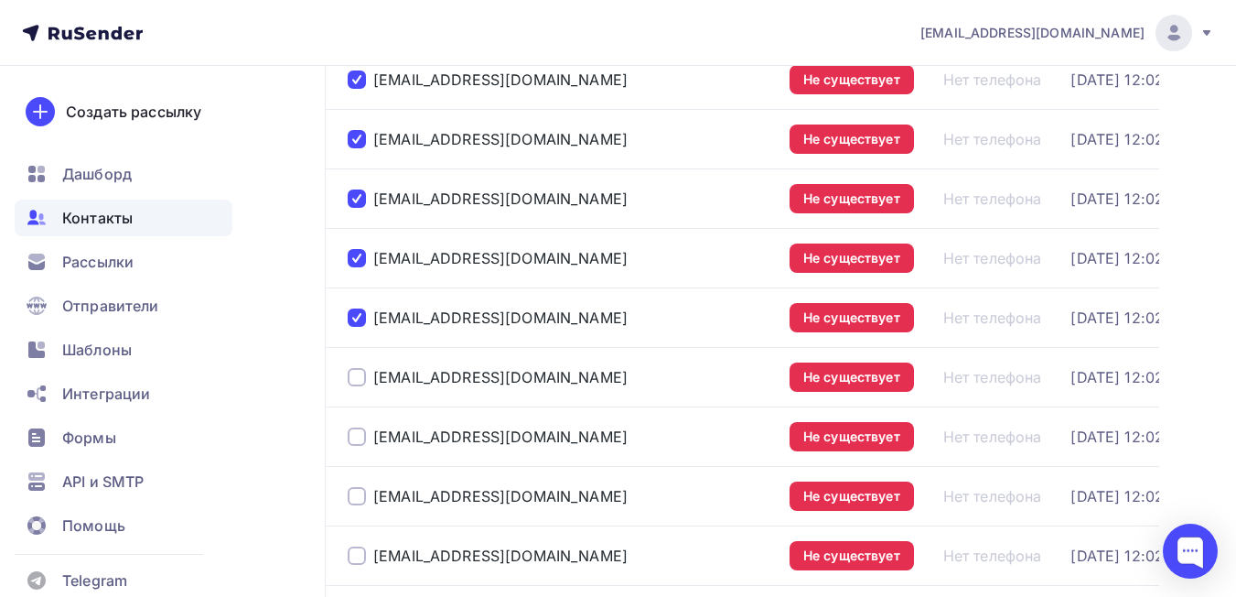
scroll to position [2157, 0]
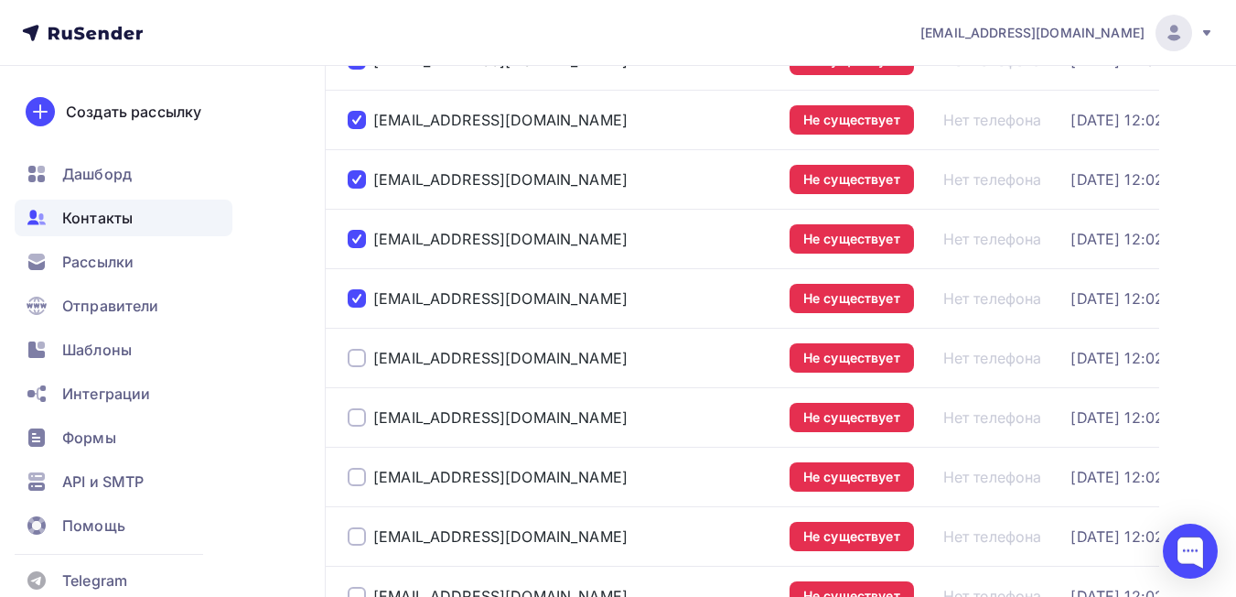
click at [347, 356] on td "tatyanaartrem@mail.ru" at bounding box center [553, 357] width 457 height 59
click at [353, 361] on div at bounding box center [357, 358] width 18 height 18
click at [357, 424] on div at bounding box center [357, 417] width 18 height 18
click at [355, 486] on div "lyudmila-yakhunki@mail.ru" at bounding box center [561, 476] width 427 height 29
drag, startPoint x: 356, startPoint y: 481, endPoint x: 364, endPoint y: 524, distance: 43.8
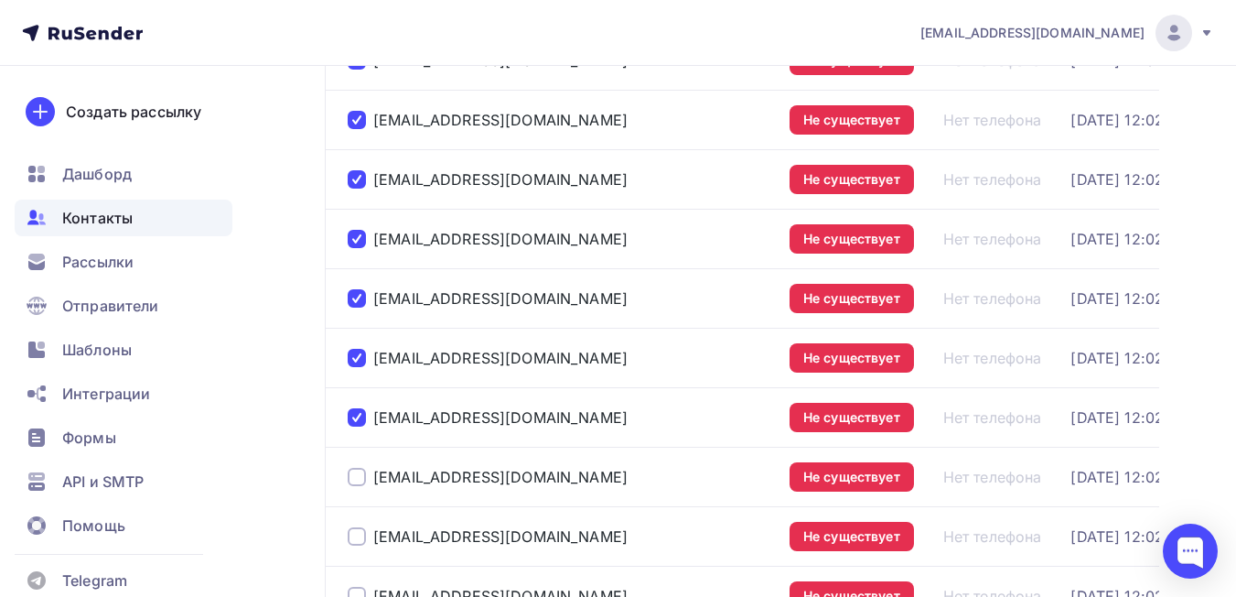
click at [357, 482] on div at bounding box center [357, 477] width 18 height 18
click at [359, 543] on div at bounding box center [357, 536] width 18 height 18
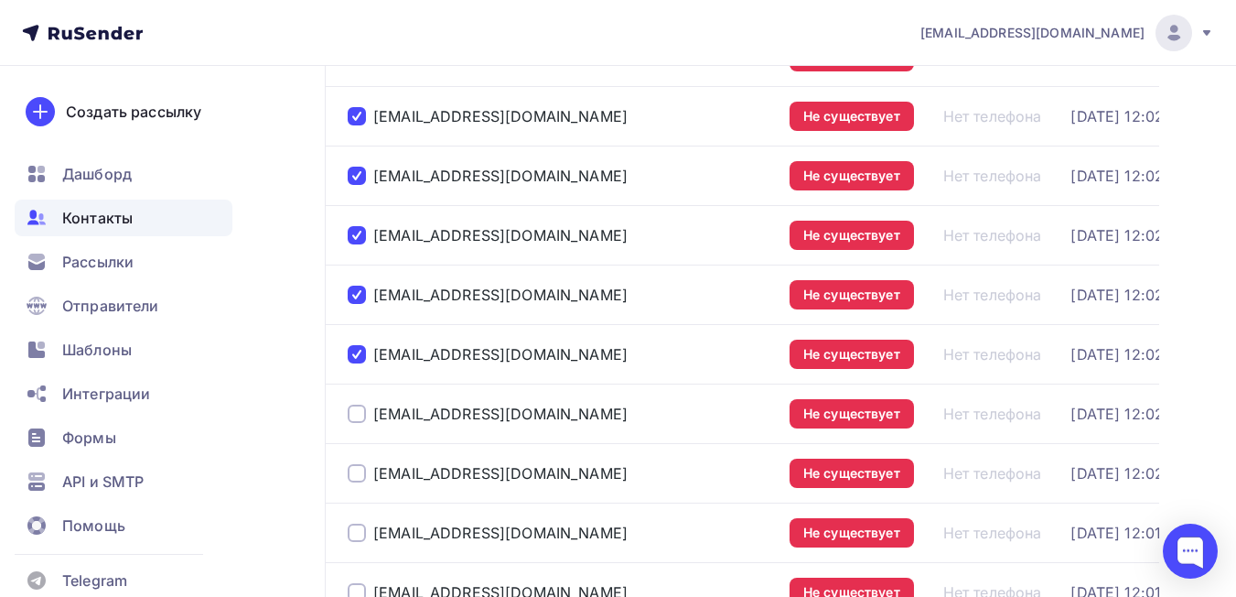
scroll to position [2340, 0]
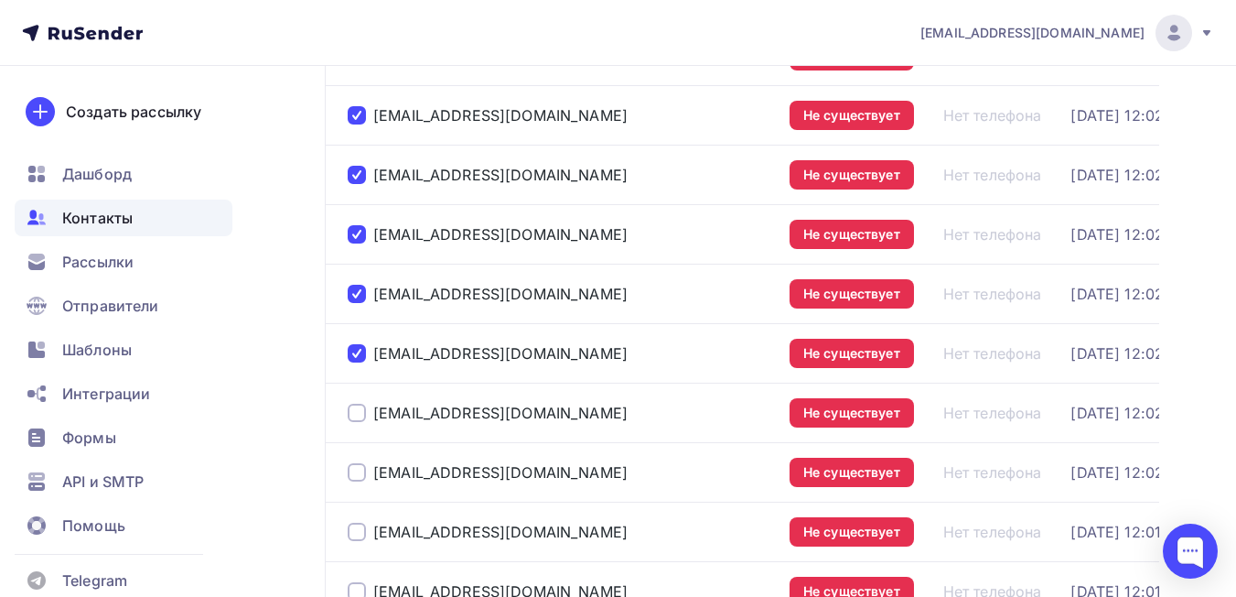
click at [356, 420] on div at bounding box center [357, 412] width 18 height 18
click at [354, 469] on div at bounding box center [357, 472] width 18 height 18
click at [354, 533] on div at bounding box center [357, 531] width 18 height 18
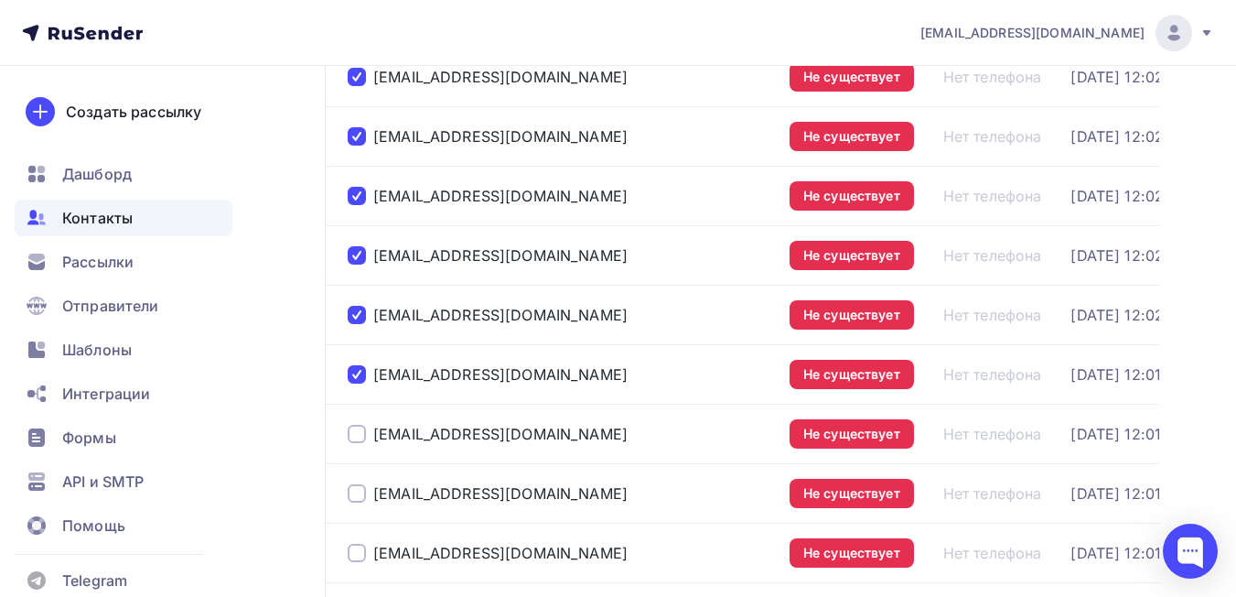
scroll to position [2523, 0]
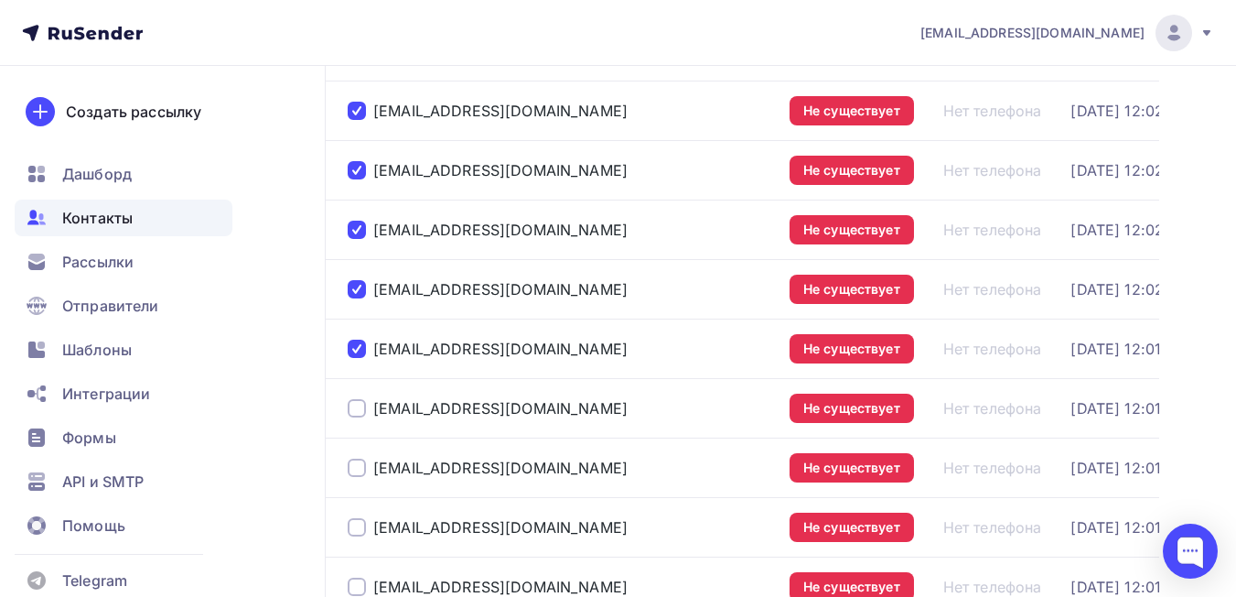
click at [358, 409] on div at bounding box center [357, 408] width 18 height 18
click at [355, 469] on div at bounding box center [357, 467] width 18 height 18
click at [353, 531] on div at bounding box center [357, 527] width 18 height 18
drag, startPoint x: 355, startPoint y: 585, endPoint x: 371, endPoint y: 556, distance: 32.8
click at [357, 584] on div at bounding box center [357, 586] width 18 height 18
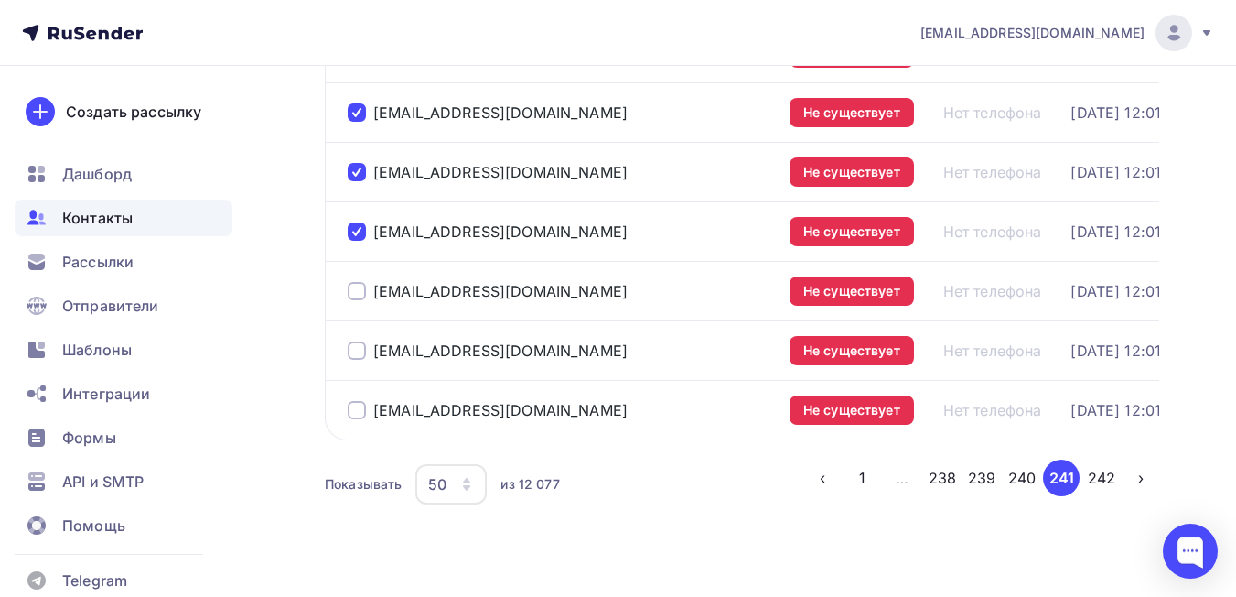
scroll to position [2889, 0]
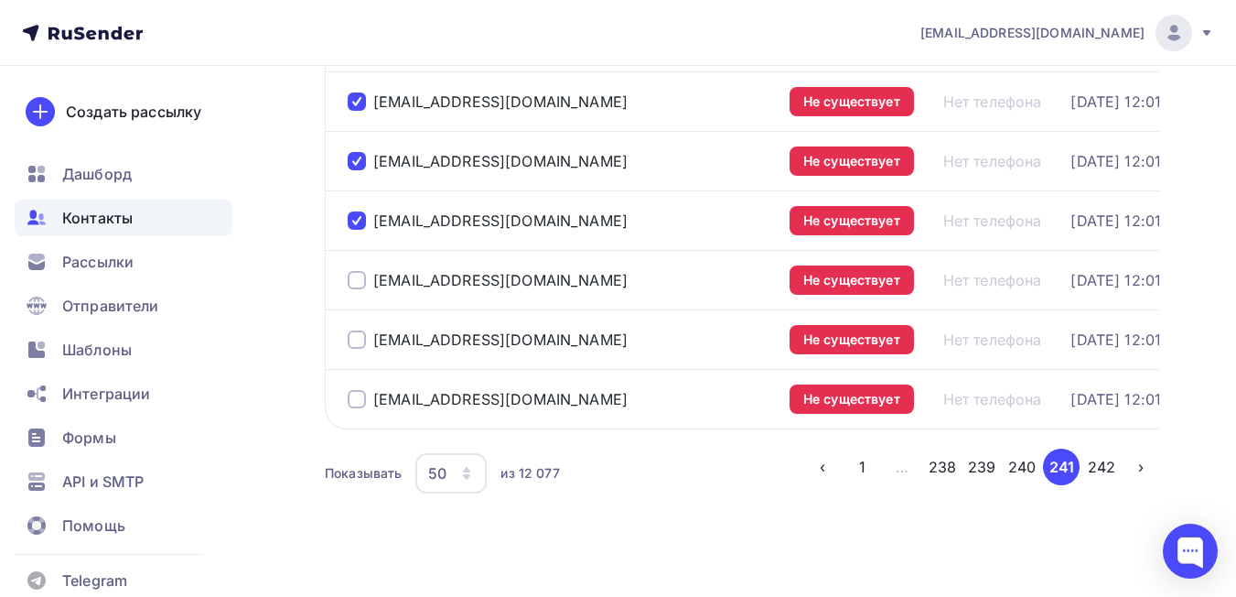
click at [356, 282] on div at bounding box center [357, 280] width 18 height 18
click at [354, 347] on div at bounding box center [357, 339] width 18 height 18
click at [347, 403] on td "net6666@ya.ru" at bounding box center [553, 398] width 457 height 59
click at [353, 403] on div at bounding box center [357, 399] width 18 height 18
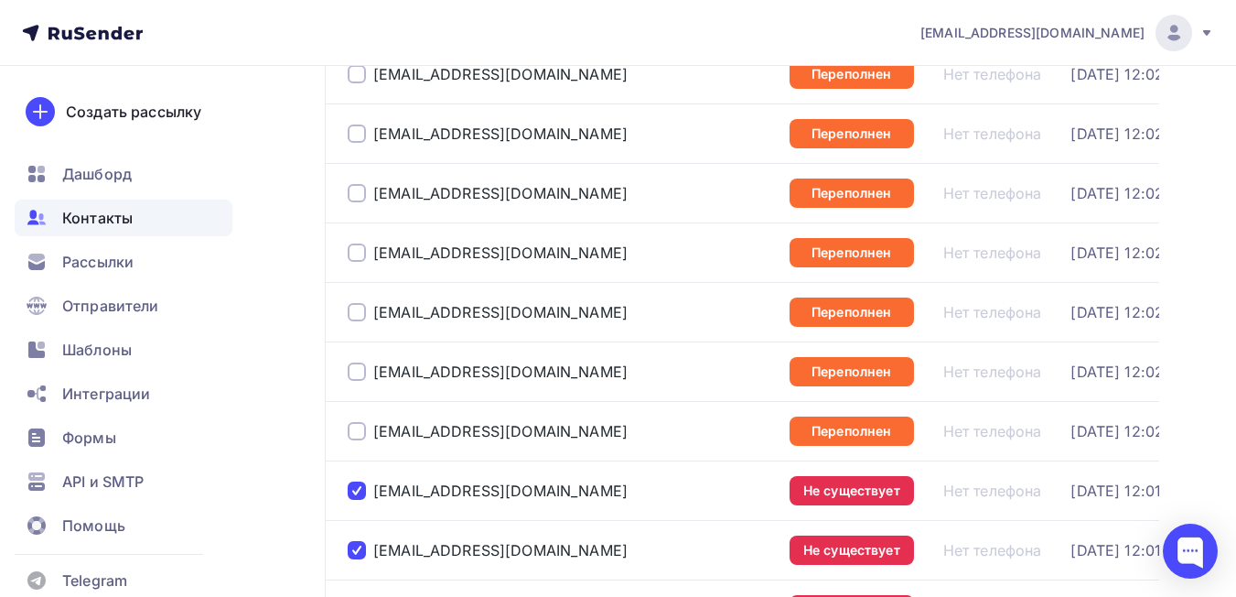
scroll to position [0, 0]
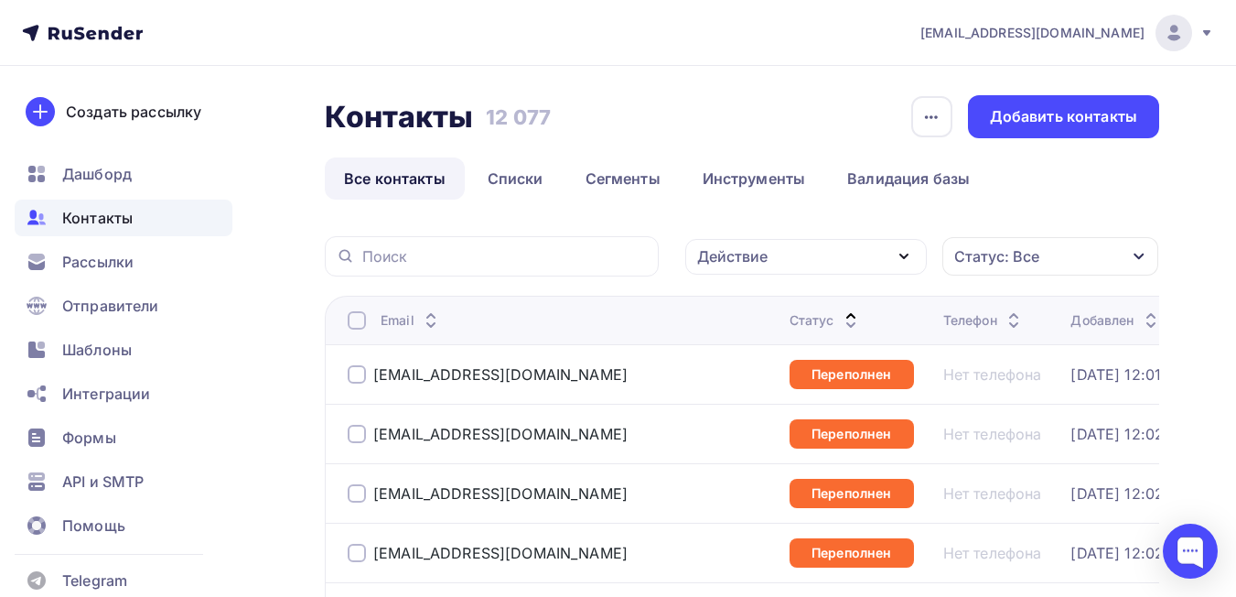
click at [727, 261] on div "Действие" at bounding box center [732, 256] width 70 height 22
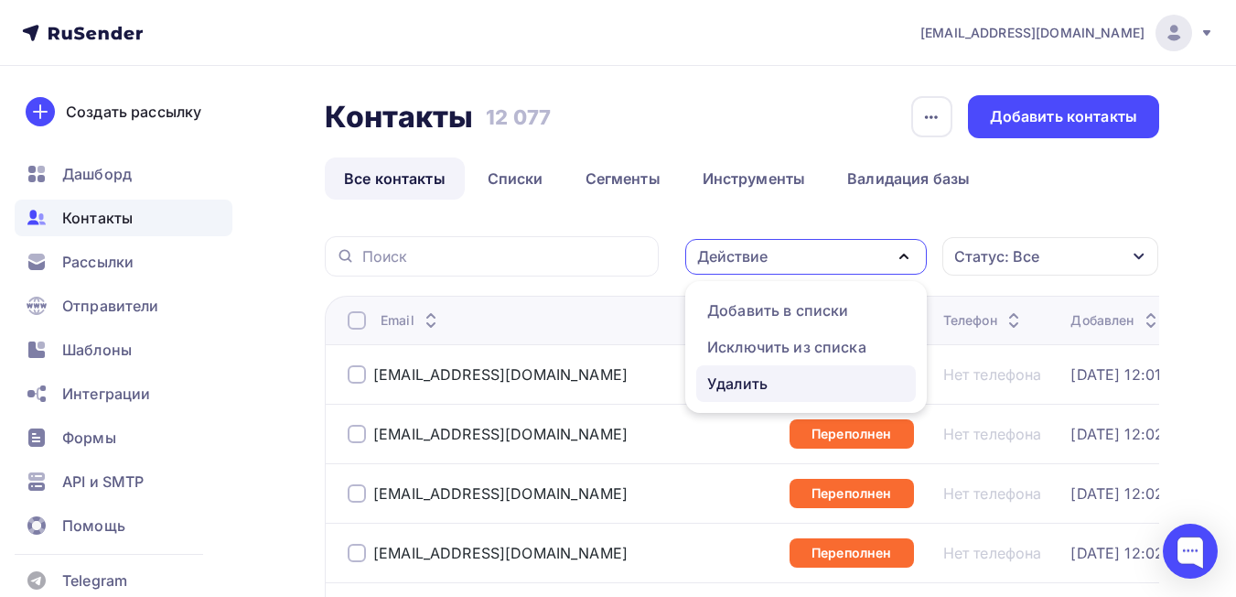
click at [729, 394] on link "Удалить" at bounding box center [806, 383] width 220 height 37
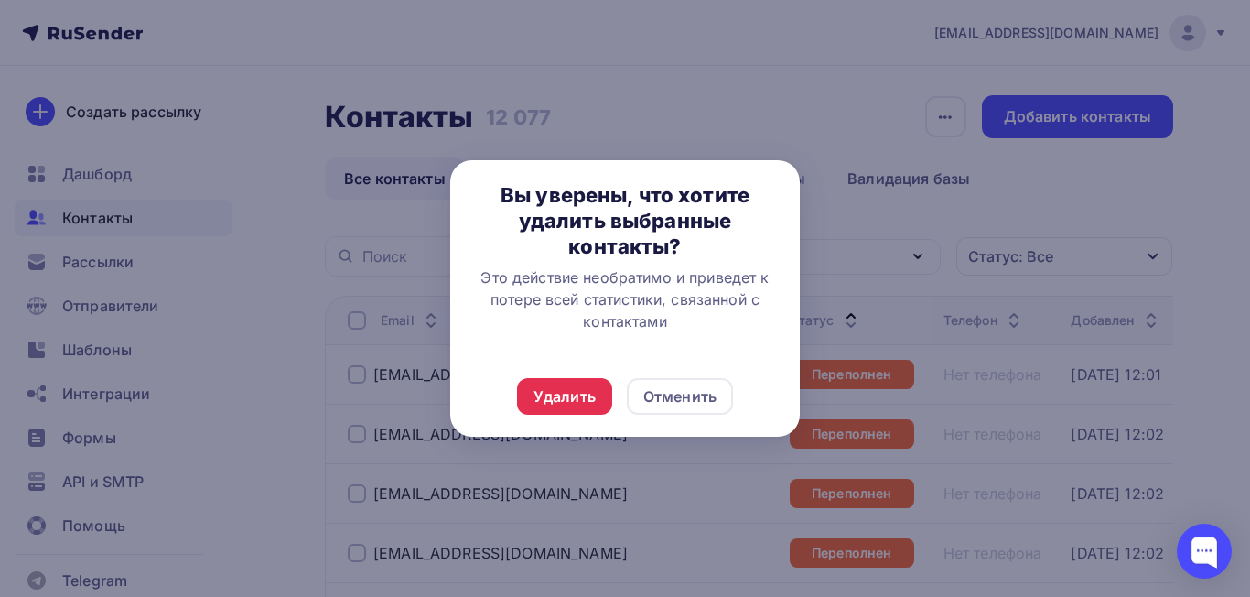
click at [508, 395] on div "Удалить Отменить" at bounding box center [625, 396] width 350 height 81
click at [565, 396] on div "Удалить" at bounding box center [564, 396] width 62 height 22
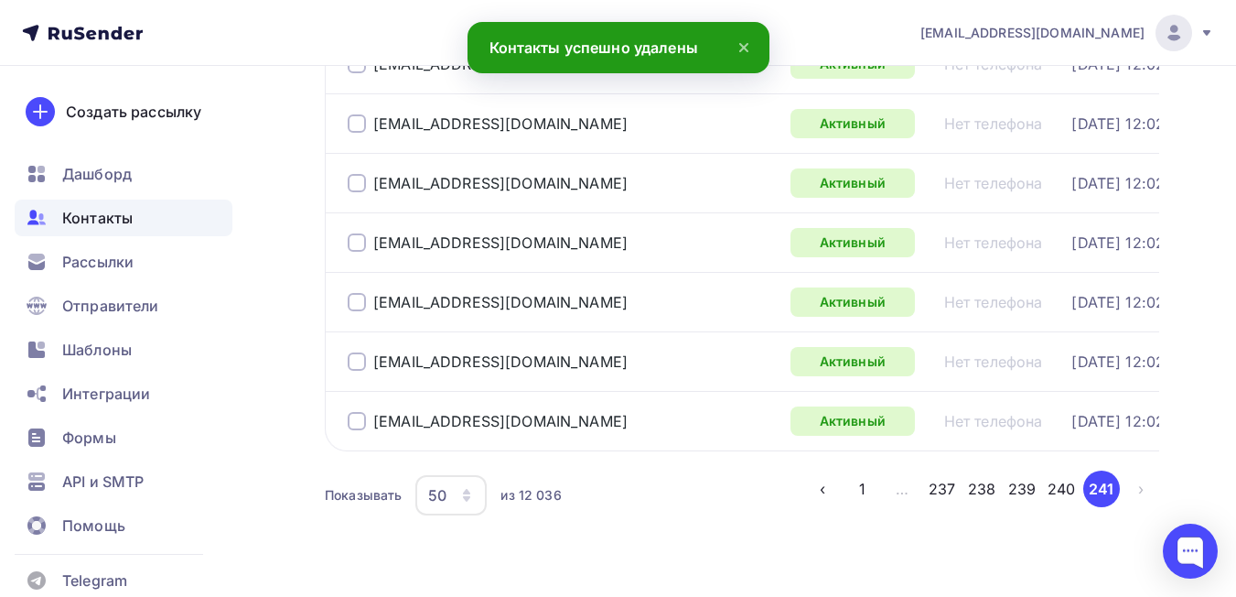
scroll to position [2922, 0]
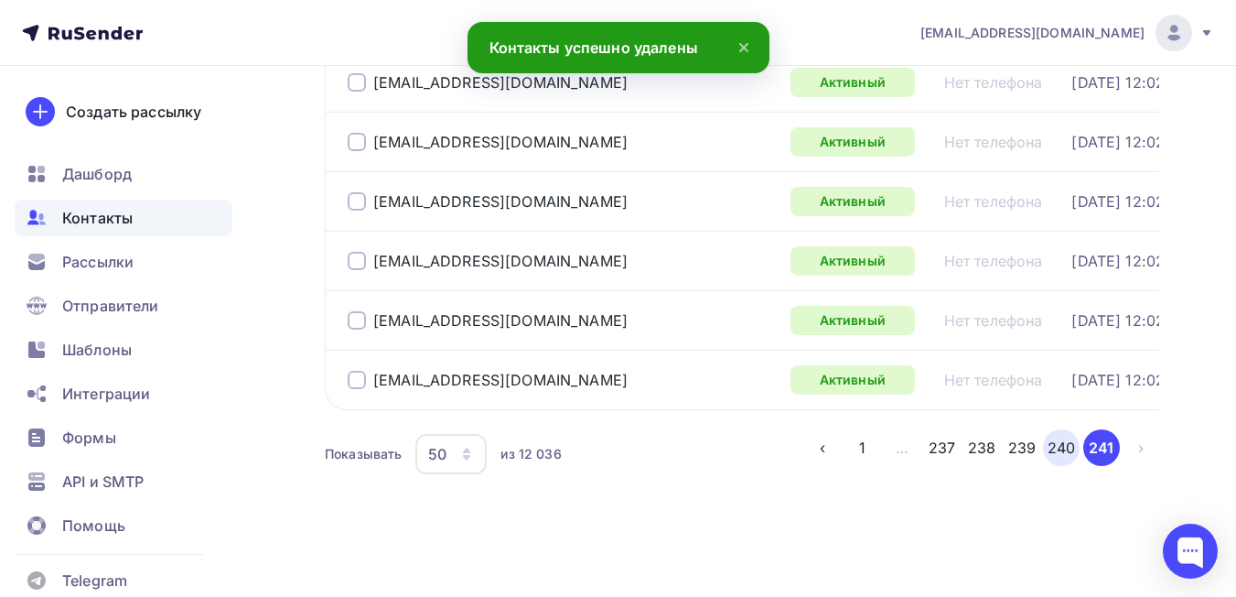
click at [1070, 449] on button "240" at bounding box center [1061, 447] width 37 height 37
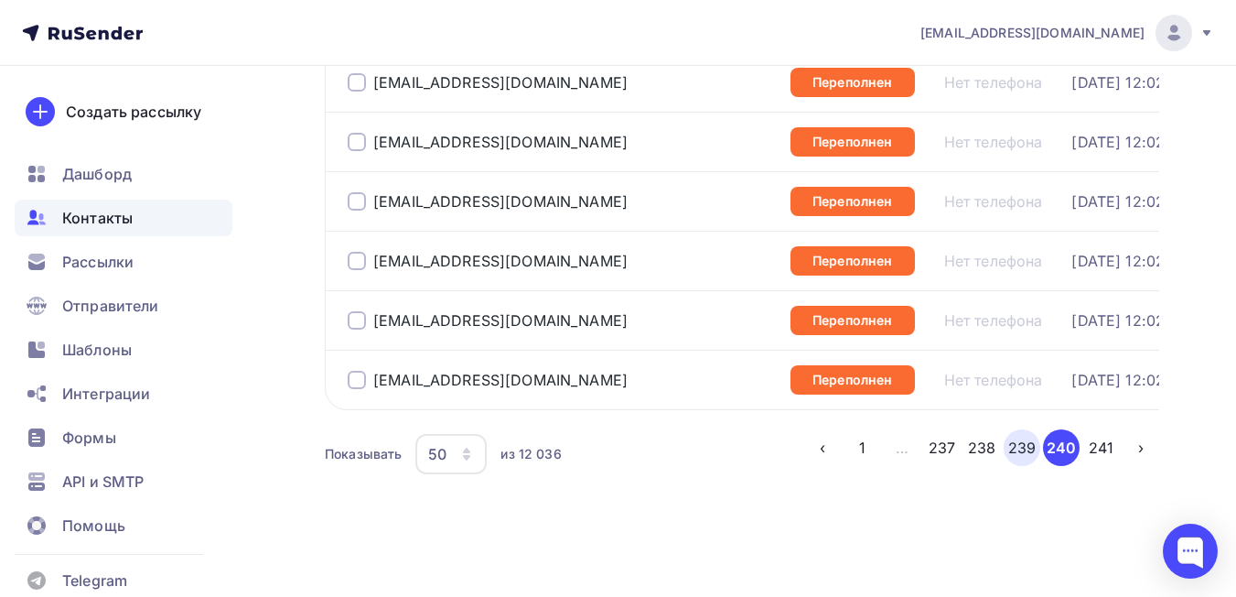
click at [1012, 452] on button "239" at bounding box center [1022, 447] width 37 height 37
click at [995, 454] on button "238" at bounding box center [981, 447] width 37 height 37
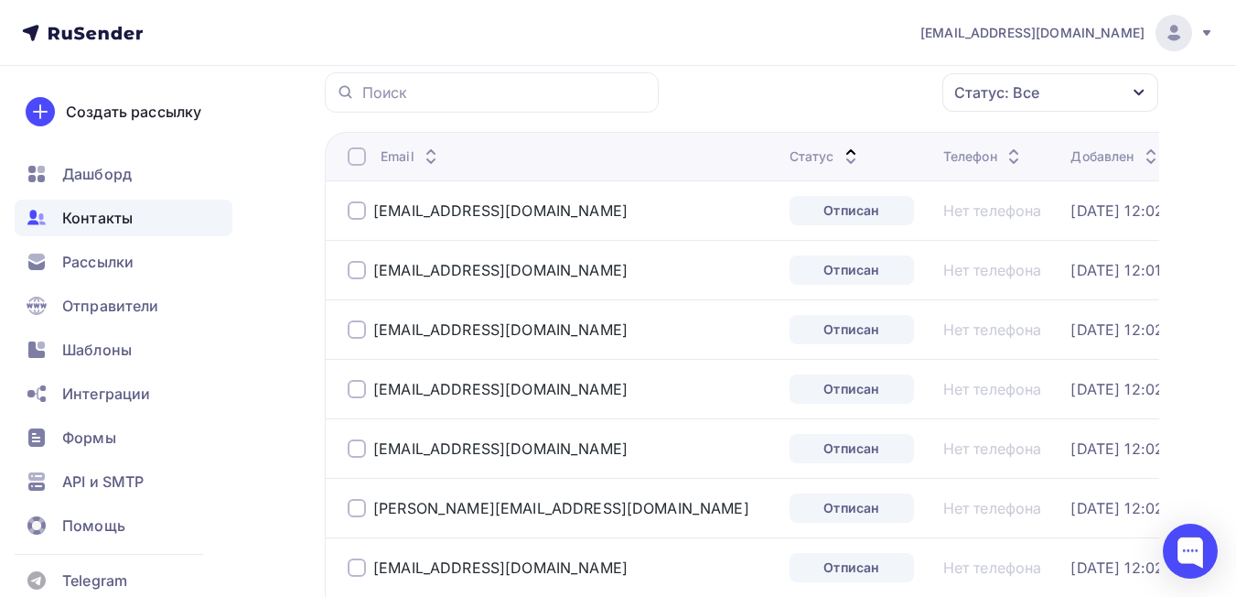
scroll to position [145, 0]
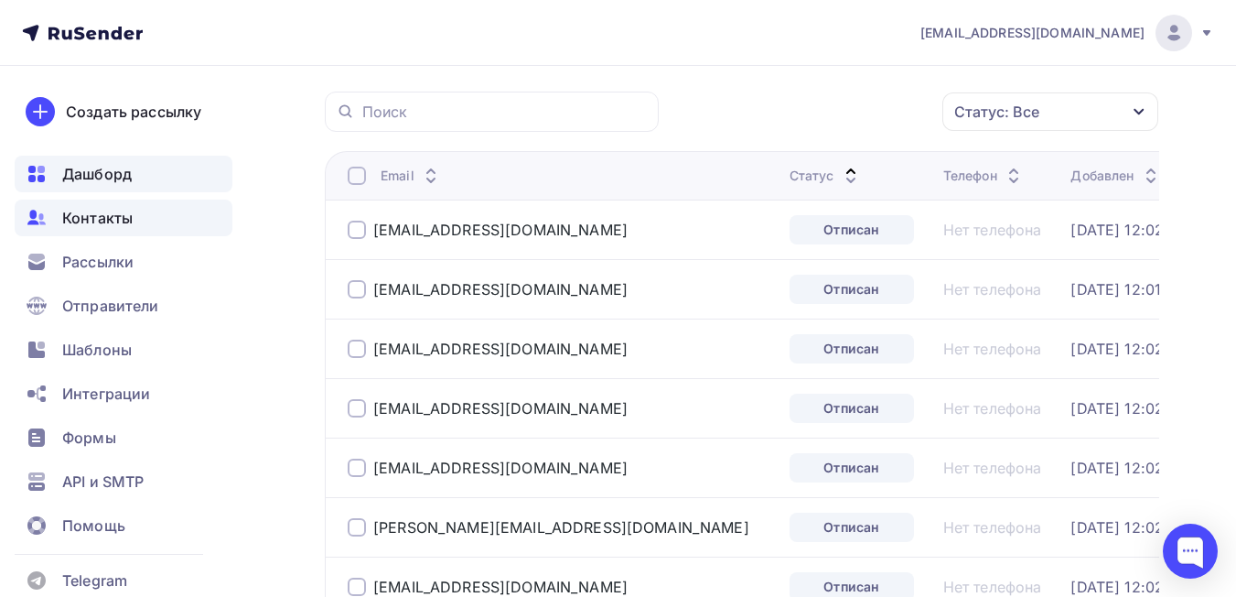
click at [93, 168] on span "Дашборд" at bounding box center [97, 174] width 70 height 22
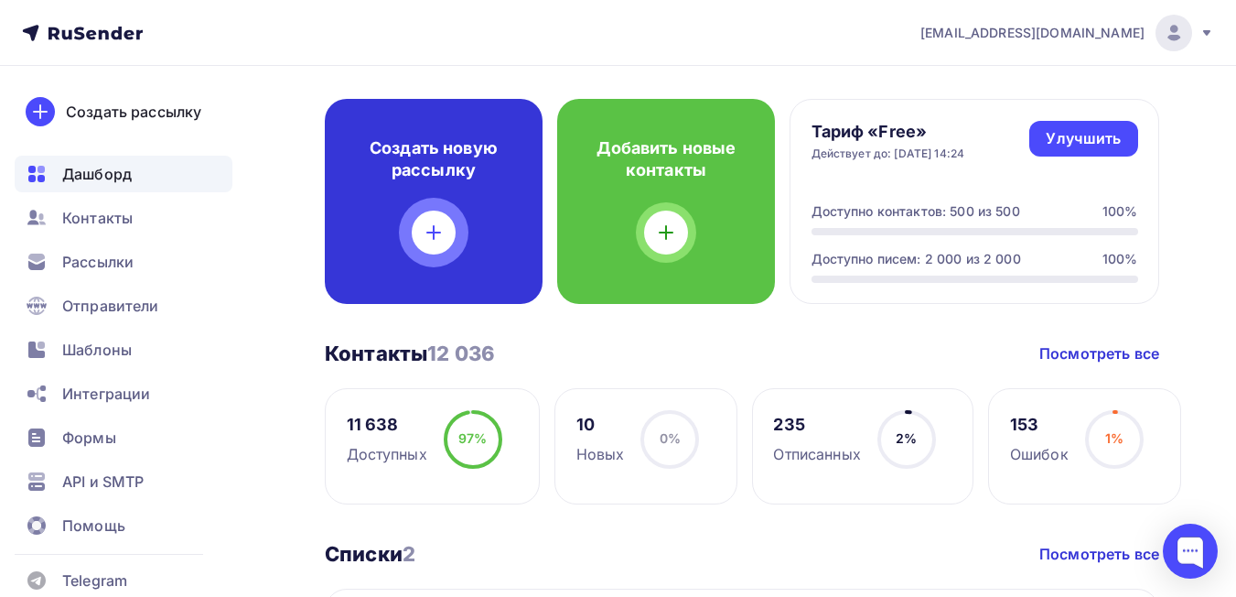
scroll to position [183, 0]
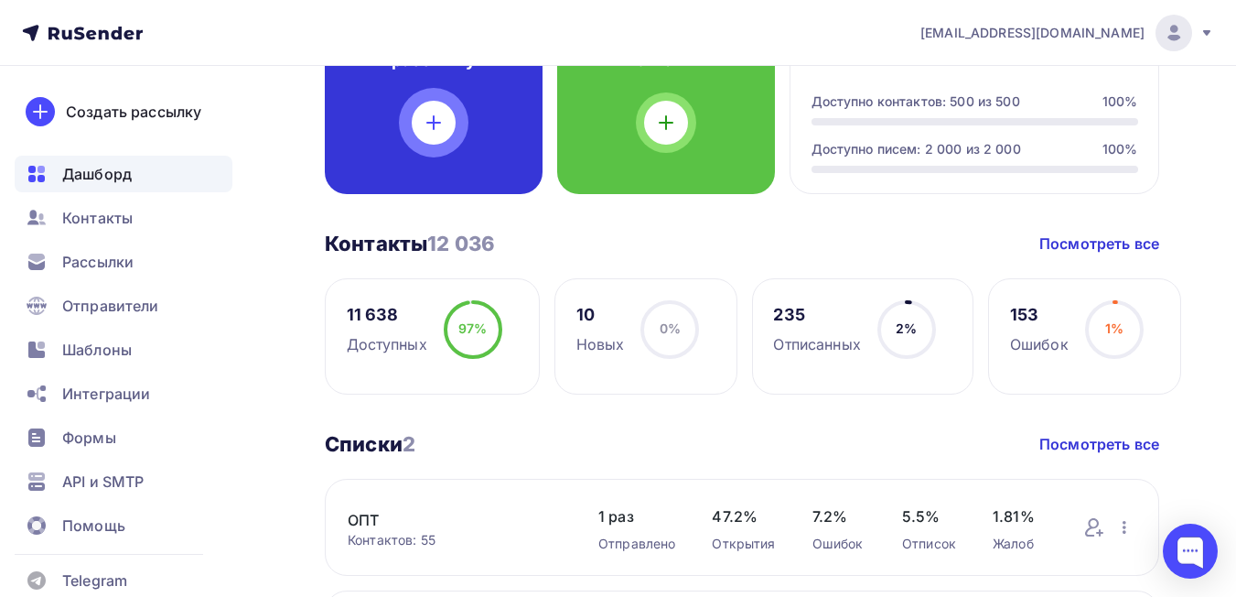
click at [437, 148] on div "Создать новую рассылку" at bounding box center [434, 91] width 218 height 205
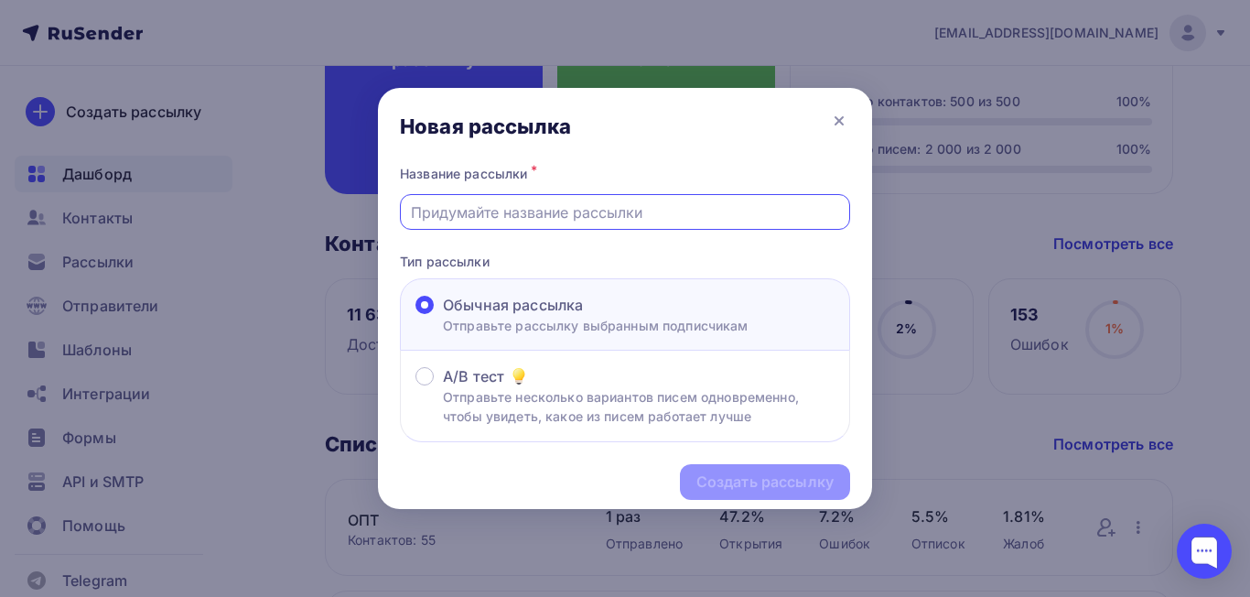
click at [469, 203] on input "text" at bounding box center [625, 212] width 429 height 22
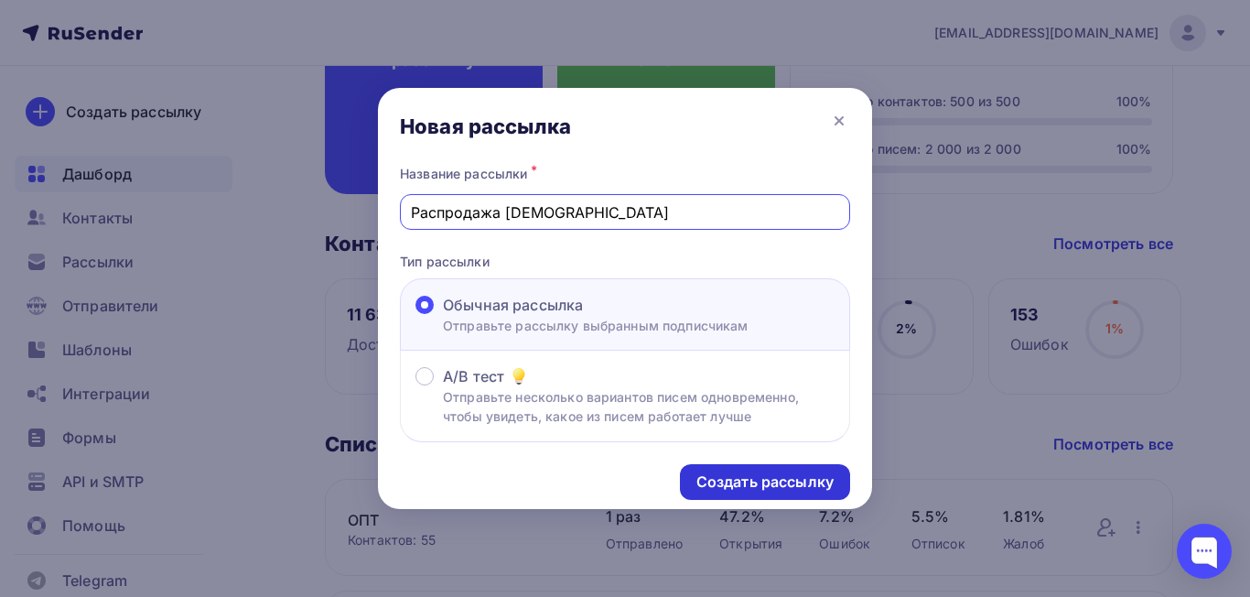
type input "Распродажа [DEMOGRAPHIC_DATA]"
click at [814, 475] on div "Создать рассылку" at bounding box center [764, 481] width 137 height 21
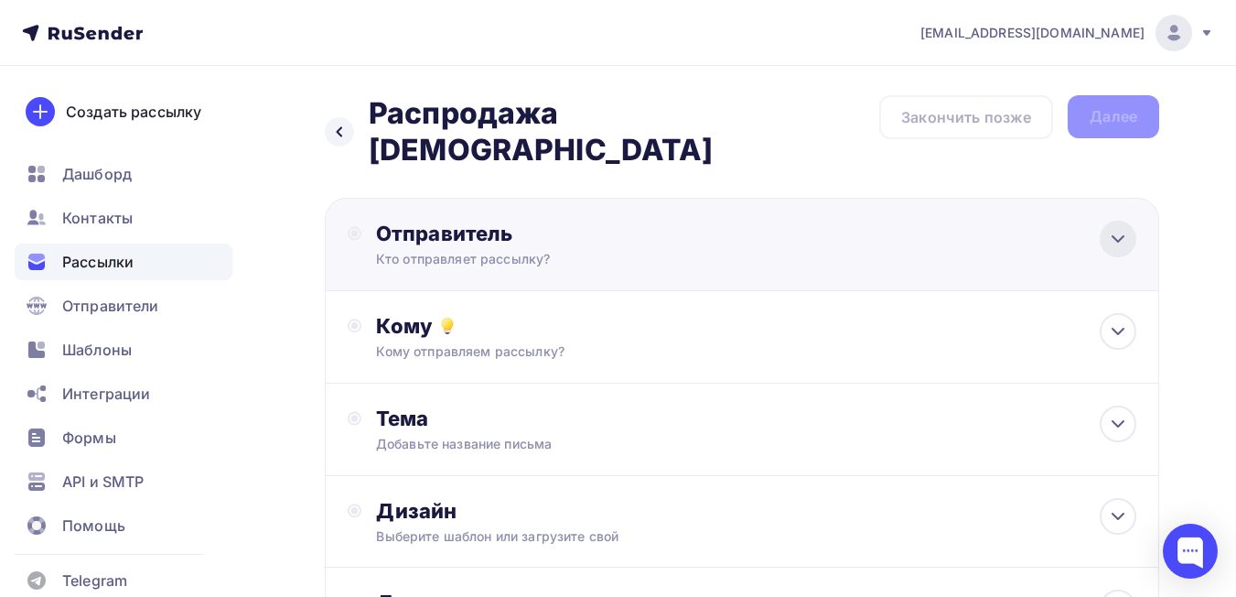
click at [685, 228] on icon at bounding box center [1118, 239] width 22 height 22
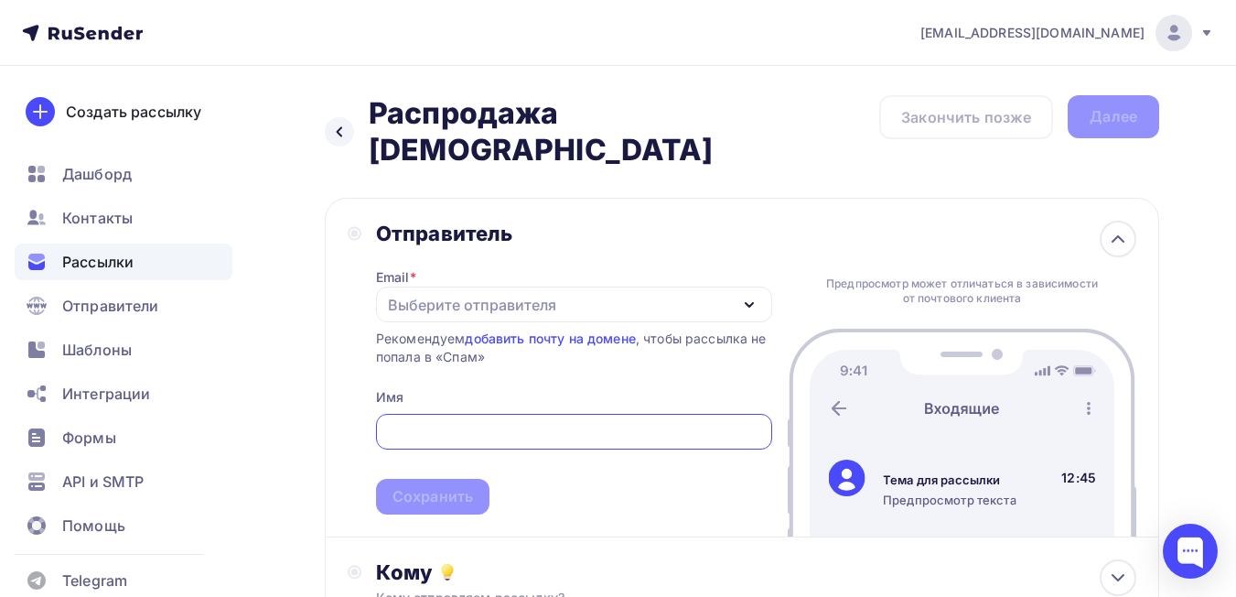
click at [548, 251] on input "text" at bounding box center [573, 432] width 375 height 22
click at [521, 251] on div "Выберите отправителя" at bounding box center [472, 305] width 168 height 22
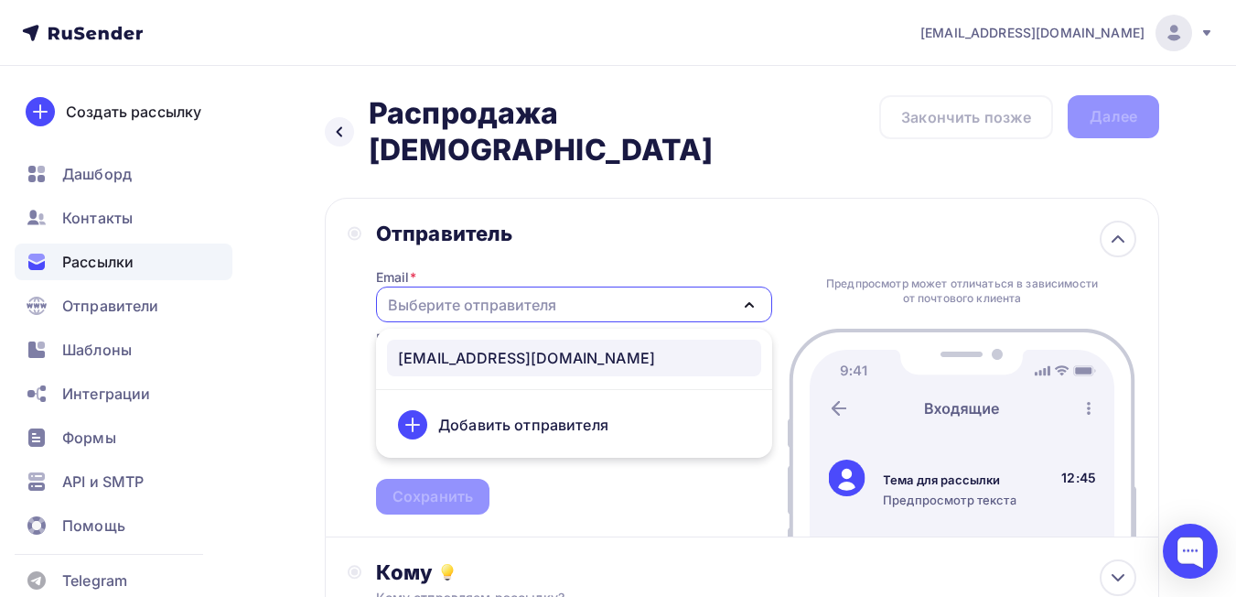
click at [500, 251] on div "[EMAIL_ADDRESS][DOMAIN_NAME]" at bounding box center [526, 358] width 257 height 22
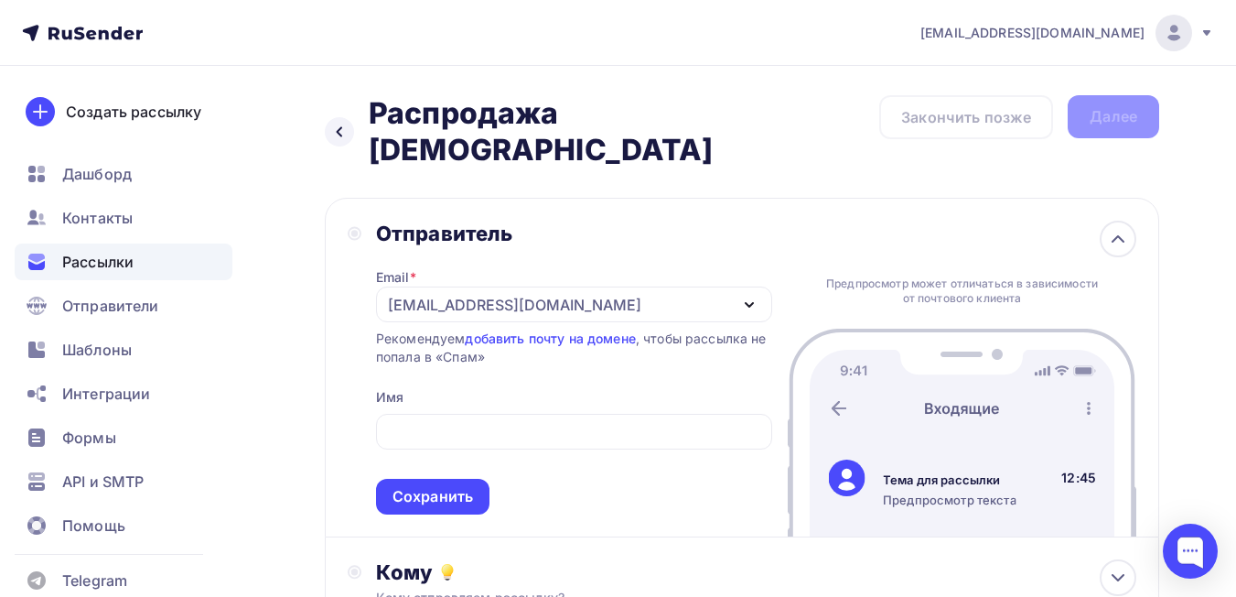
click at [651, 251] on div "[EMAIL_ADDRESS][DOMAIN_NAME]" at bounding box center [574, 304] width 396 height 36
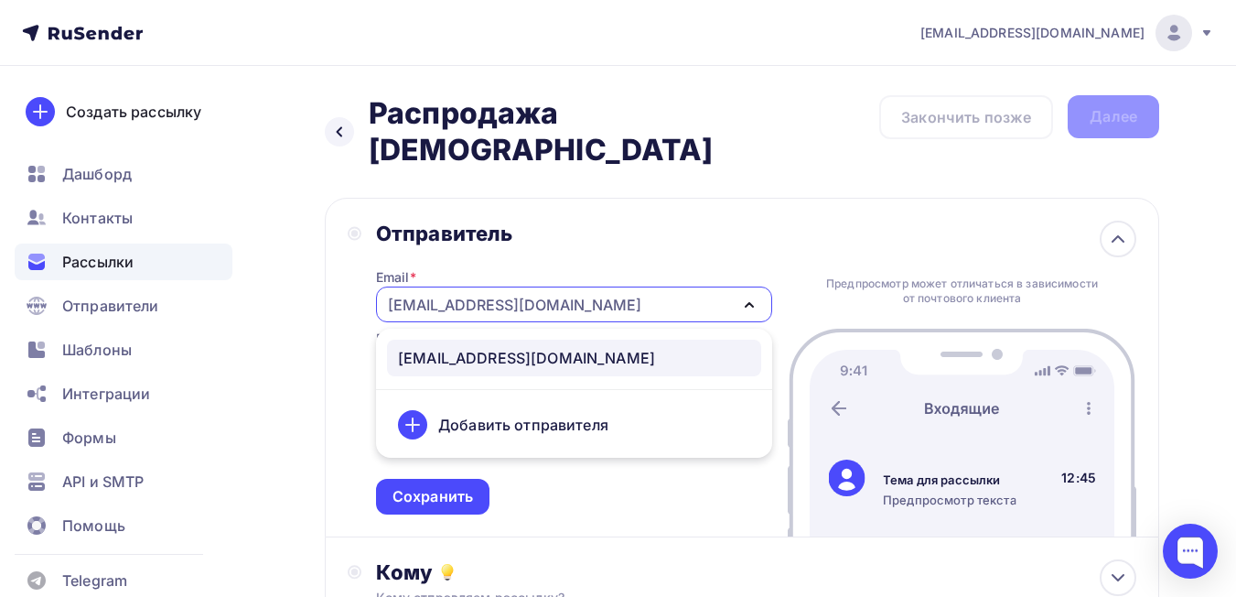
click at [450, 251] on div "Добавить отправителя" at bounding box center [523, 425] width 170 height 22
click at [410, 251] on icon at bounding box center [412, 425] width 13 height 0
click at [685, 221] on div "Отправитель" at bounding box center [574, 234] width 396 height 26
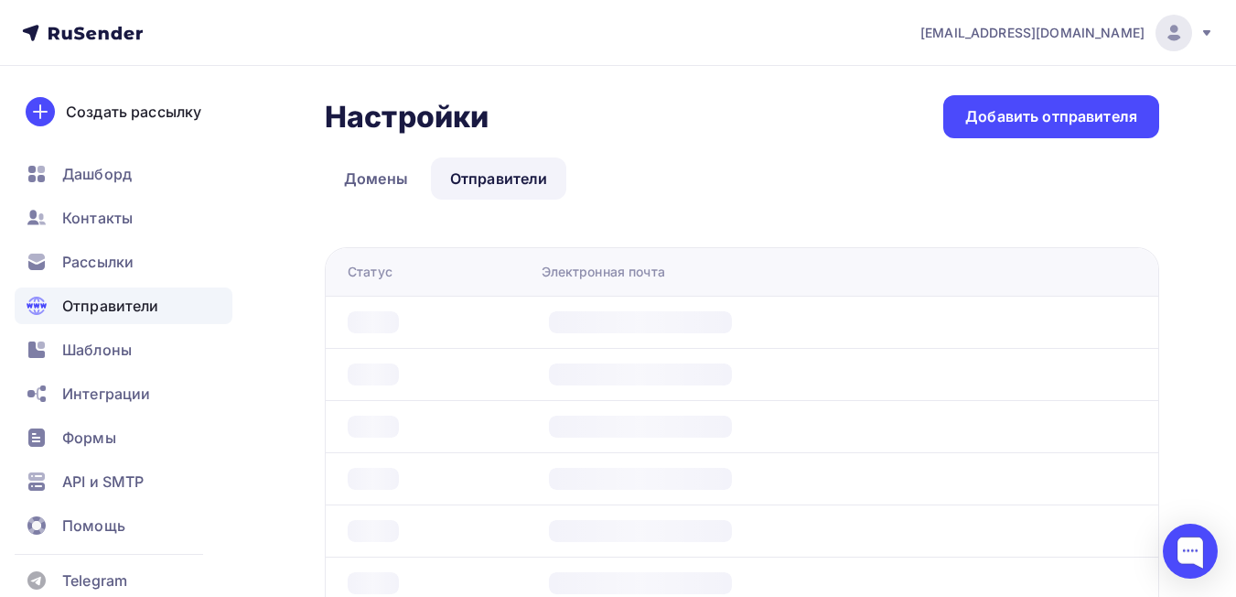
click at [479, 251] on th "Статус" at bounding box center [430, 272] width 209 height 48
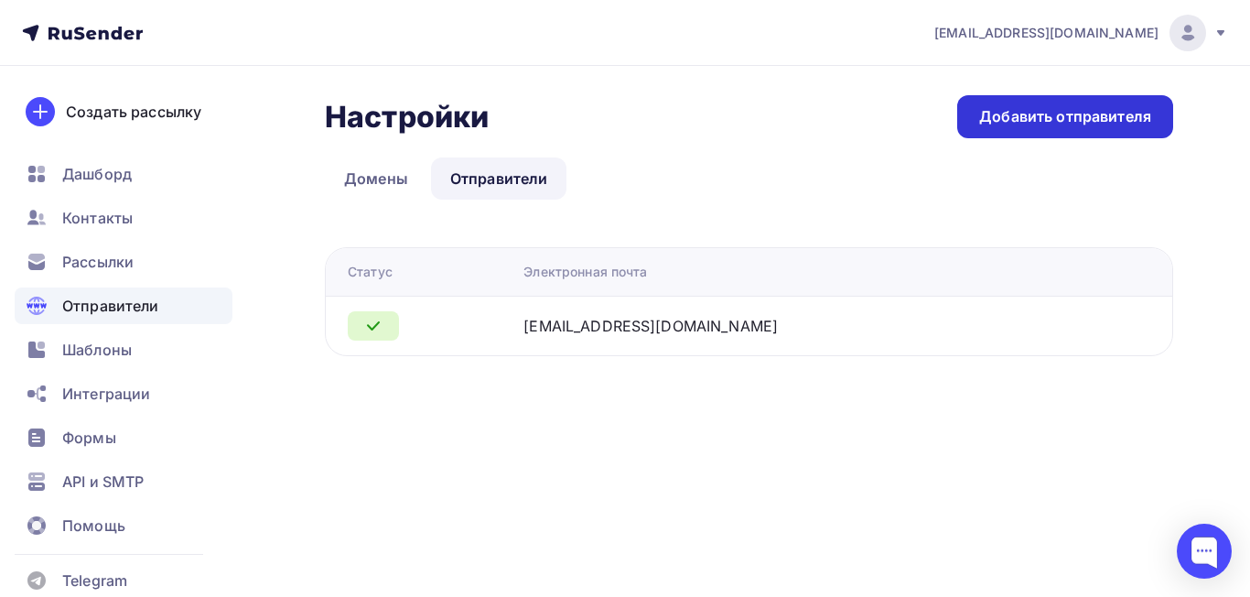
click at [685, 129] on div "Добавить отправителя" at bounding box center [1065, 116] width 216 height 43
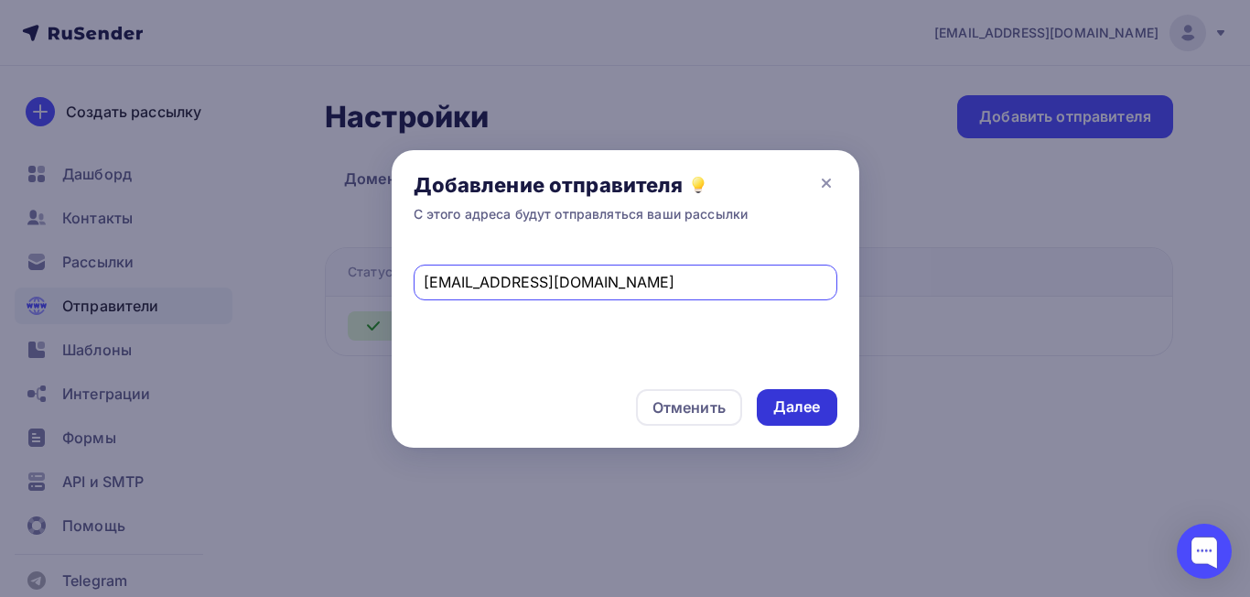
type input "[EMAIL_ADDRESS][DOMAIN_NAME]"
click at [685, 251] on div "Далее" at bounding box center [797, 406] width 48 height 21
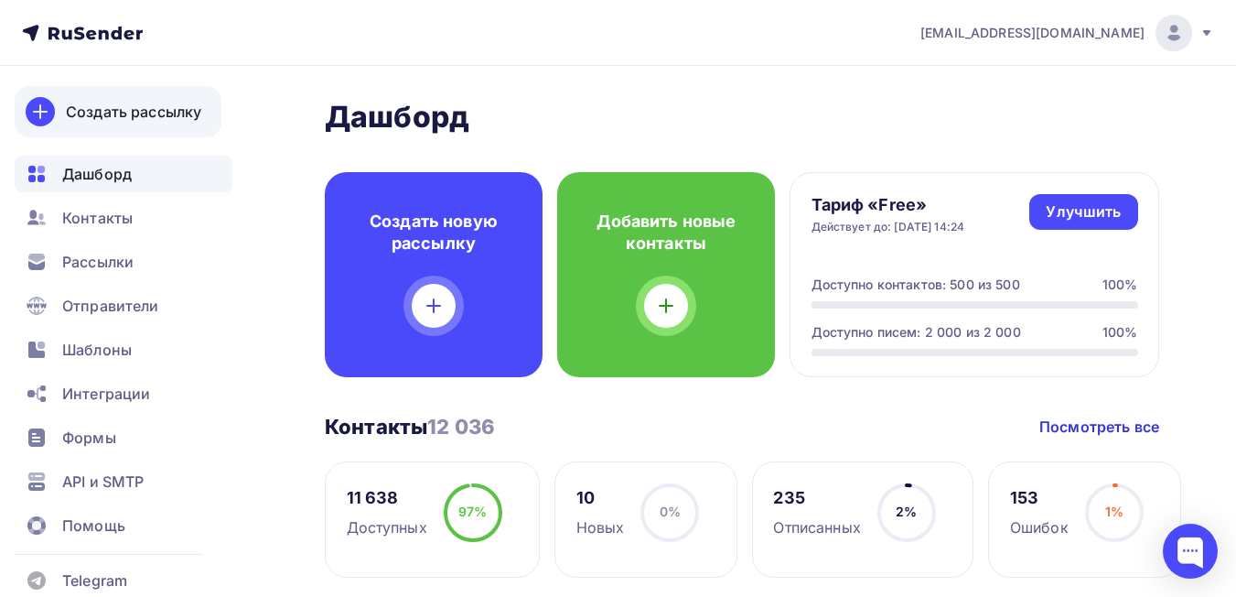
click at [41, 100] on div at bounding box center [40, 111] width 29 height 29
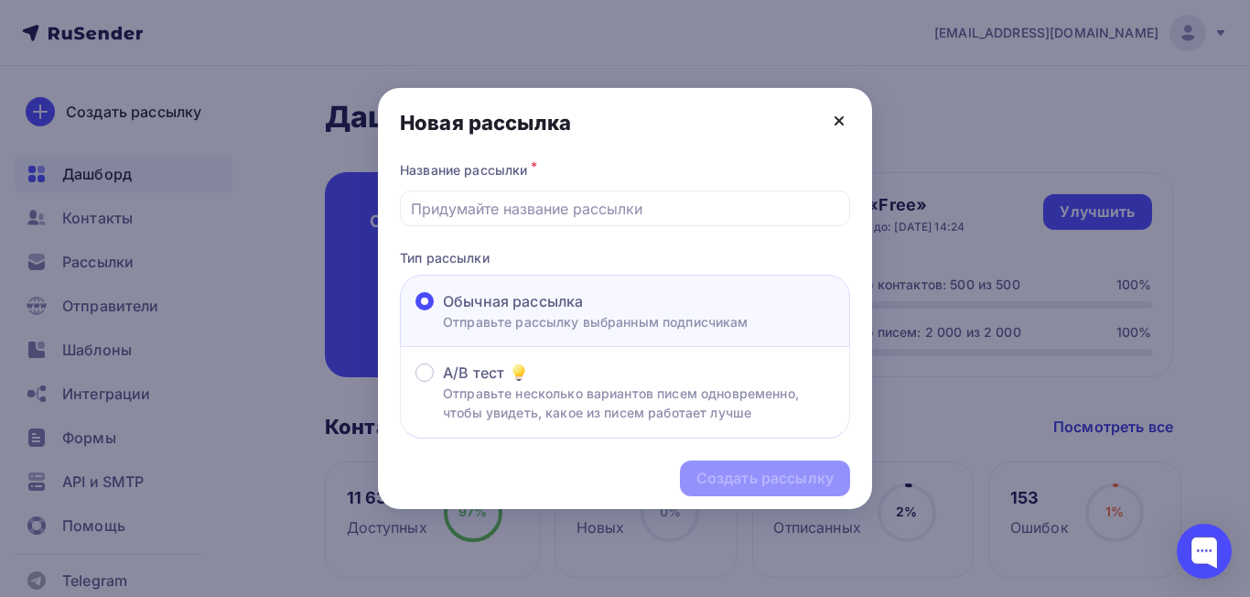
click at [831, 124] on icon at bounding box center [839, 121] width 22 height 22
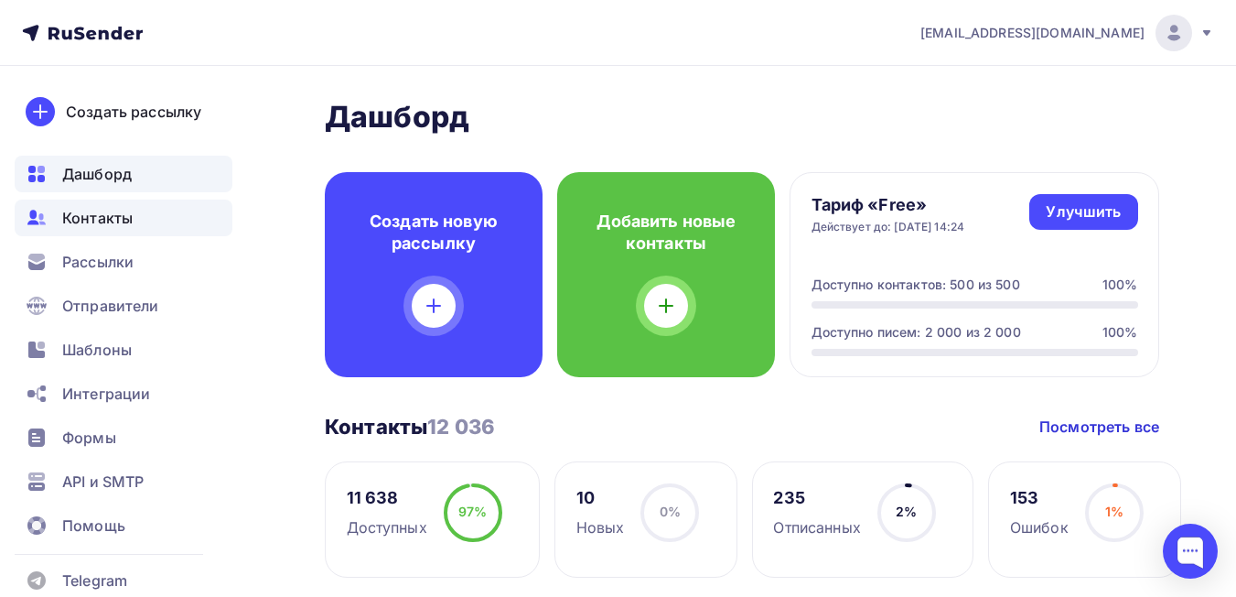
click at [84, 220] on span "Контакты" at bounding box center [97, 218] width 70 height 22
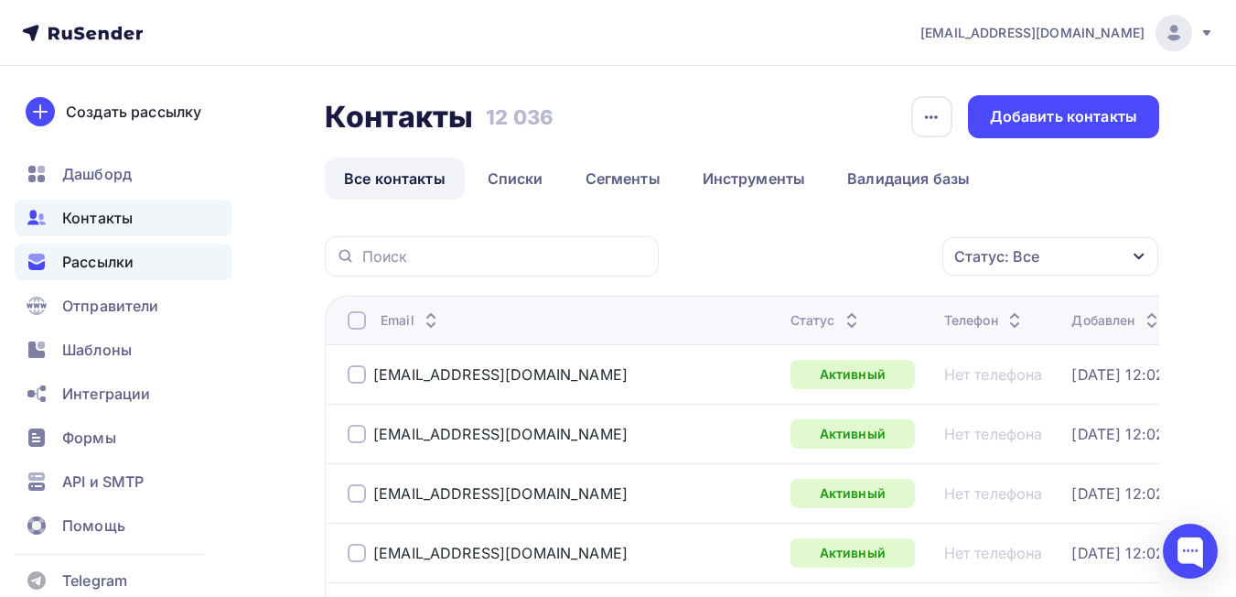
click at [91, 263] on span "Рассылки" at bounding box center [97, 262] width 71 height 22
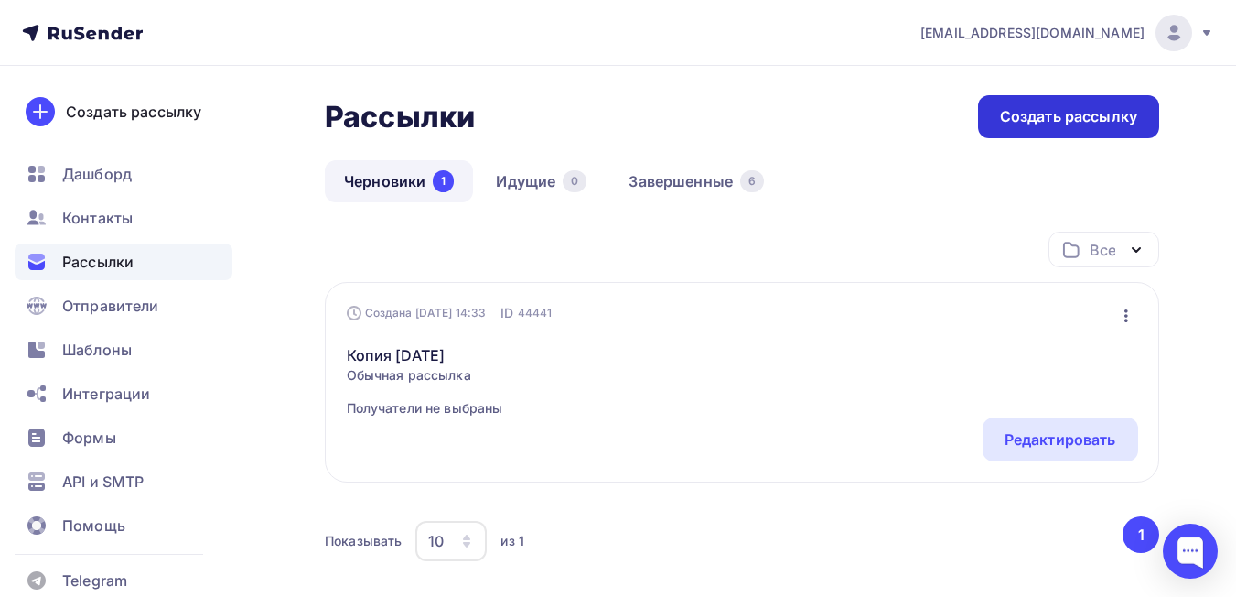
click at [1038, 129] on div "Создать рассылку" at bounding box center [1068, 116] width 181 height 43
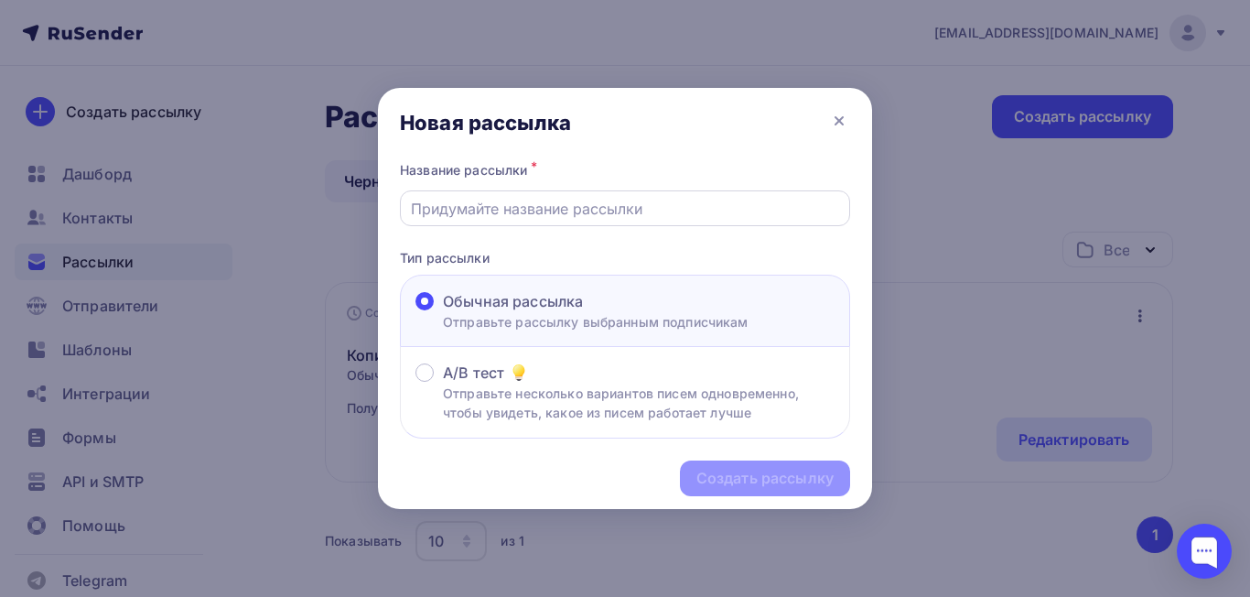
click at [575, 192] on div at bounding box center [625, 208] width 450 height 36
click at [517, 198] on input "text" at bounding box center [625, 209] width 429 height 22
type input "Распродажа [DEMOGRAPHIC_DATA]"
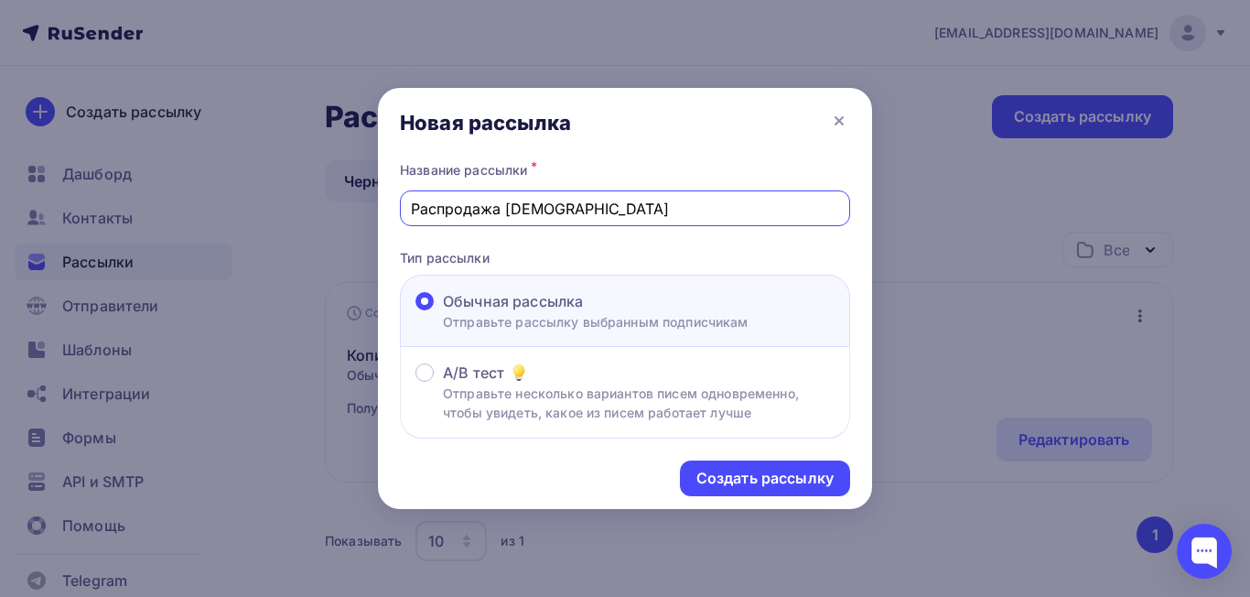
click at [614, 309] on div "Обычная рассылка" at bounding box center [596, 301] width 306 height 22
click at [443, 312] on input "Обычная рассылка Отправьте рассылку выбранным подписчикам" at bounding box center [443, 312] width 0 height 0
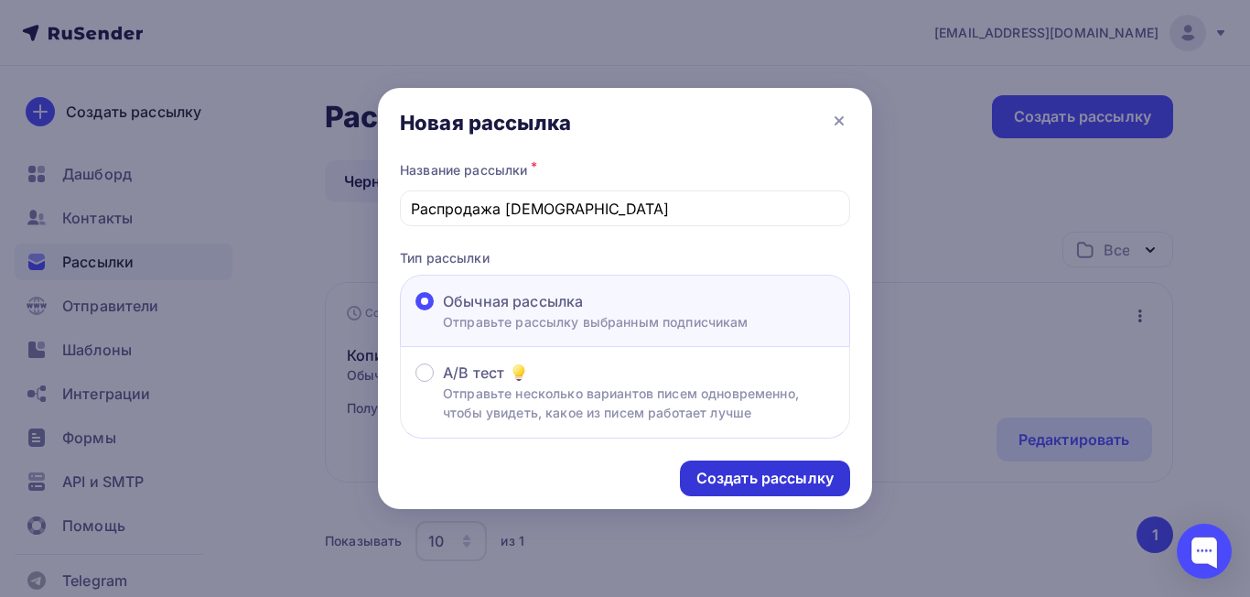
click at [730, 469] on div "Создать рассылку" at bounding box center [764, 478] width 137 height 21
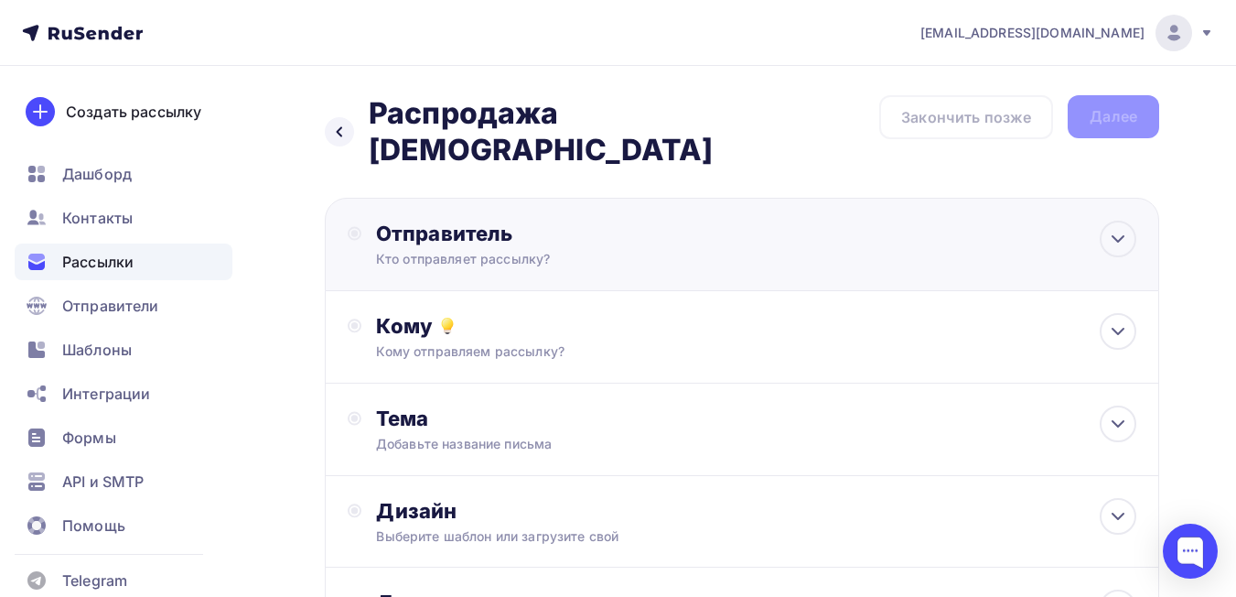
click at [470, 221] on div "Отправитель" at bounding box center [574, 234] width 396 height 26
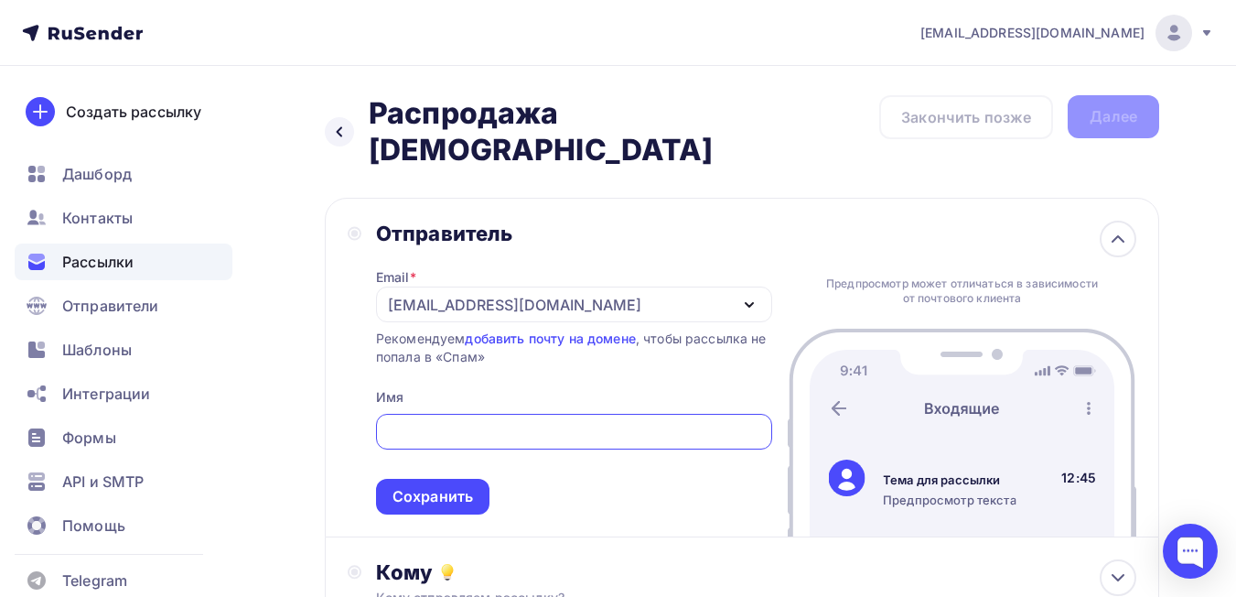
click at [468, 421] on input "text" at bounding box center [573, 432] width 375 height 22
type input "GreenBra"
click at [433, 486] on div "Сохранить" at bounding box center [433, 496] width 81 height 21
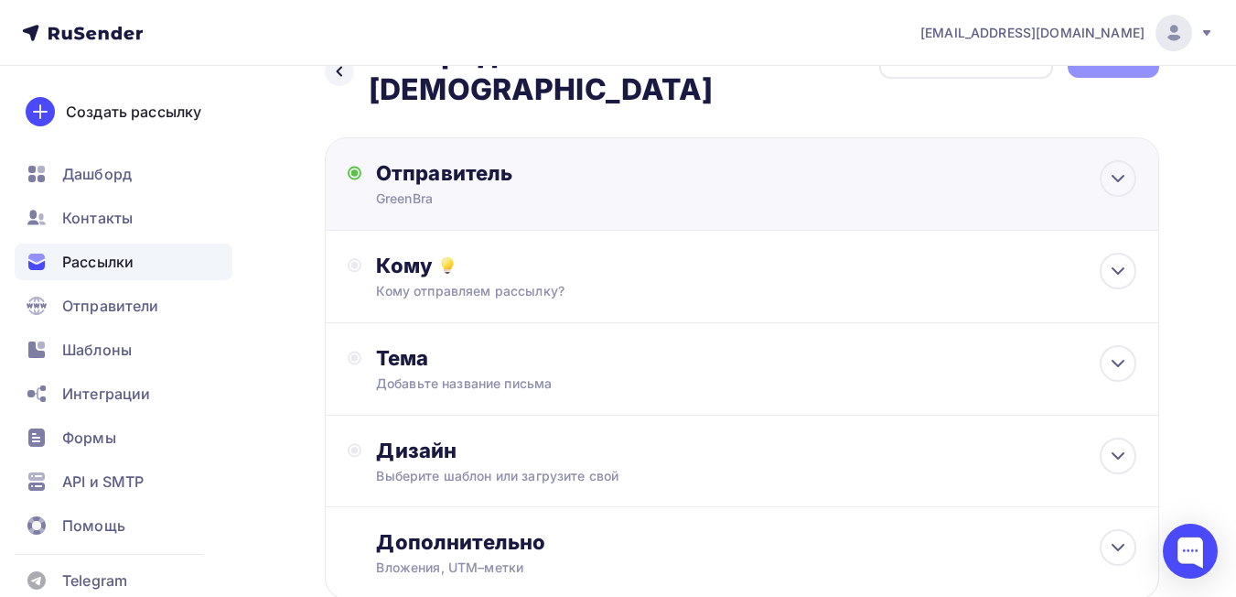
scroll to position [91, 0]
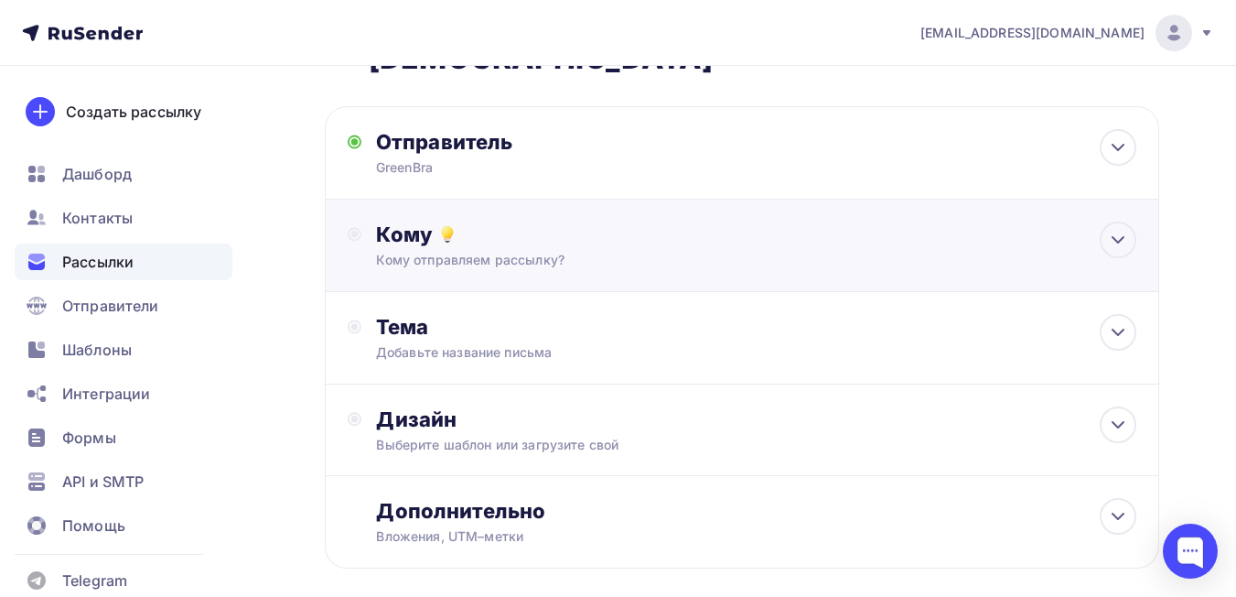
click at [543, 221] on div "Кому" at bounding box center [756, 234] width 760 height 26
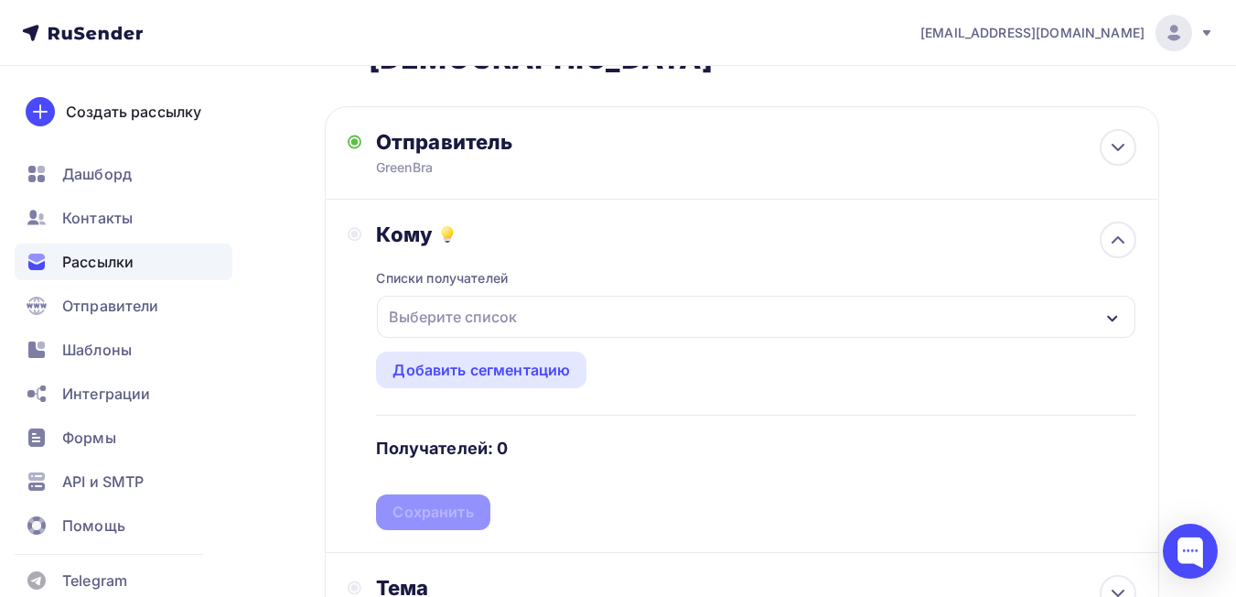
click at [472, 300] on div "Выберите список" at bounding box center [453, 316] width 143 height 33
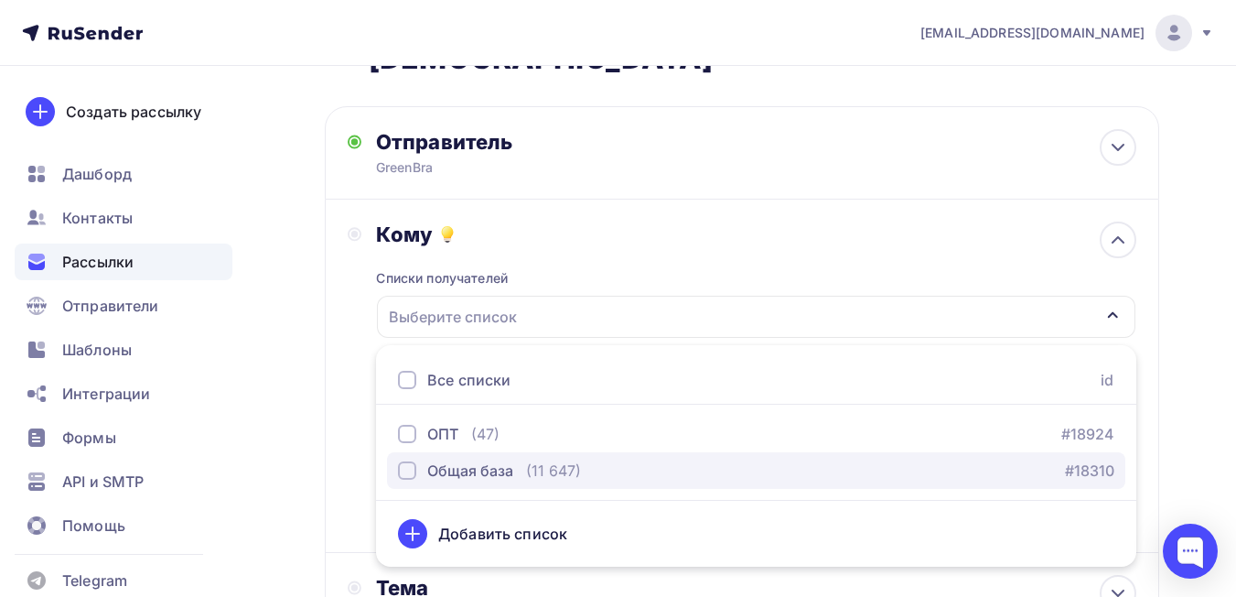
click at [441, 459] on div "Общая база" at bounding box center [470, 470] width 86 height 22
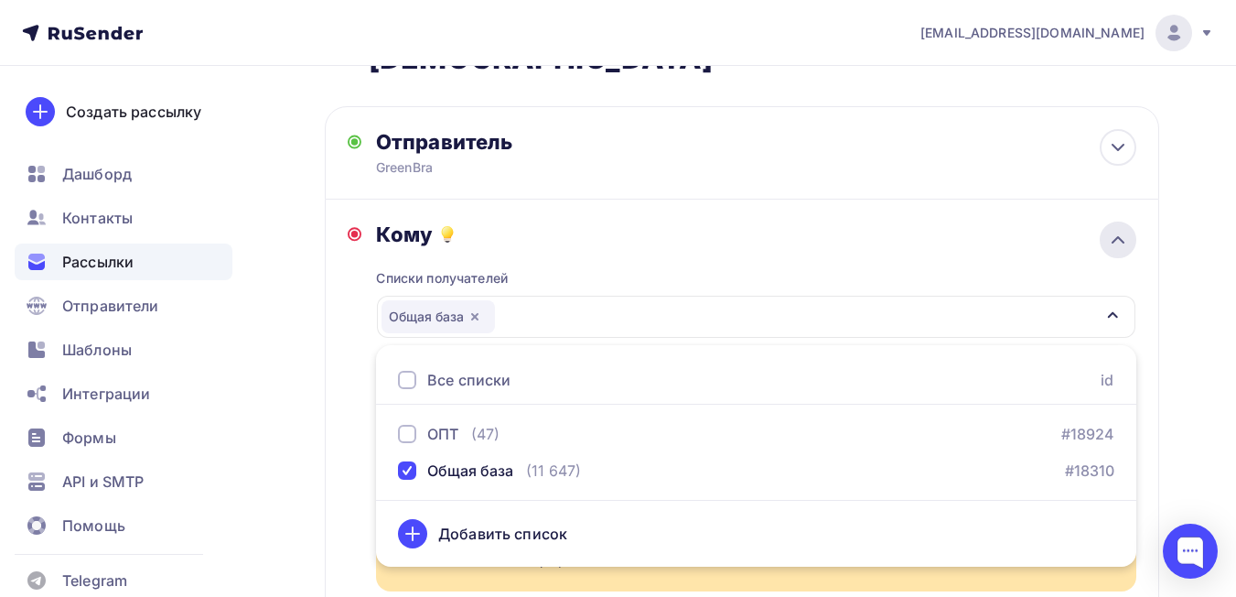
click at [1124, 229] on icon at bounding box center [1118, 240] width 22 height 22
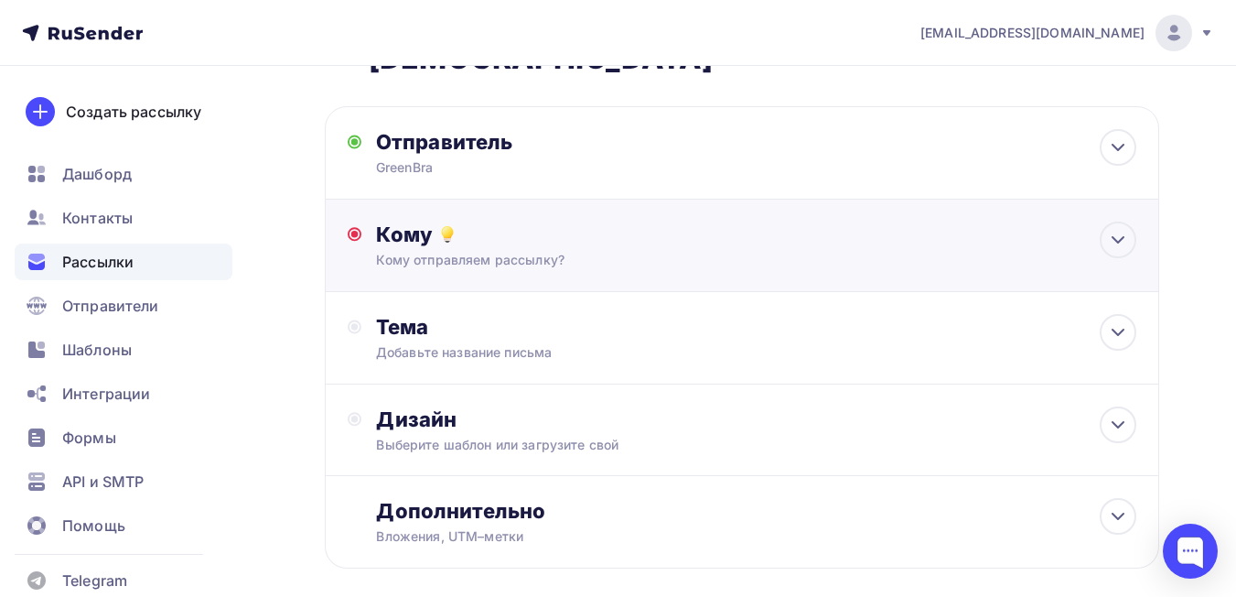
click at [354, 231] on circle at bounding box center [354, 234] width 7 height 7
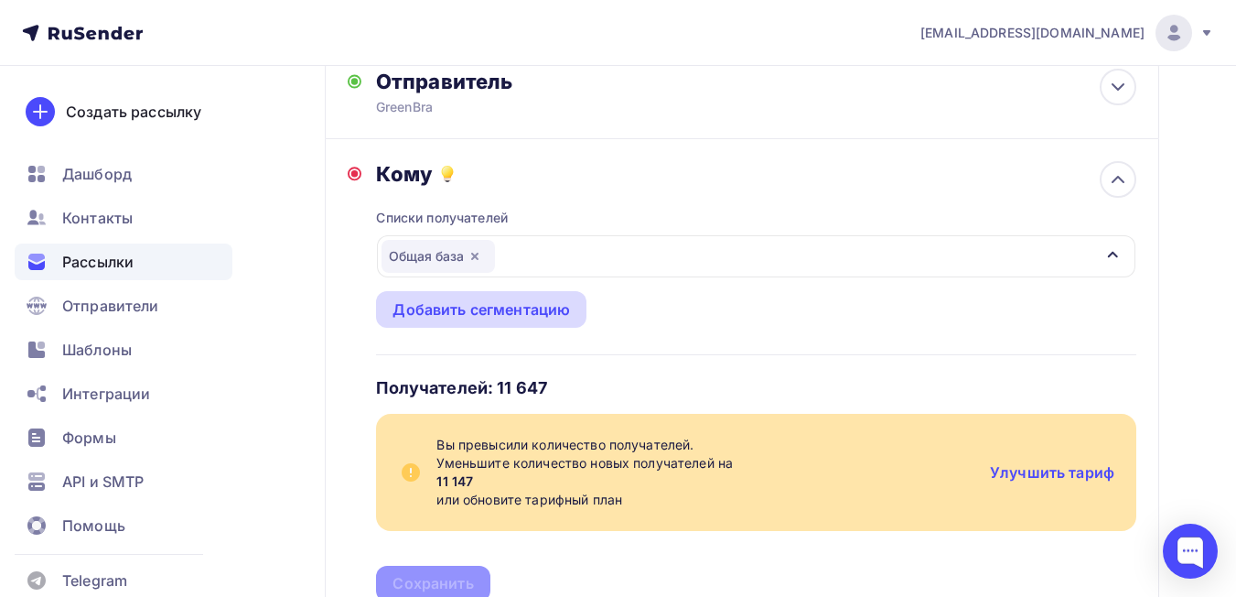
scroll to position [183, 0]
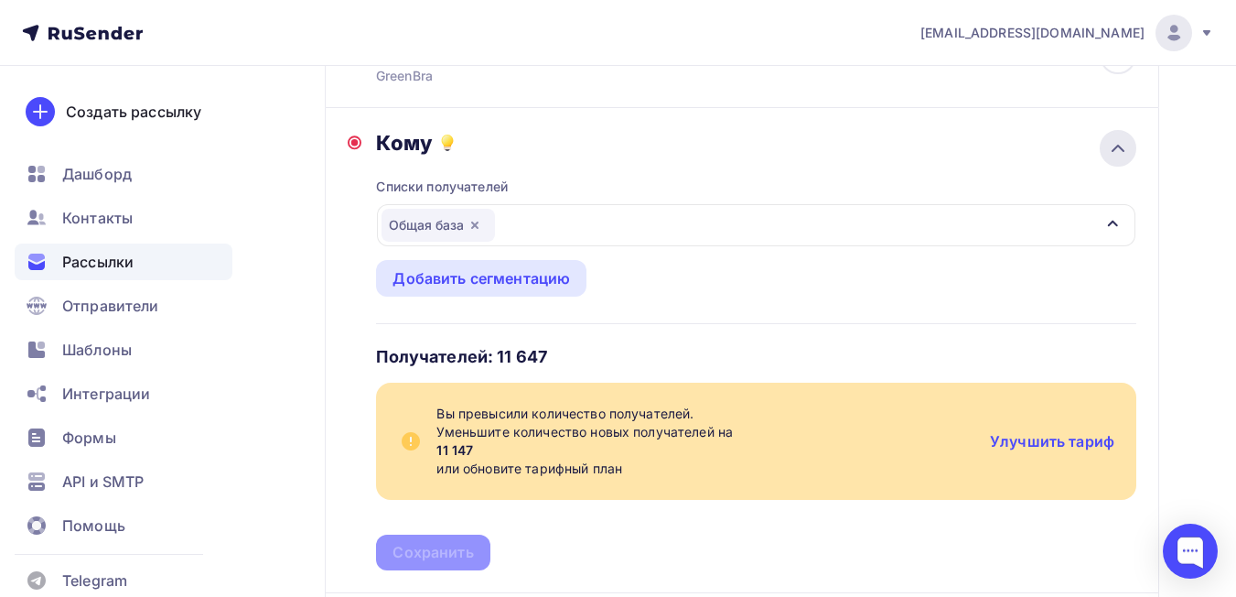
drag, startPoint x: 1124, startPoint y: 119, endPoint x: 1065, endPoint y: 126, distance: 59.0
click at [1123, 137] on icon at bounding box center [1118, 148] width 22 height 22
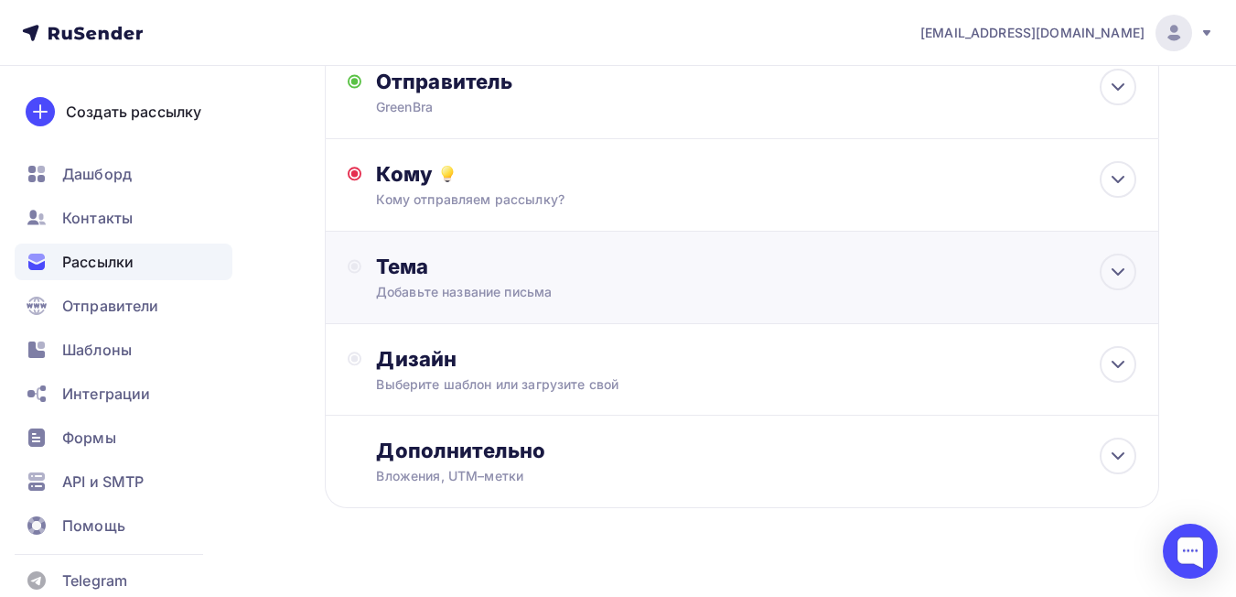
click at [417, 253] on div "Тема" at bounding box center [556, 266] width 361 height 26
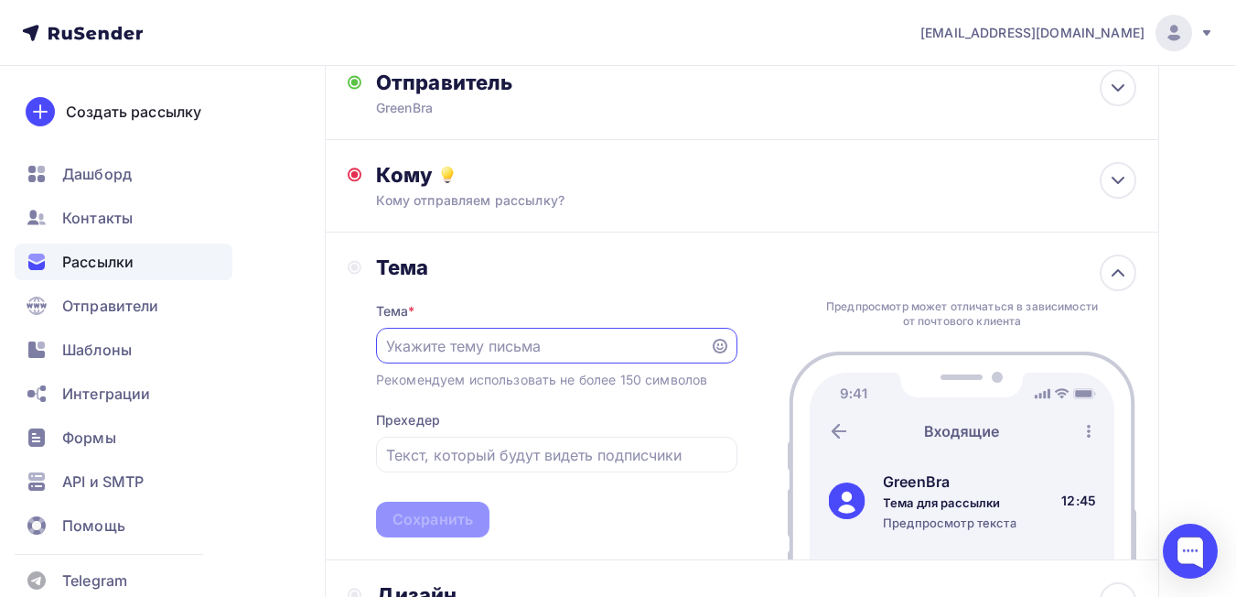
scroll to position [242, 0]
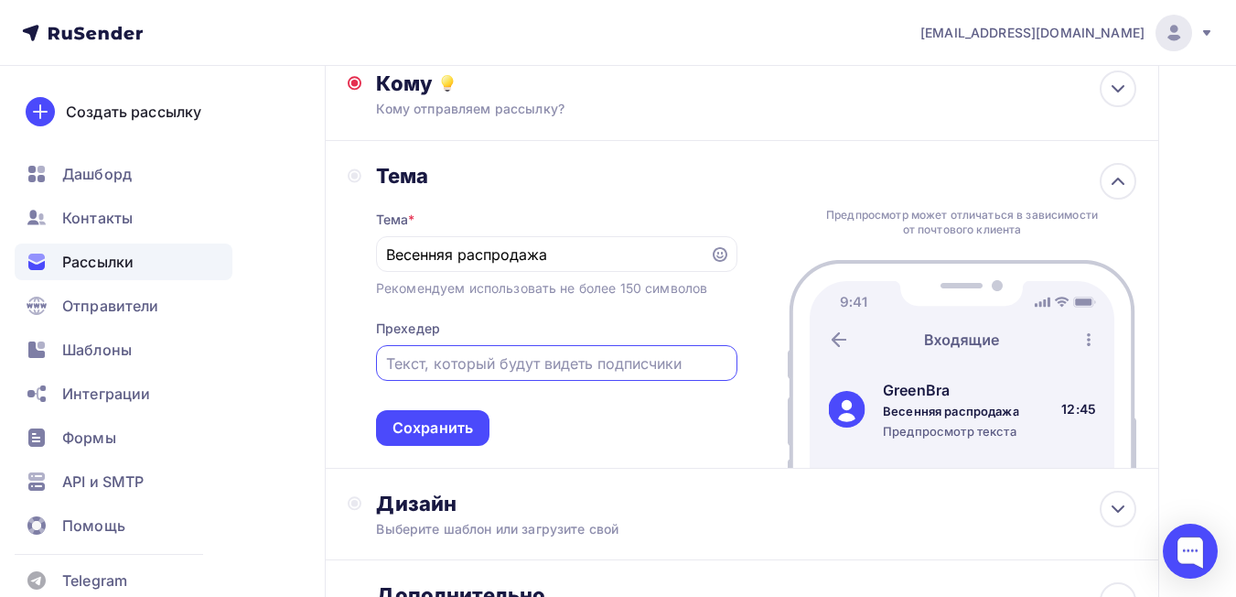
click at [576, 352] on input "text" at bounding box center [556, 363] width 340 height 22
drag, startPoint x: 569, startPoint y: 231, endPoint x: 319, endPoint y: 223, distance: 249.9
click at [319, 223] on div "Назад Распродажа [DEMOGRAPHIC_DATA] Распродажа [DEMOGRAPHIC_DATA] Закончить поз…" at bounding box center [618, 296] width 1236 height 947
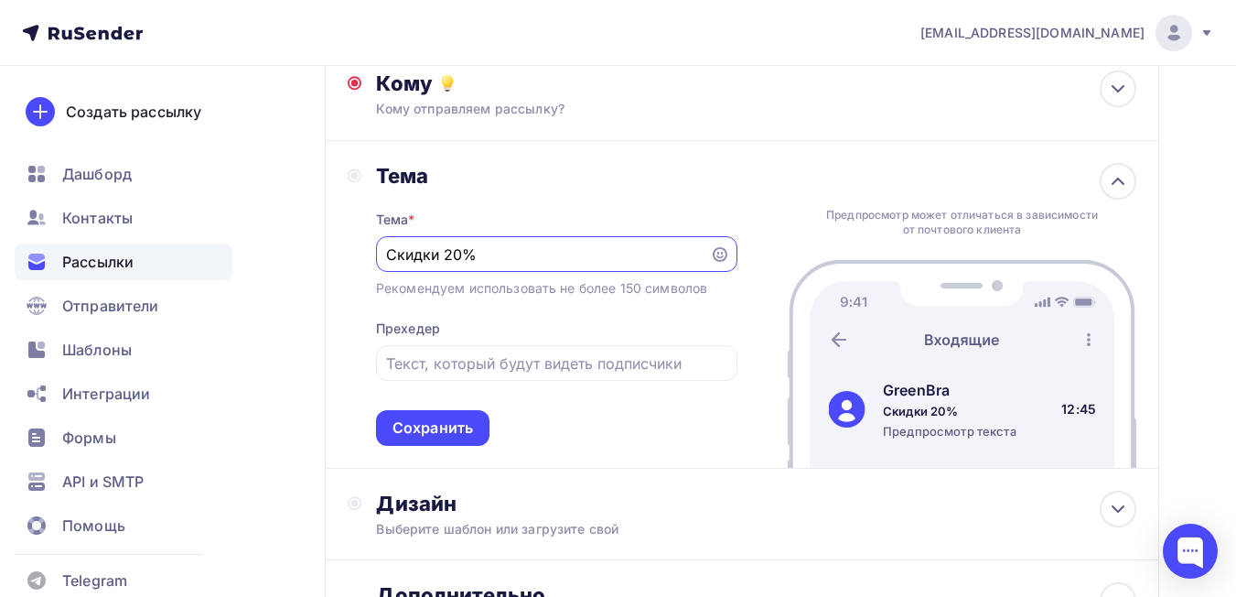
click at [442, 243] on input "Скидки 20%" at bounding box center [542, 254] width 313 height 22
click at [409, 352] on input "text" at bounding box center [556, 363] width 340 height 22
drag, startPoint x: 488, startPoint y: 218, endPoint x: 253, endPoint y: 220, distance: 235.2
click at [253, 220] on div "Назад Распродажа [DEMOGRAPHIC_DATA] Распродажа [DEMOGRAPHIC_DATA] Закончить поз…" at bounding box center [618, 296] width 1236 height 947
type input "В"
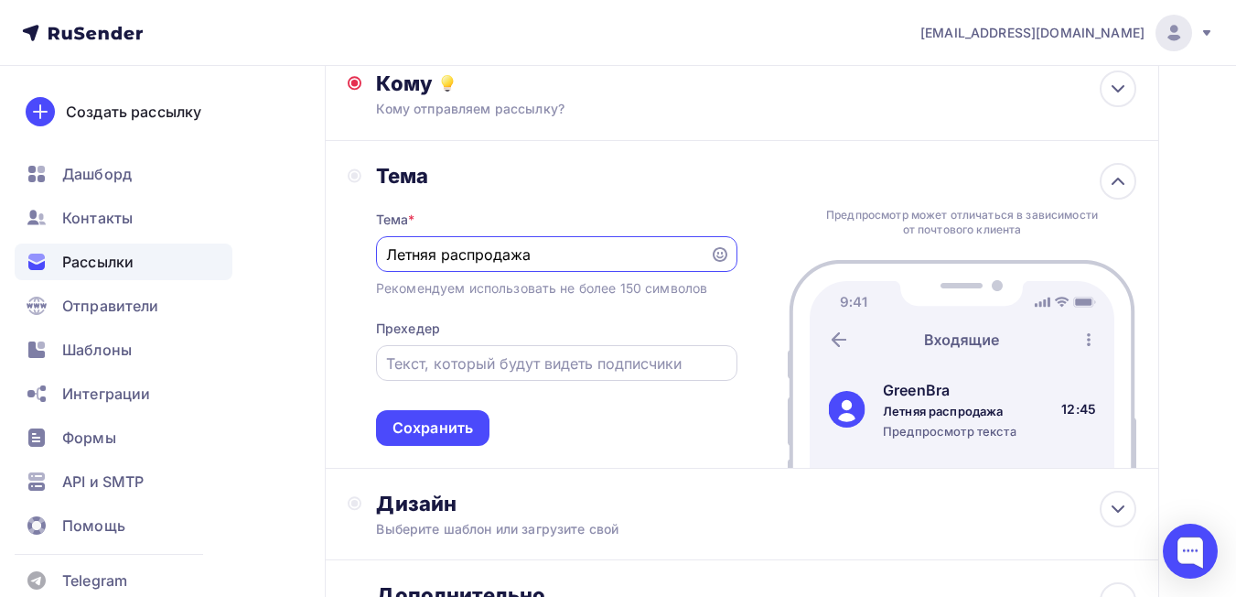
type input "Летняя распродажа"
click at [446, 352] on input "text" at bounding box center [556, 363] width 340 height 22
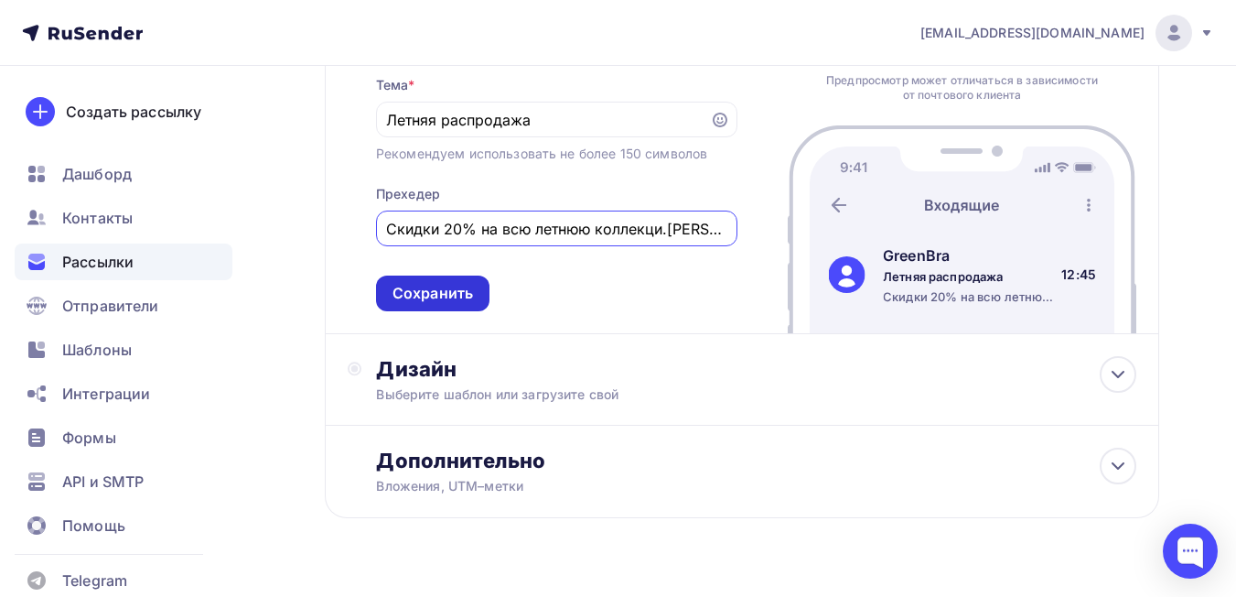
scroll to position [387, 0]
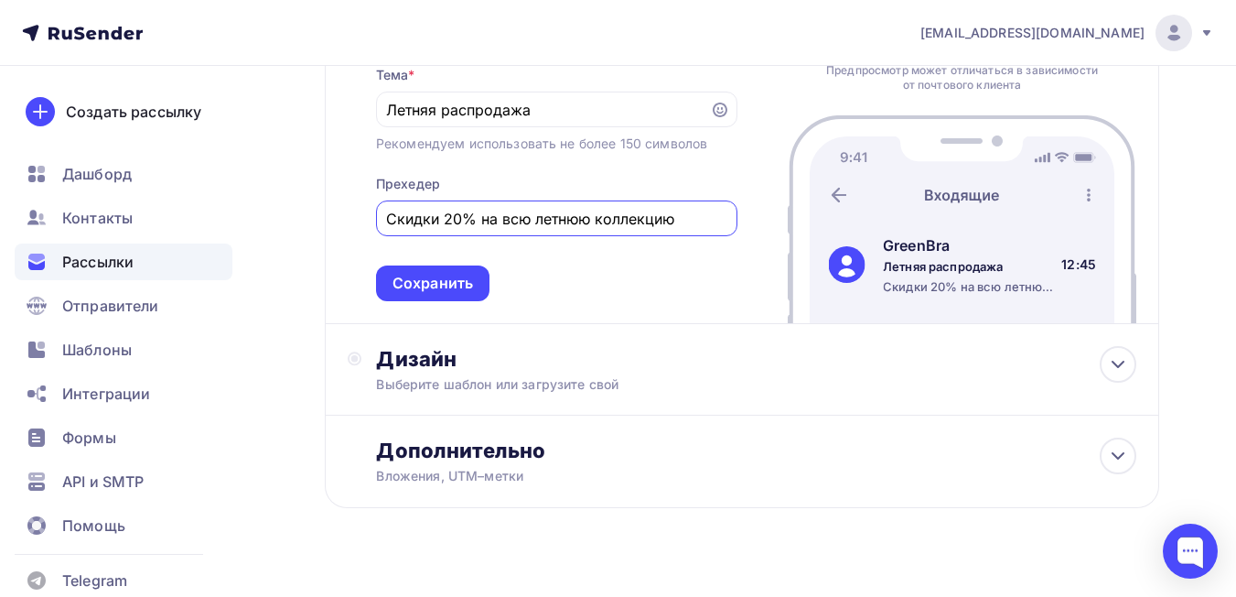
type input "Скидки 20% на всю летнюю коллекцию"
click at [700, 271] on div "Тема * Летняя распродажа Рекомендуем использовать не более 150 символов Прехеде…" at bounding box center [556, 172] width 361 height 257
click at [447, 273] on div "Сохранить" at bounding box center [433, 283] width 81 height 21
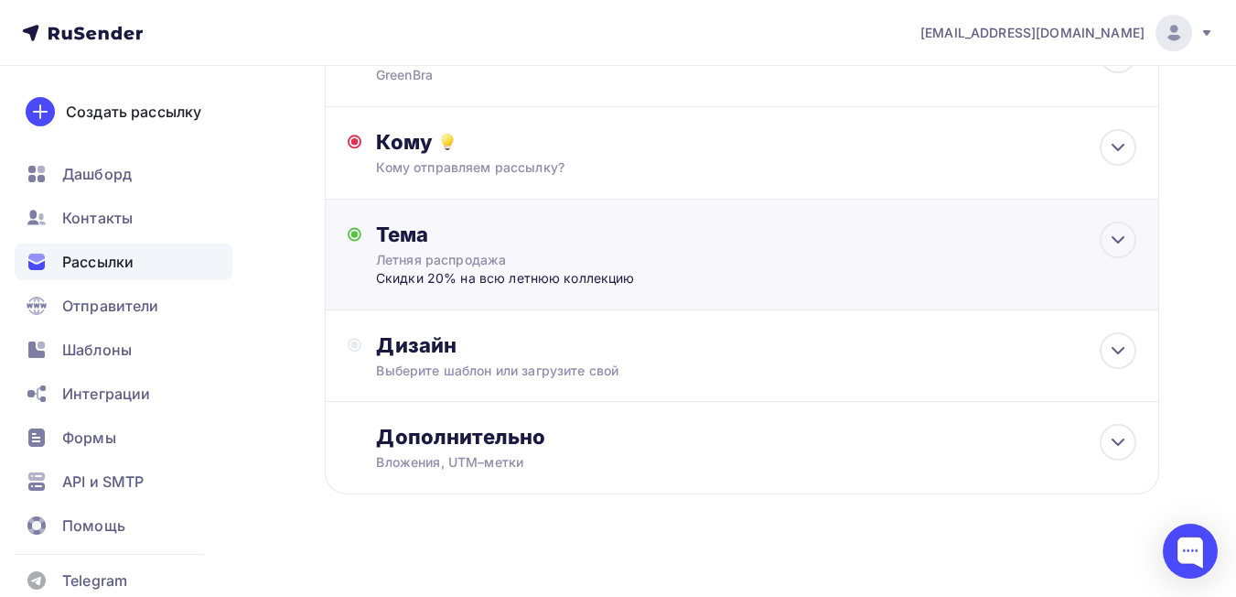
scroll to position [170, 0]
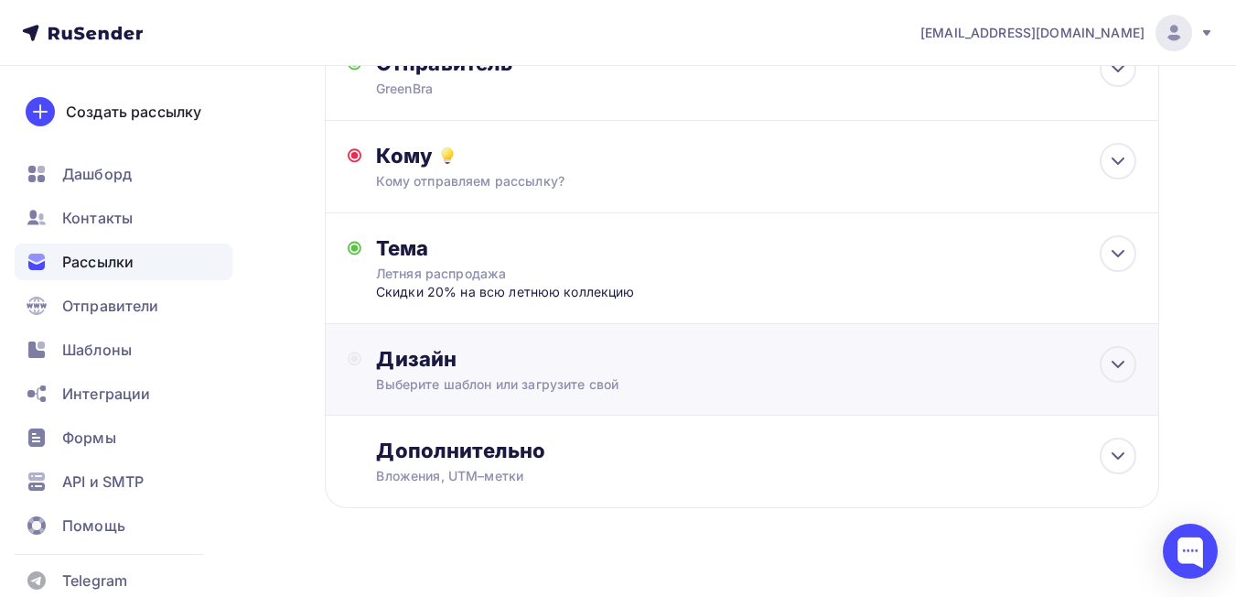
click at [592, 346] on div "Дизайн" at bounding box center [756, 359] width 760 height 26
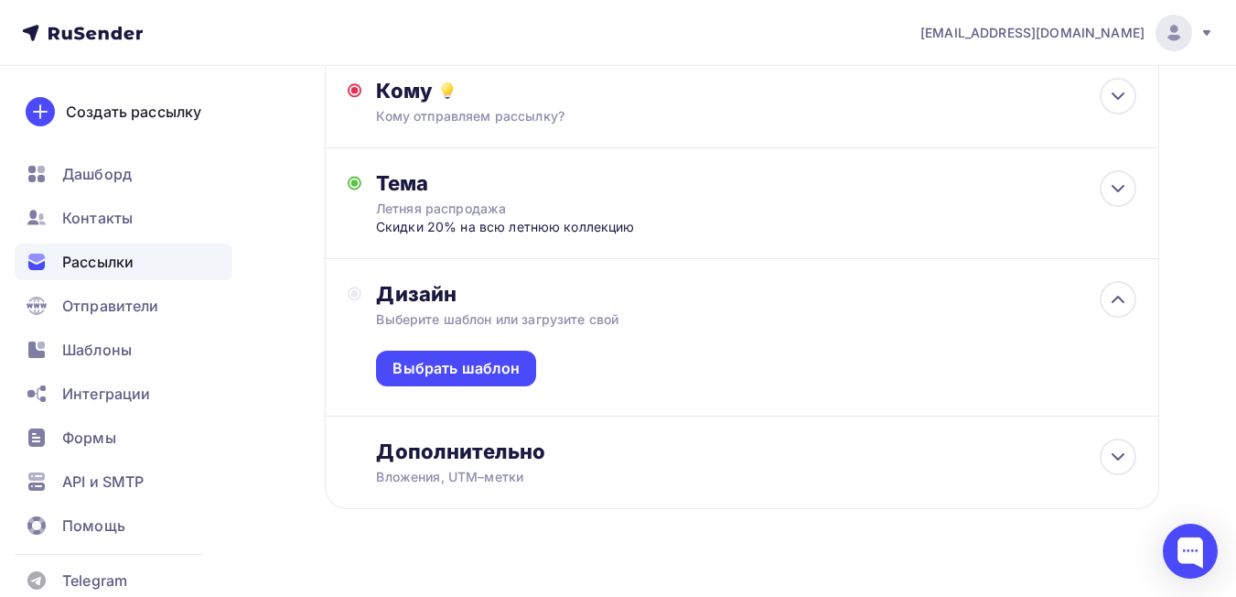
scroll to position [236, 0]
click at [511, 357] on div "Выбрать шаблон" at bounding box center [456, 367] width 127 height 21
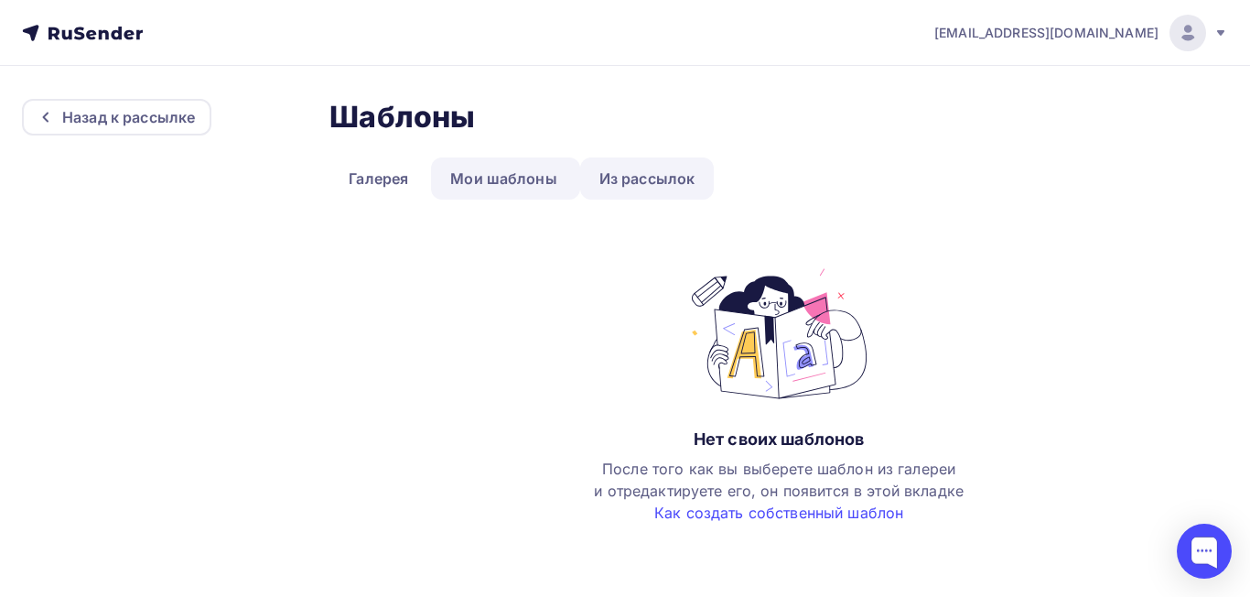
click at [628, 178] on link "Из рассылок" at bounding box center [647, 178] width 134 height 42
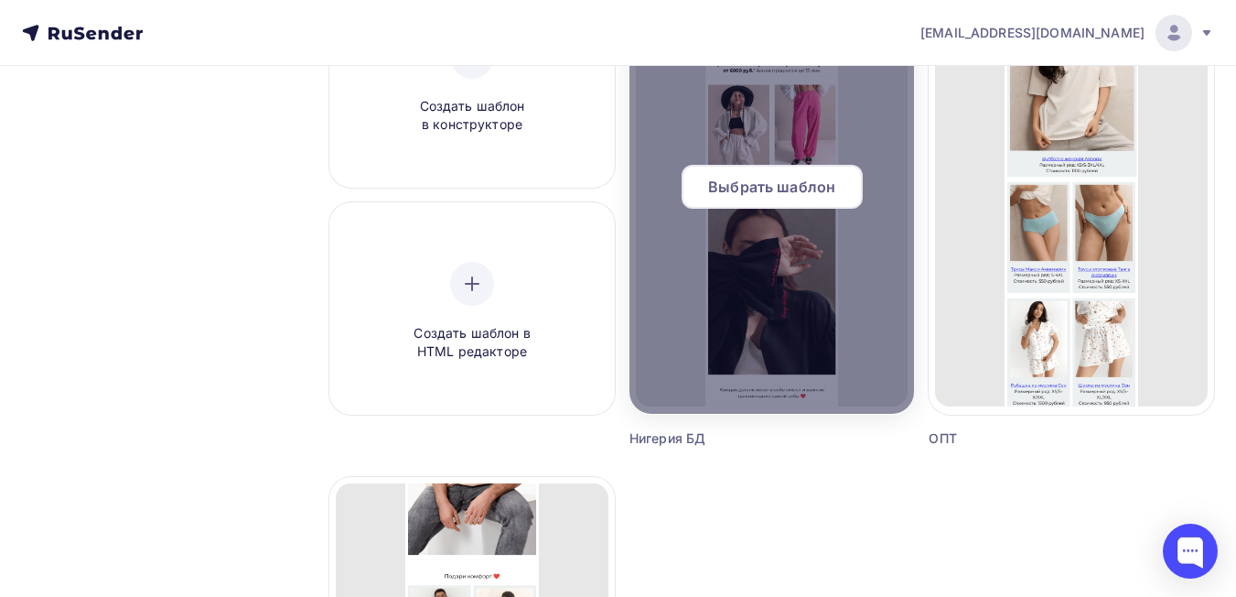
scroll to position [230, 0]
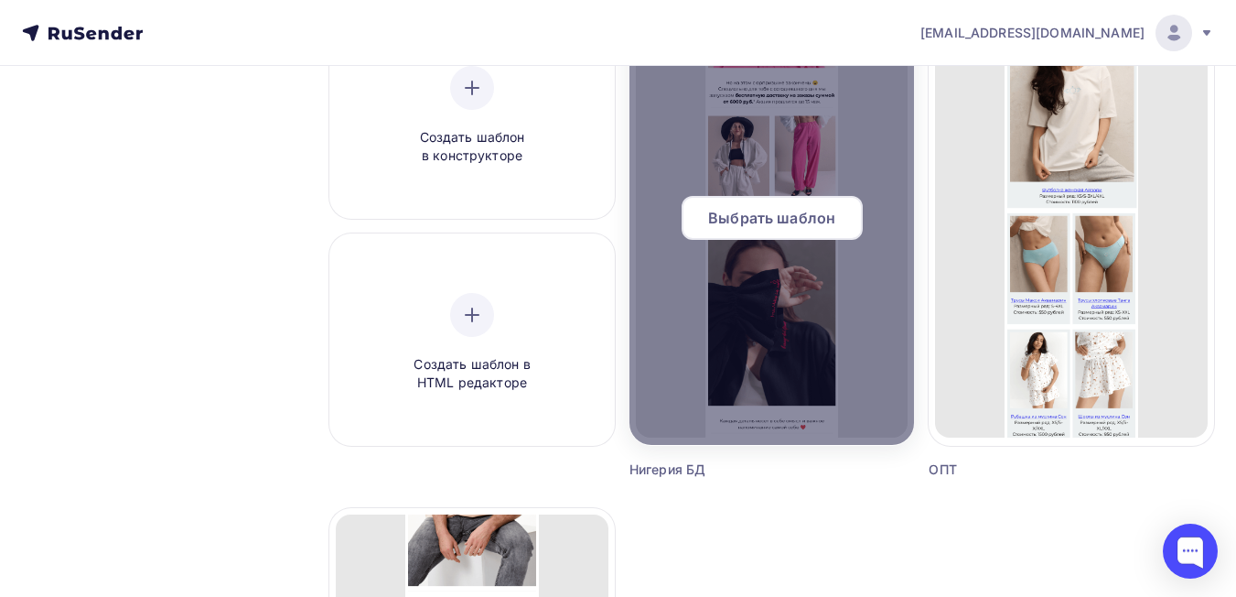
click at [748, 216] on span "Выбрать шаблон" at bounding box center [771, 218] width 127 height 22
